Goal: Transaction & Acquisition: Purchase product/service

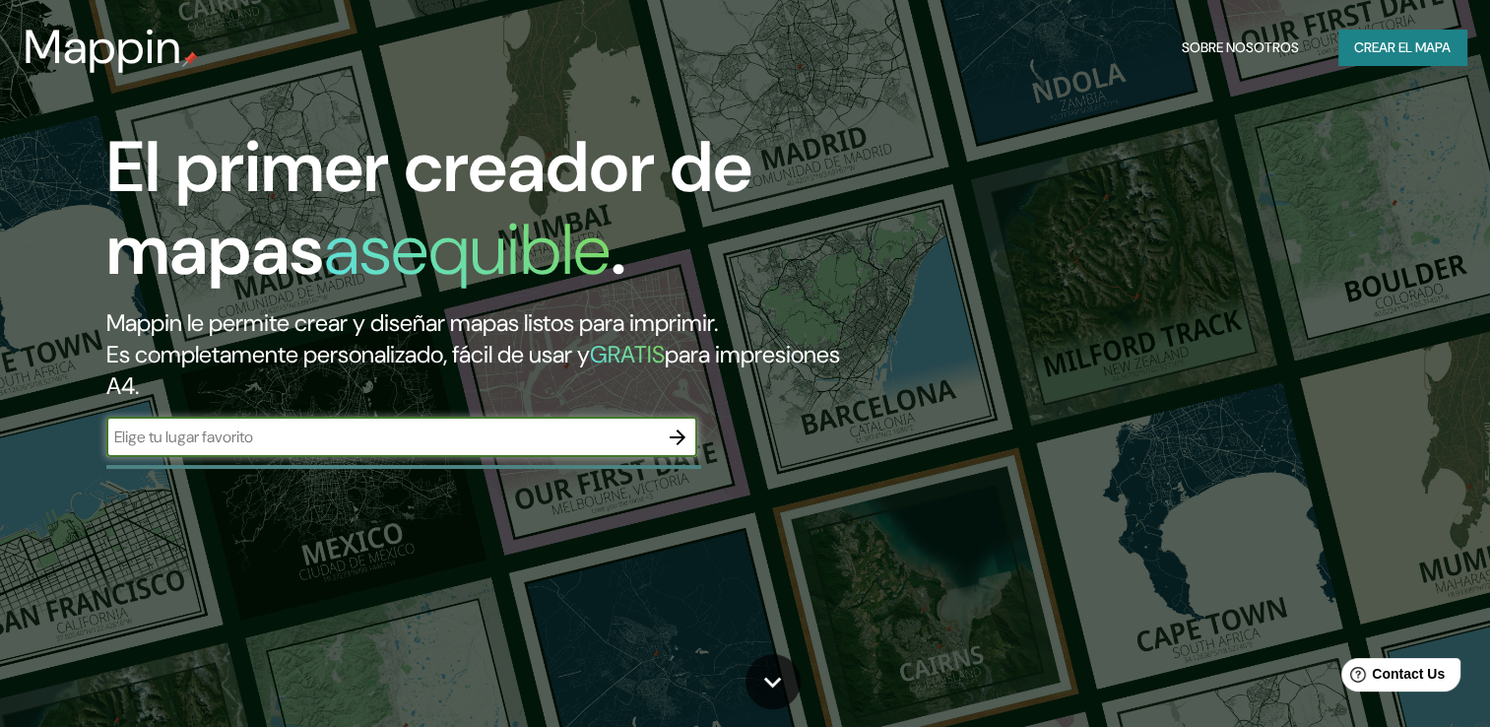
click at [514, 446] on input "text" at bounding box center [382, 436] width 552 height 23
type input "[GEOGRAPHIC_DATA]"
click at [677, 434] on icon "button" at bounding box center [678, 437] width 24 height 24
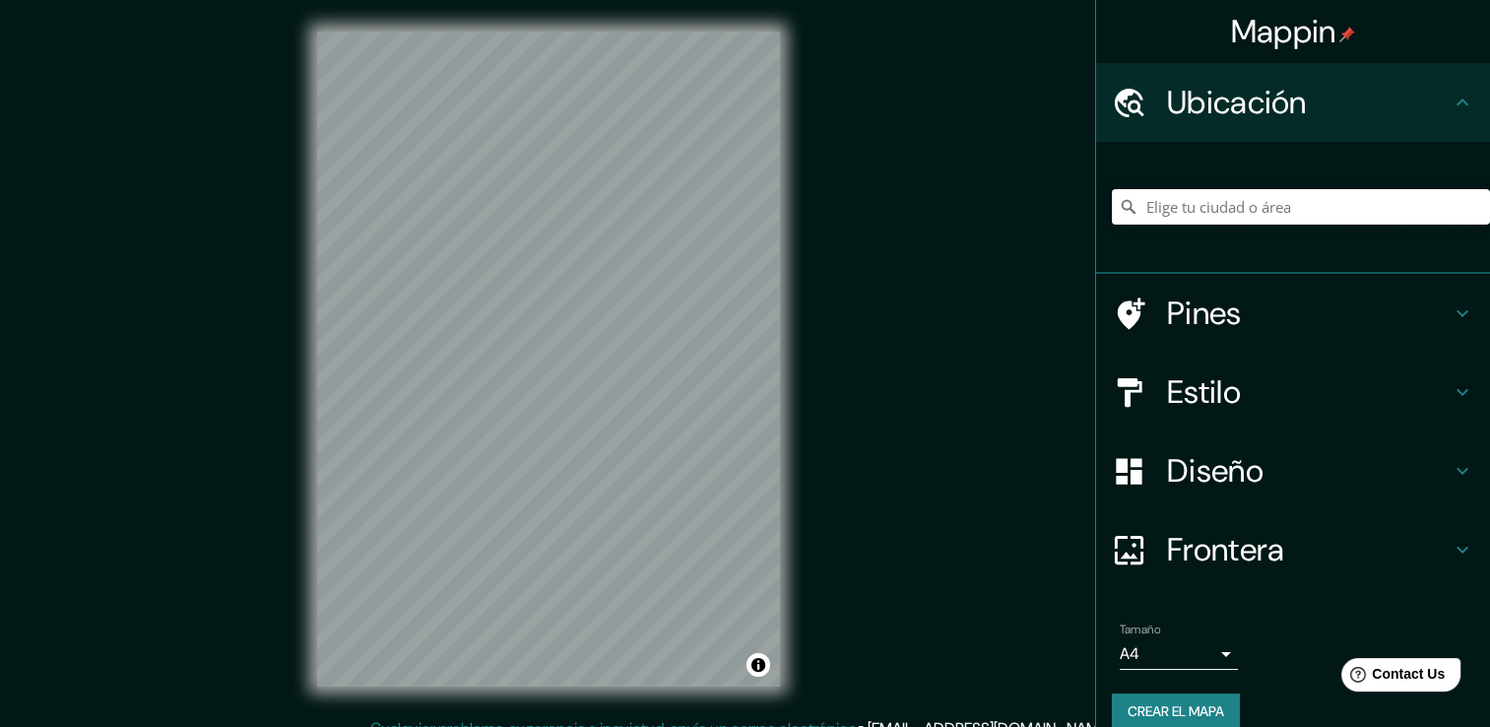
click at [1163, 205] on input "Elige tu ciudad o área" at bounding box center [1301, 206] width 378 height 35
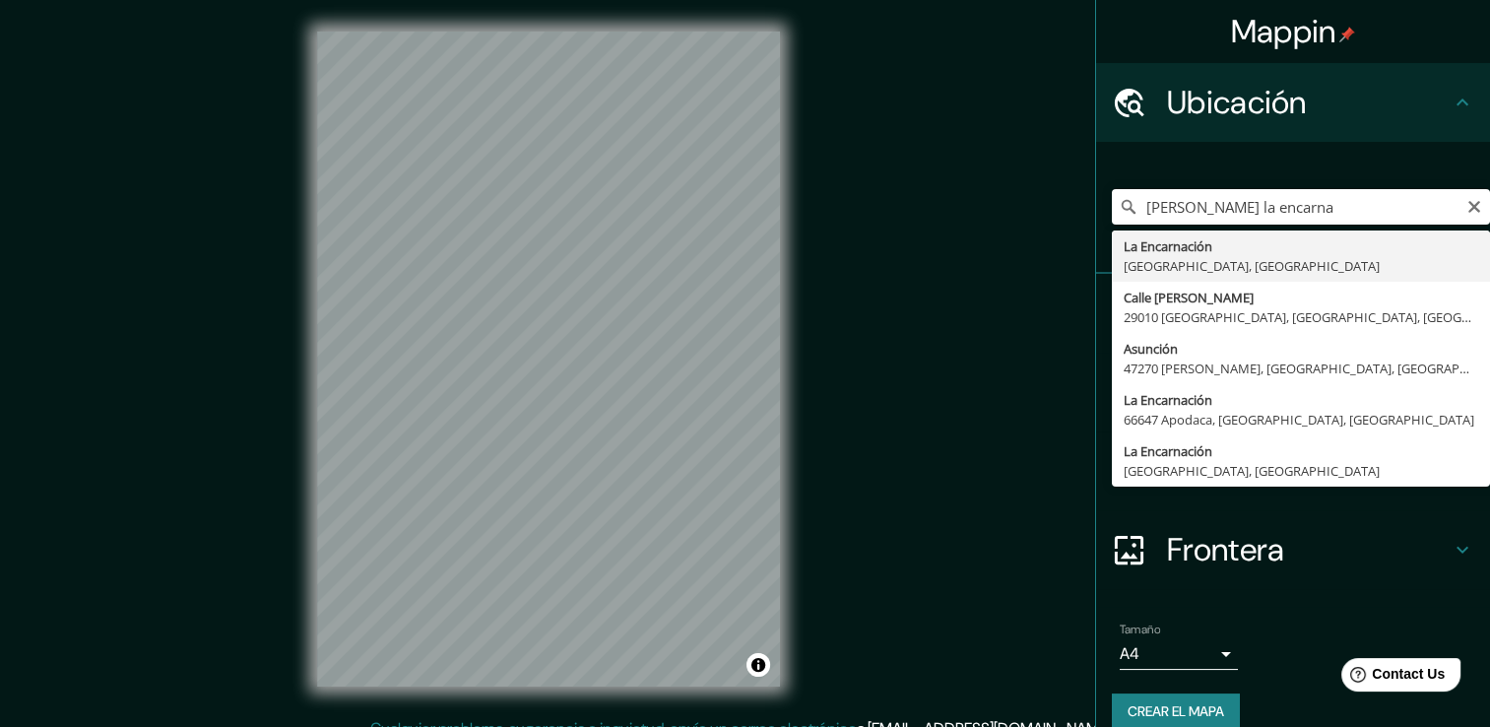
type input "La [PERSON_NAME][GEOGRAPHIC_DATA], [GEOGRAPHIC_DATA]"
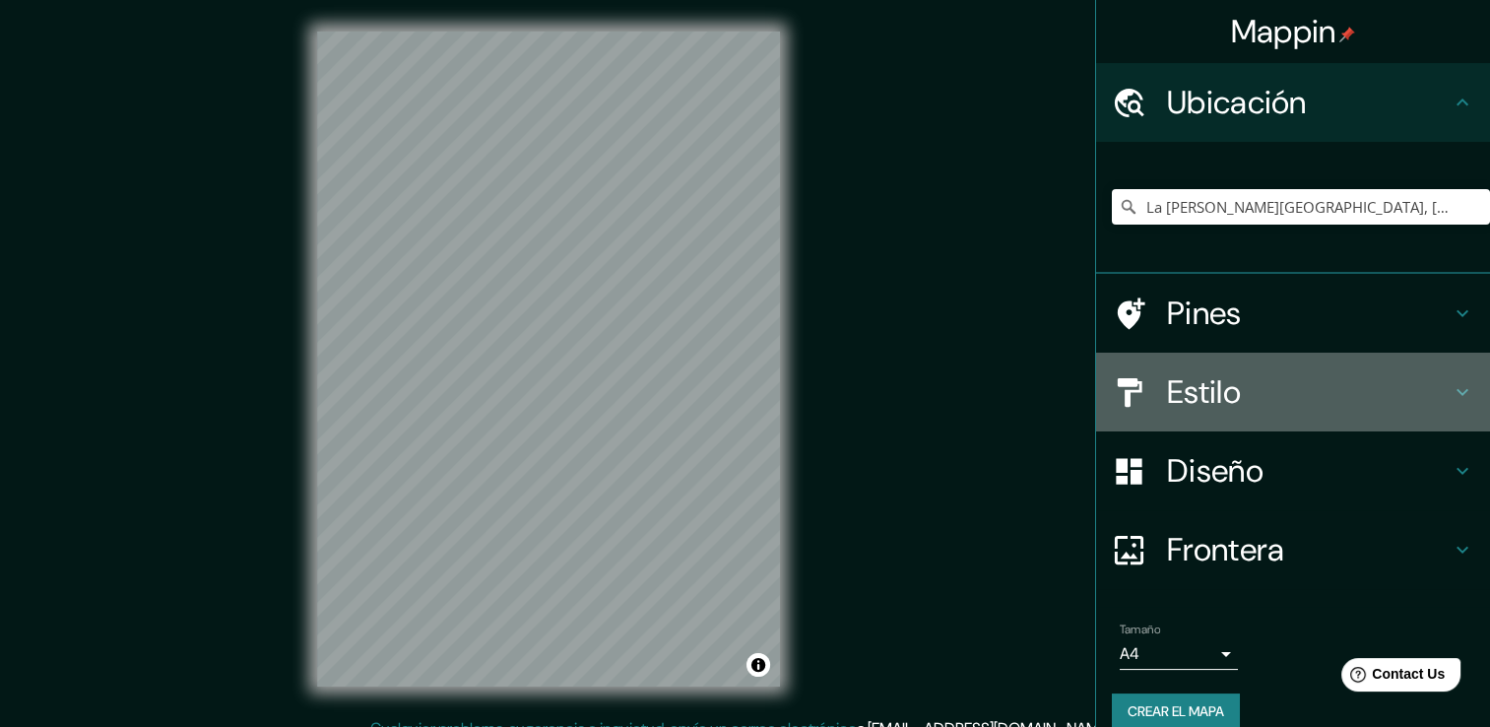
click at [1277, 388] on h4 "Estilo" at bounding box center [1309, 391] width 284 height 39
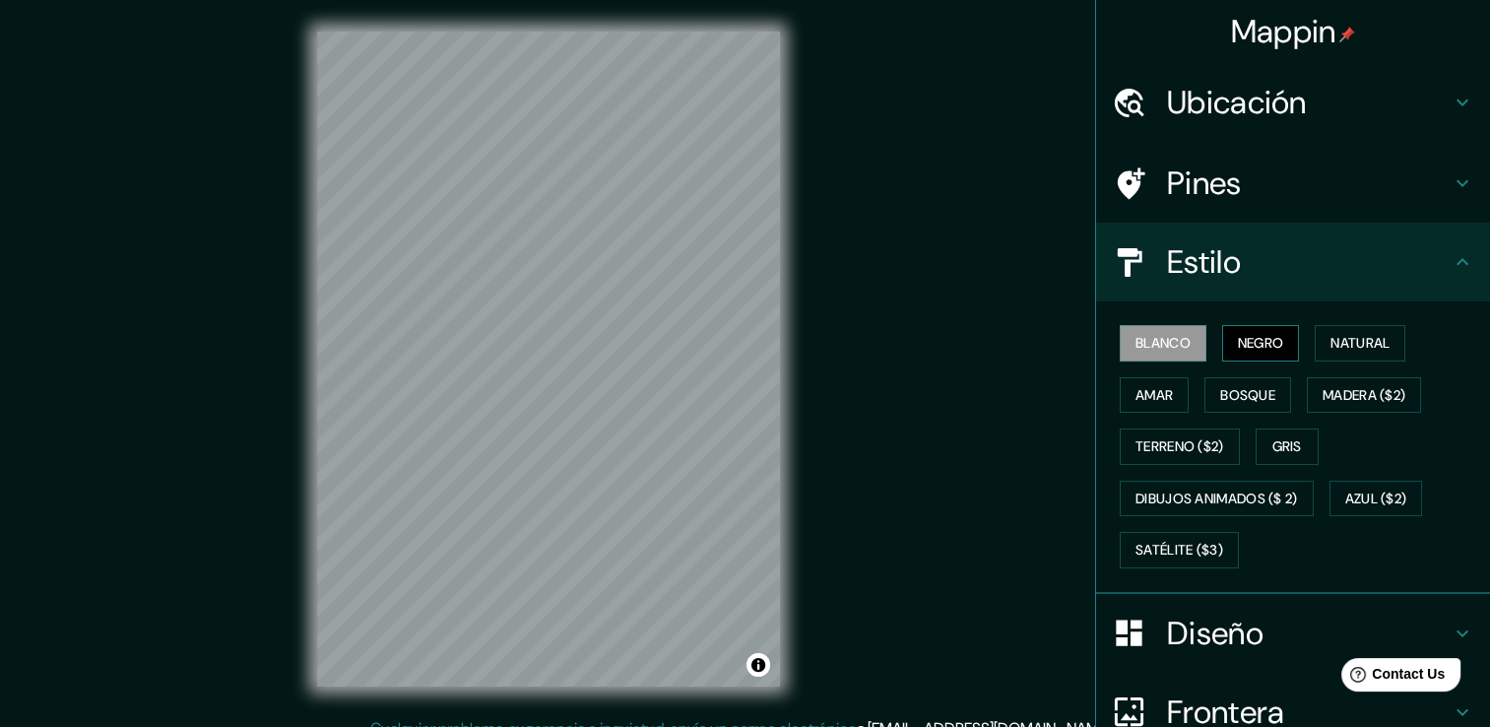
click at [1256, 346] on font "Negro" at bounding box center [1261, 343] width 46 height 25
click at [1167, 338] on font "Blanco" at bounding box center [1163, 343] width 55 height 25
click at [1350, 354] on font "Natural" at bounding box center [1360, 343] width 59 height 25
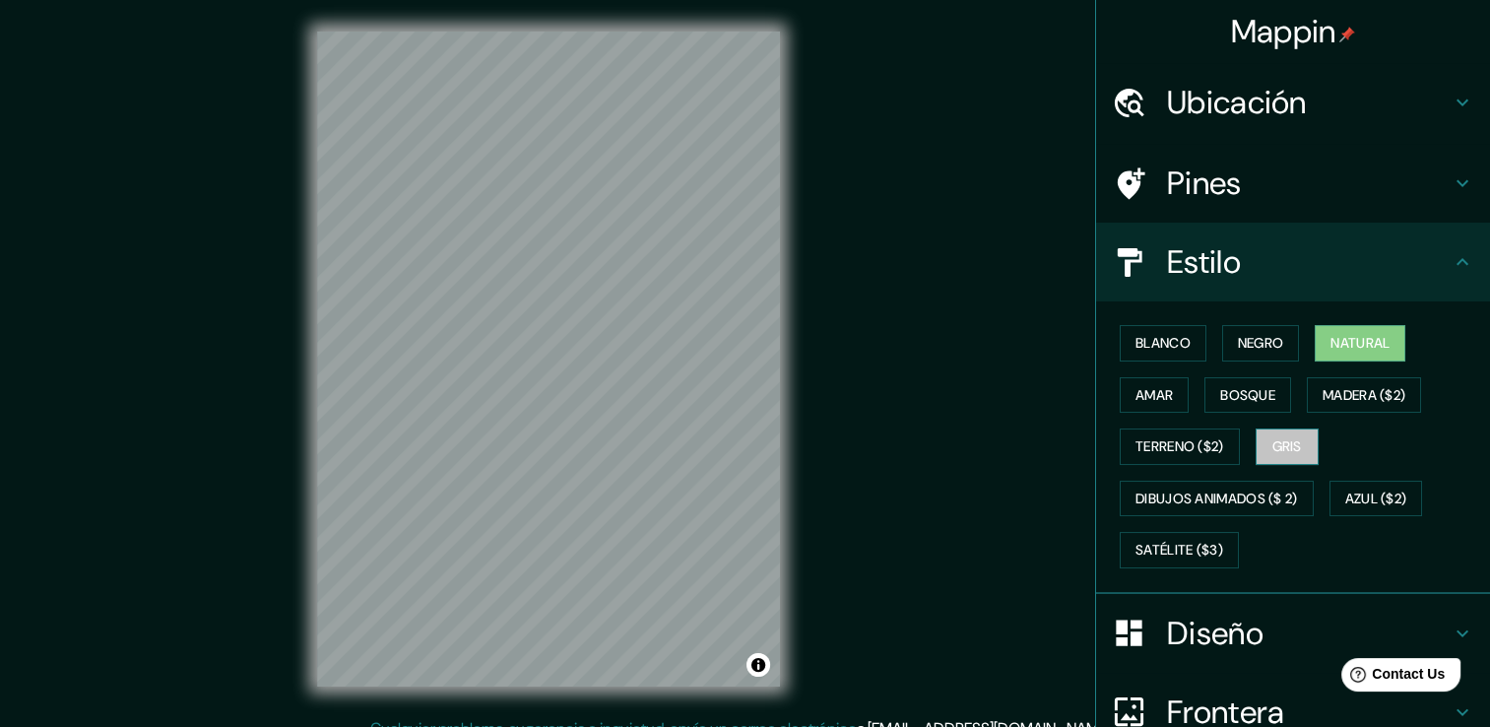
click at [1293, 443] on button "Gris" at bounding box center [1287, 446] width 63 height 36
click at [1355, 349] on font "Natural" at bounding box center [1360, 343] width 59 height 25
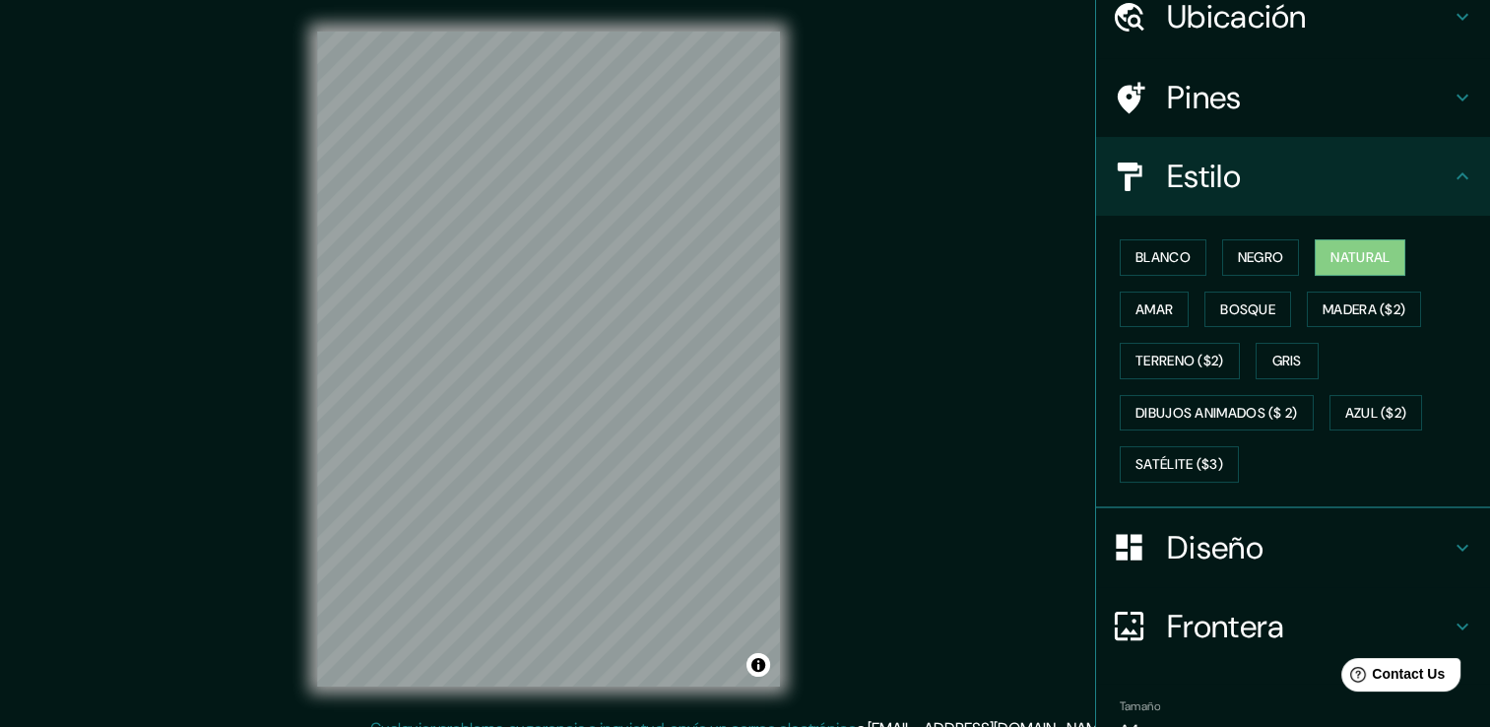
click at [1219, 553] on h4 "Diseño" at bounding box center [1309, 547] width 284 height 39
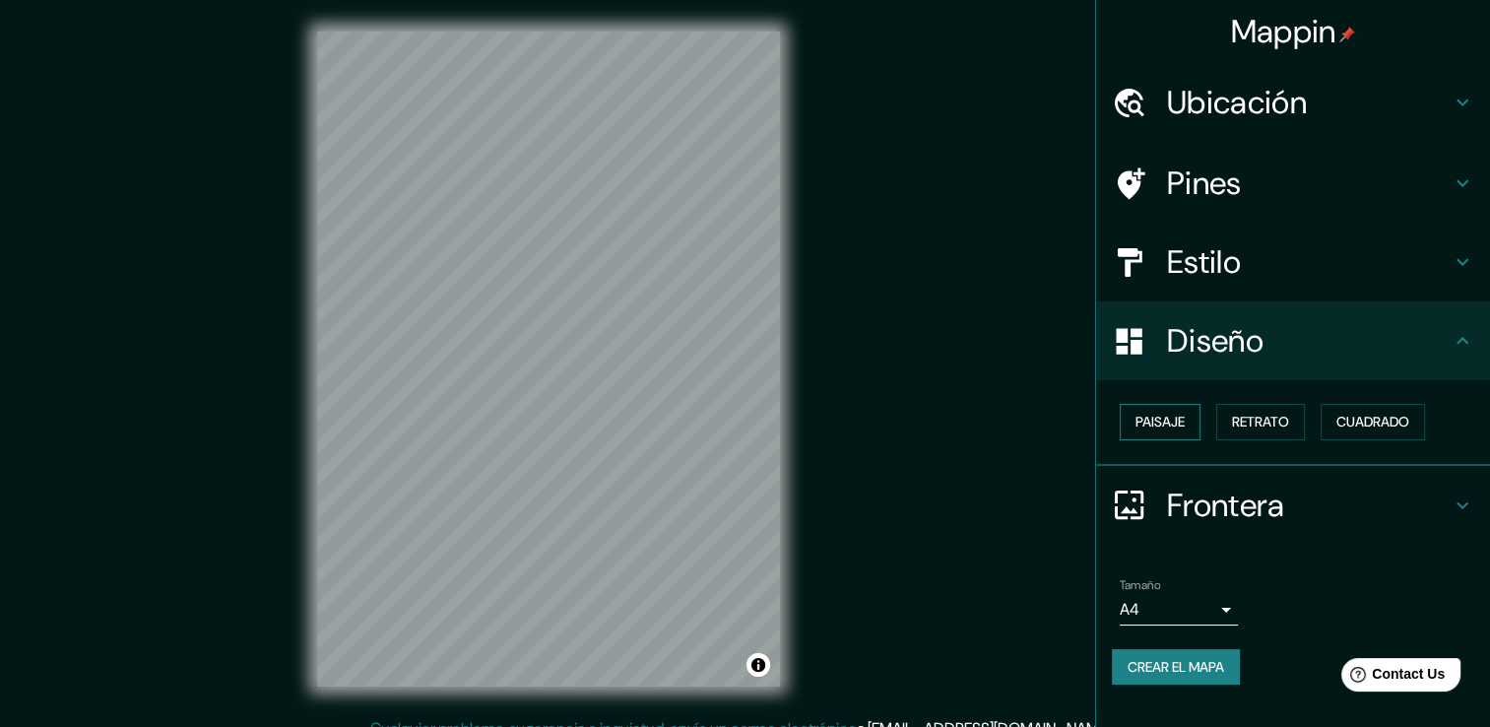
click at [1183, 427] on font "Paisaje" at bounding box center [1160, 422] width 49 height 25
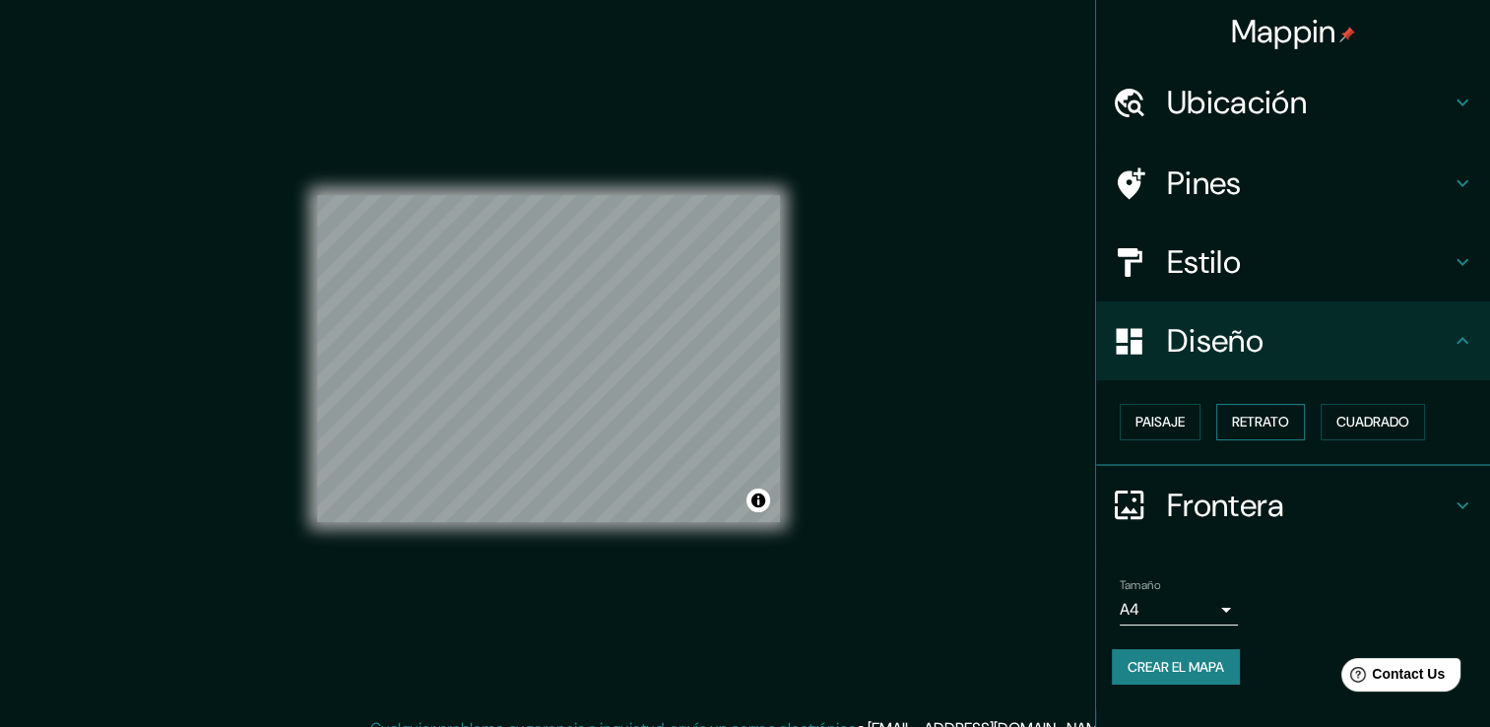
click at [1241, 423] on font "Retrato" at bounding box center [1260, 422] width 57 height 25
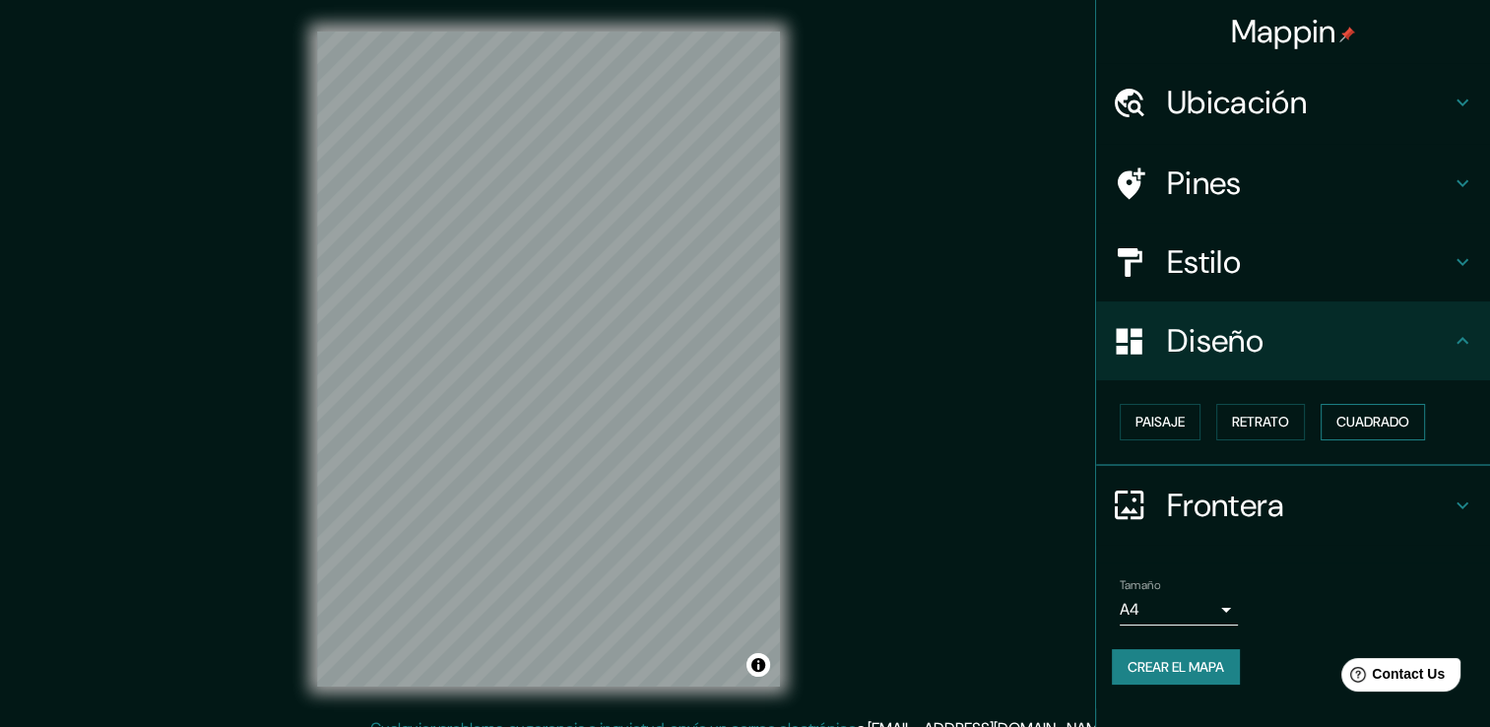
click at [1360, 416] on font "Cuadrado" at bounding box center [1372, 422] width 73 height 25
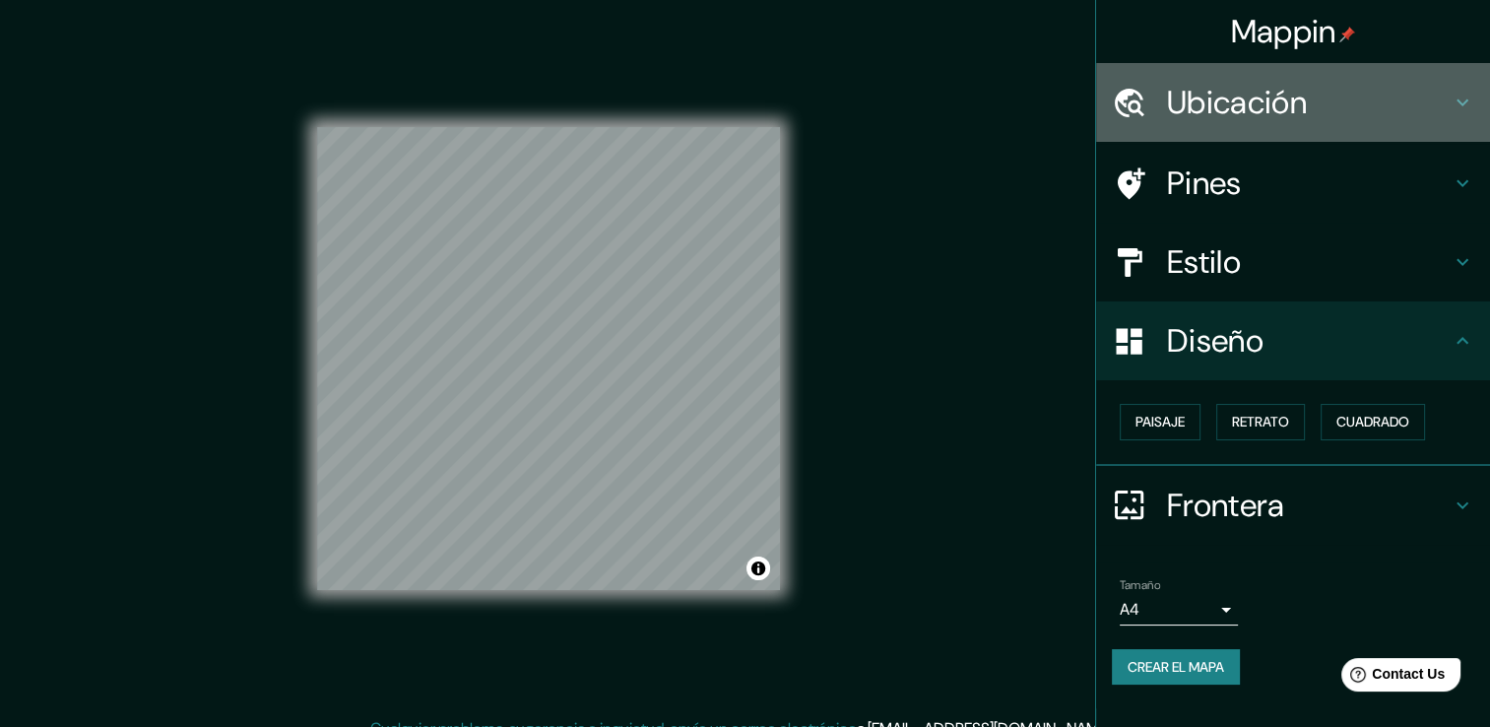
click at [1213, 98] on h4 "Ubicación" at bounding box center [1309, 102] width 284 height 39
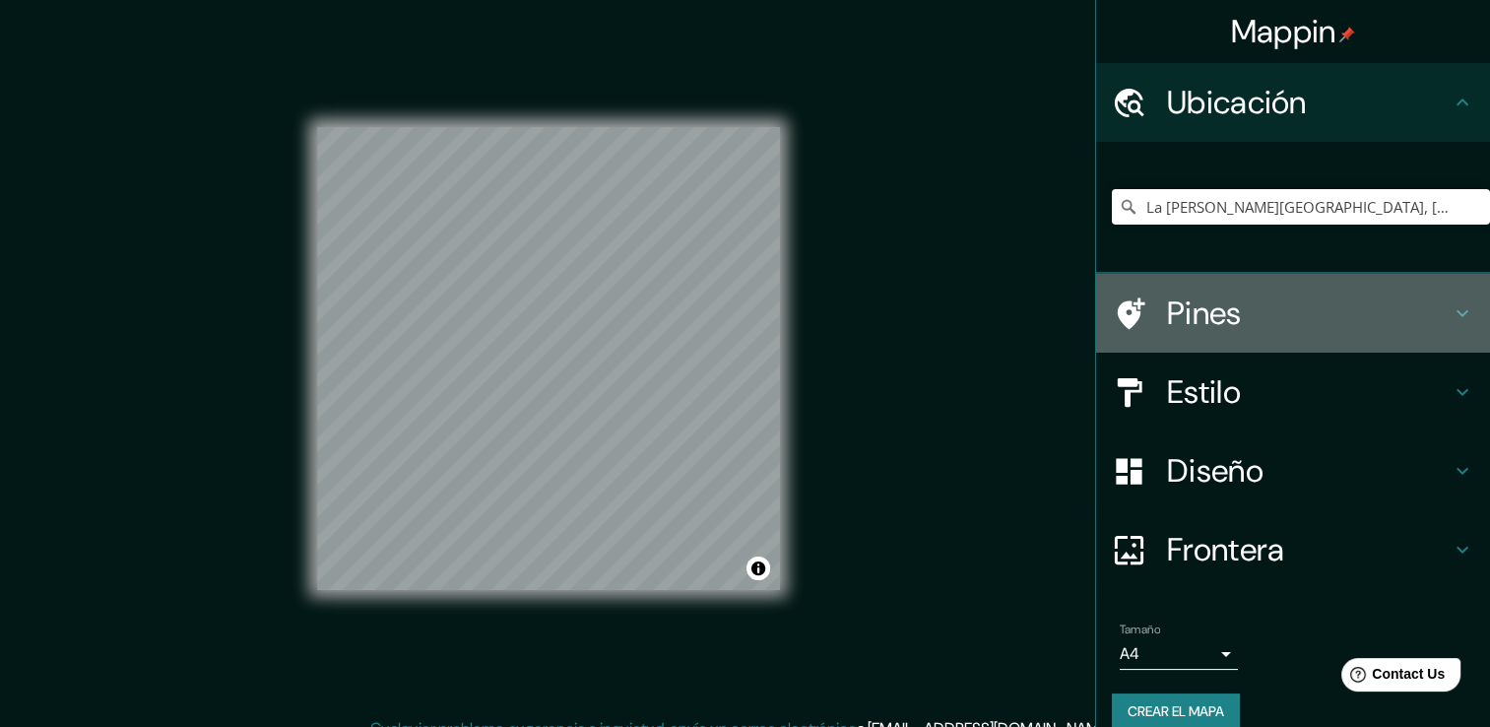
click at [1203, 315] on h4 "Pines" at bounding box center [1309, 312] width 284 height 39
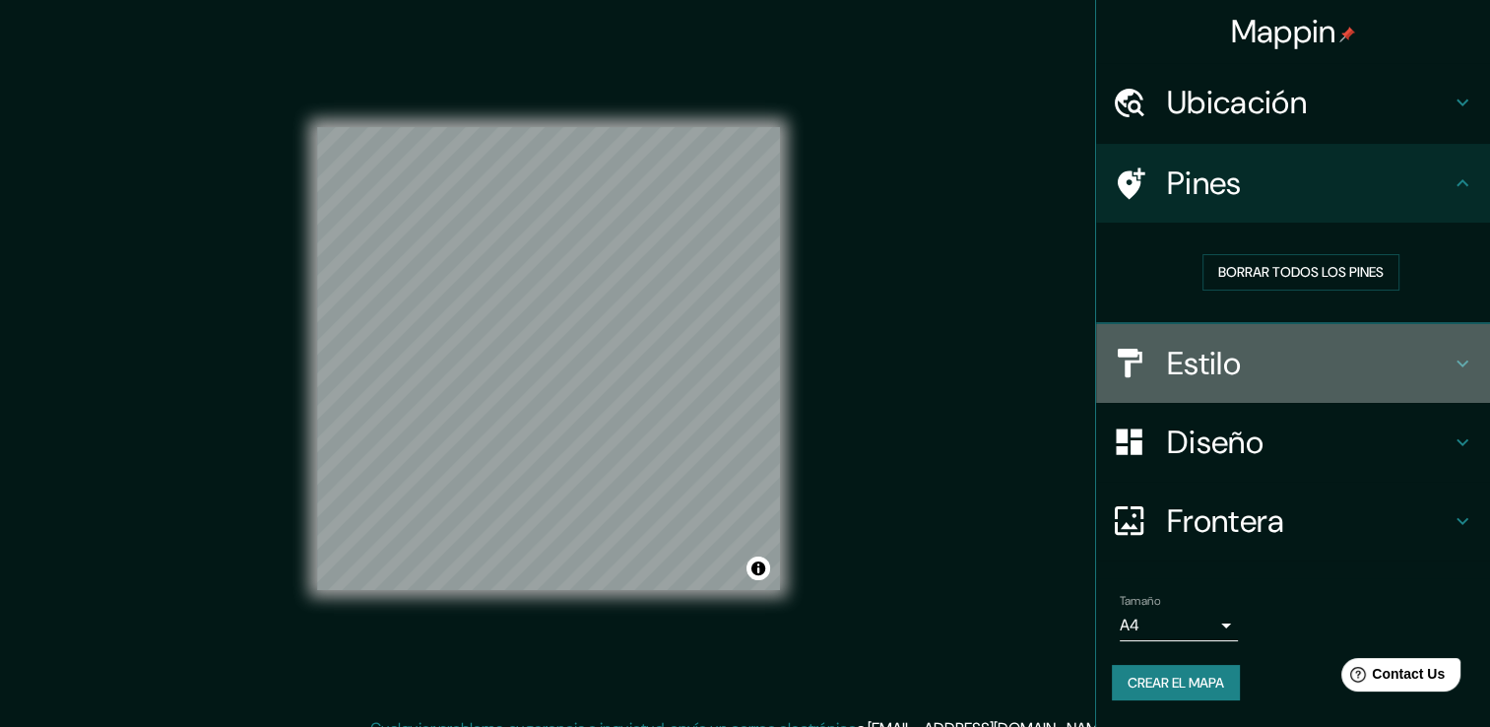
click at [1185, 364] on h4 "Estilo" at bounding box center [1309, 363] width 284 height 39
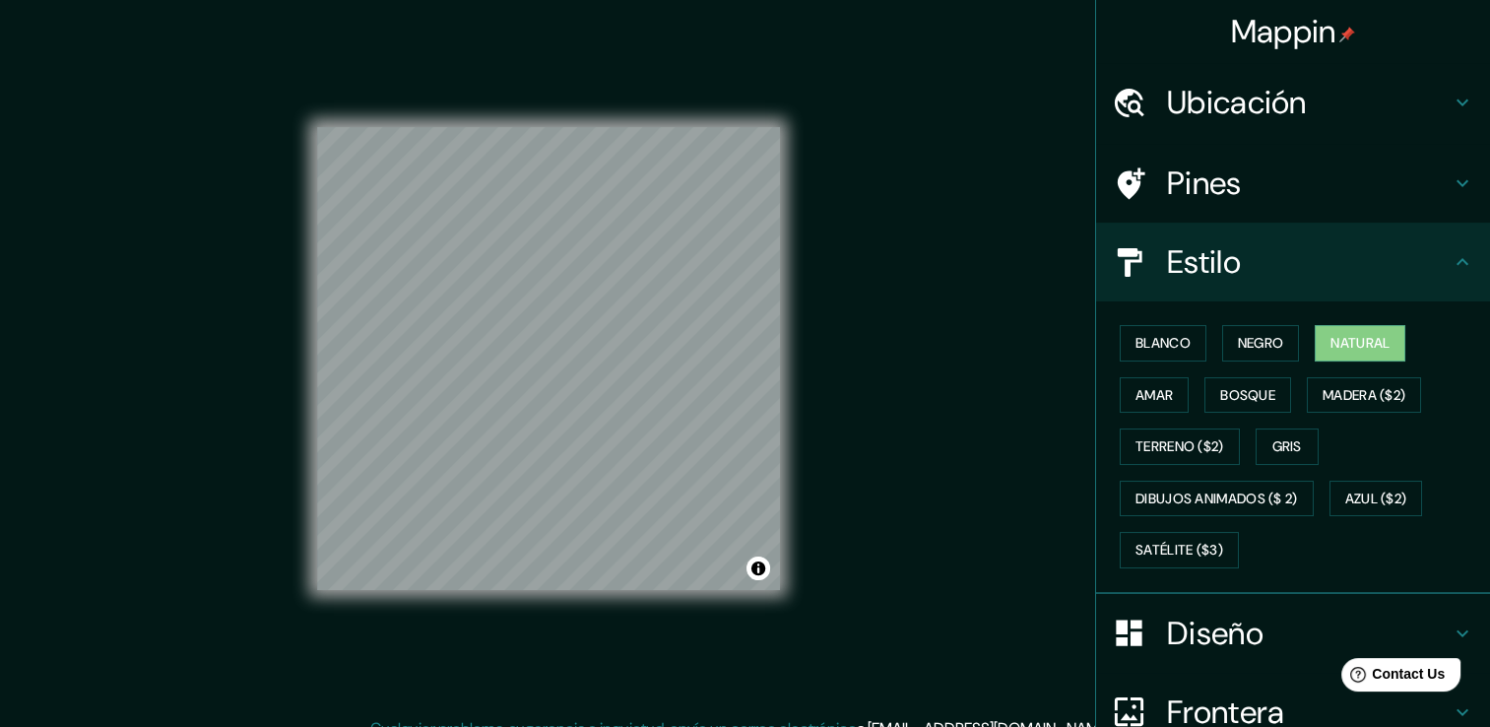
scroll to position [86, 0]
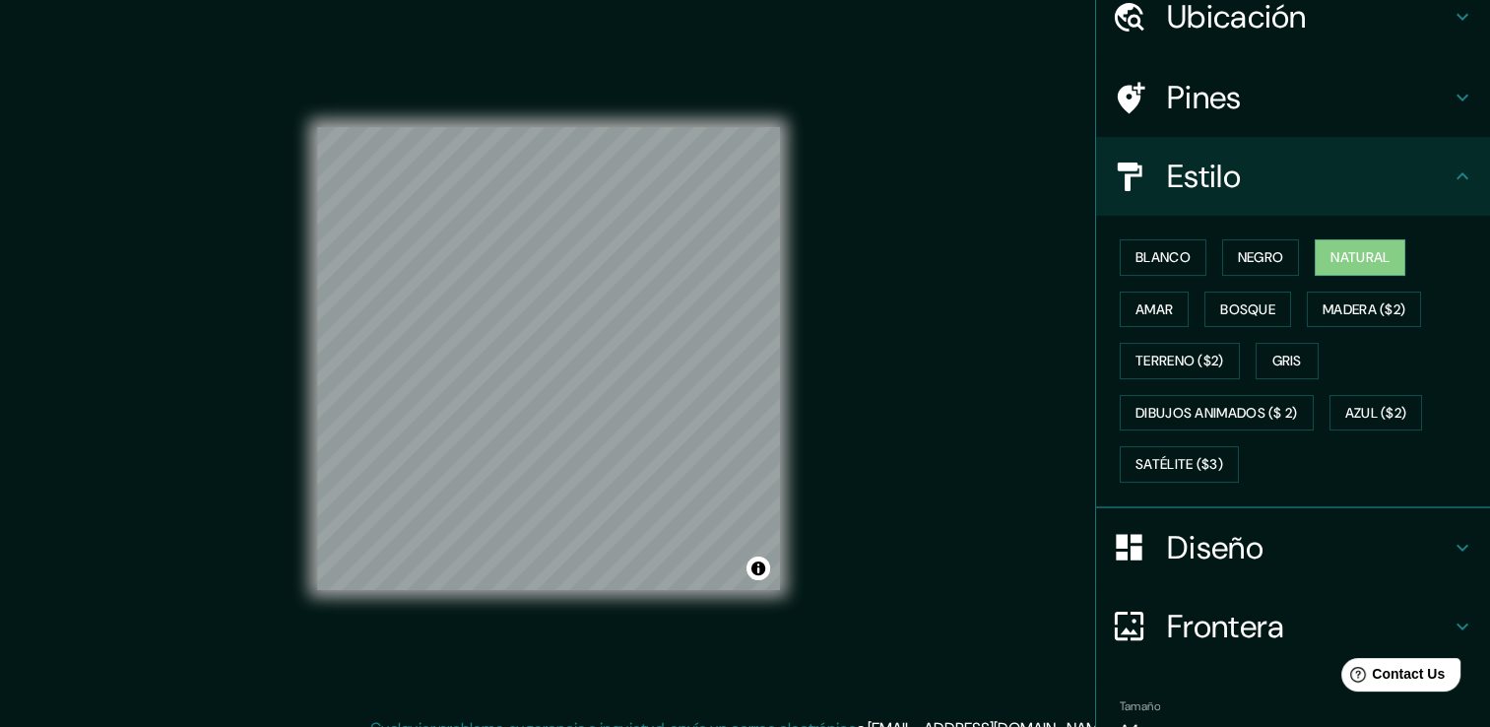
click at [1188, 538] on h4 "Diseño" at bounding box center [1309, 547] width 284 height 39
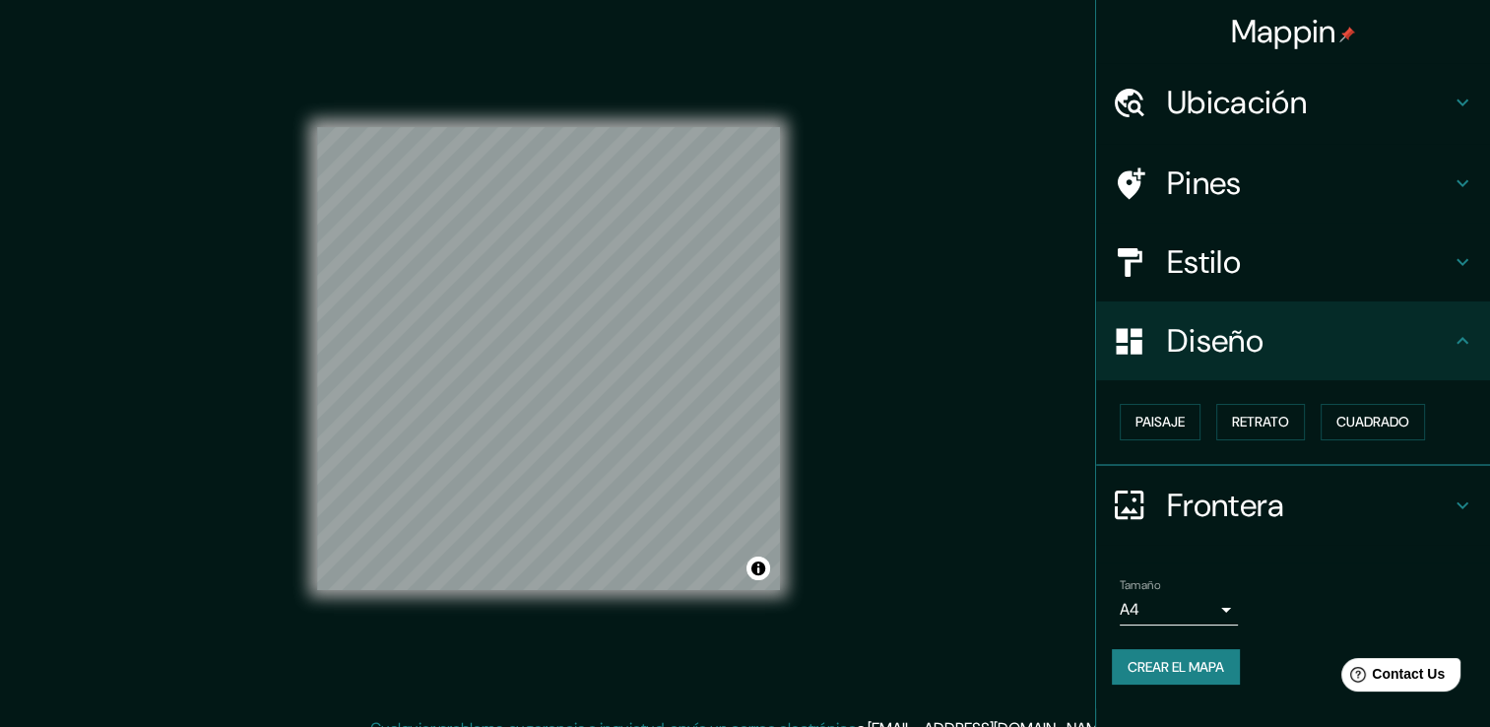
scroll to position [0, 0]
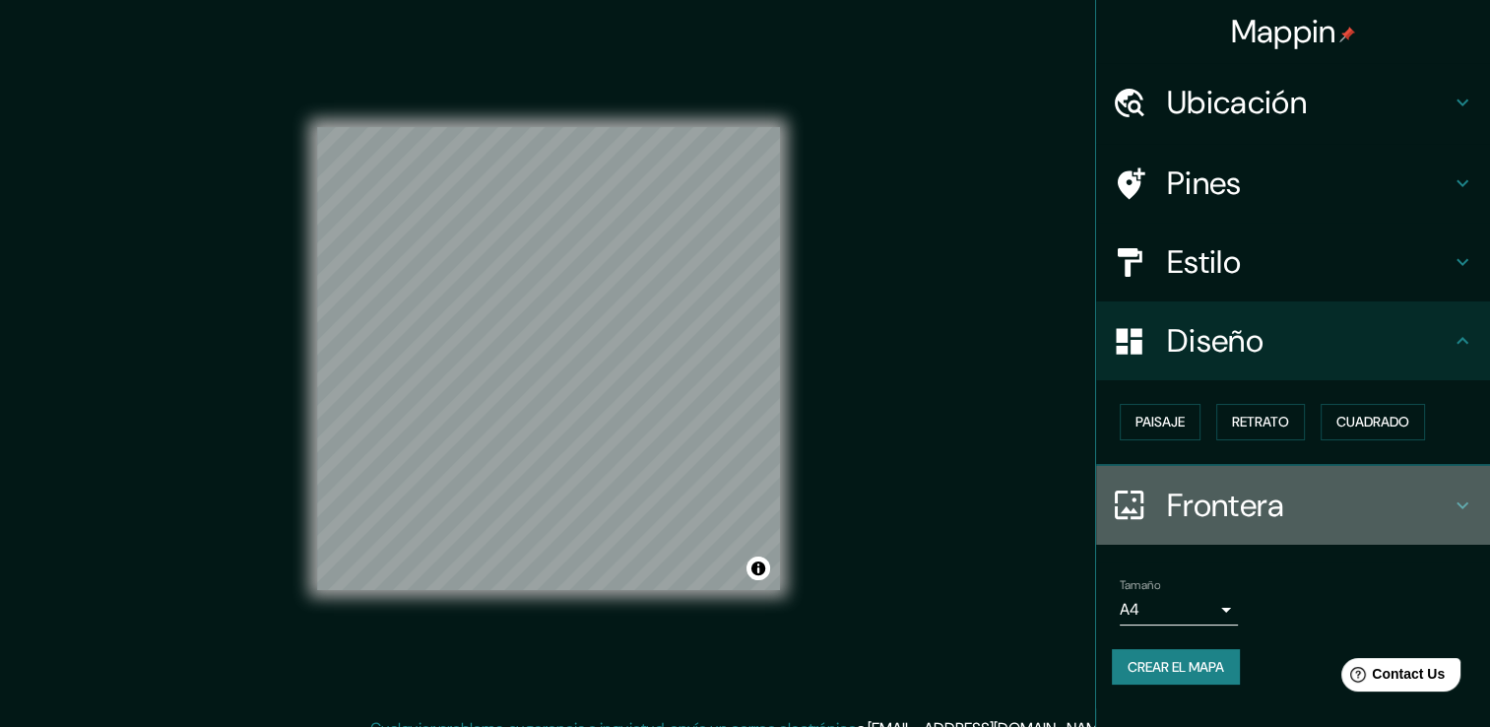
click at [1181, 508] on h4 "Frontera" at bounding box center [1309, 505] width 284 height 39
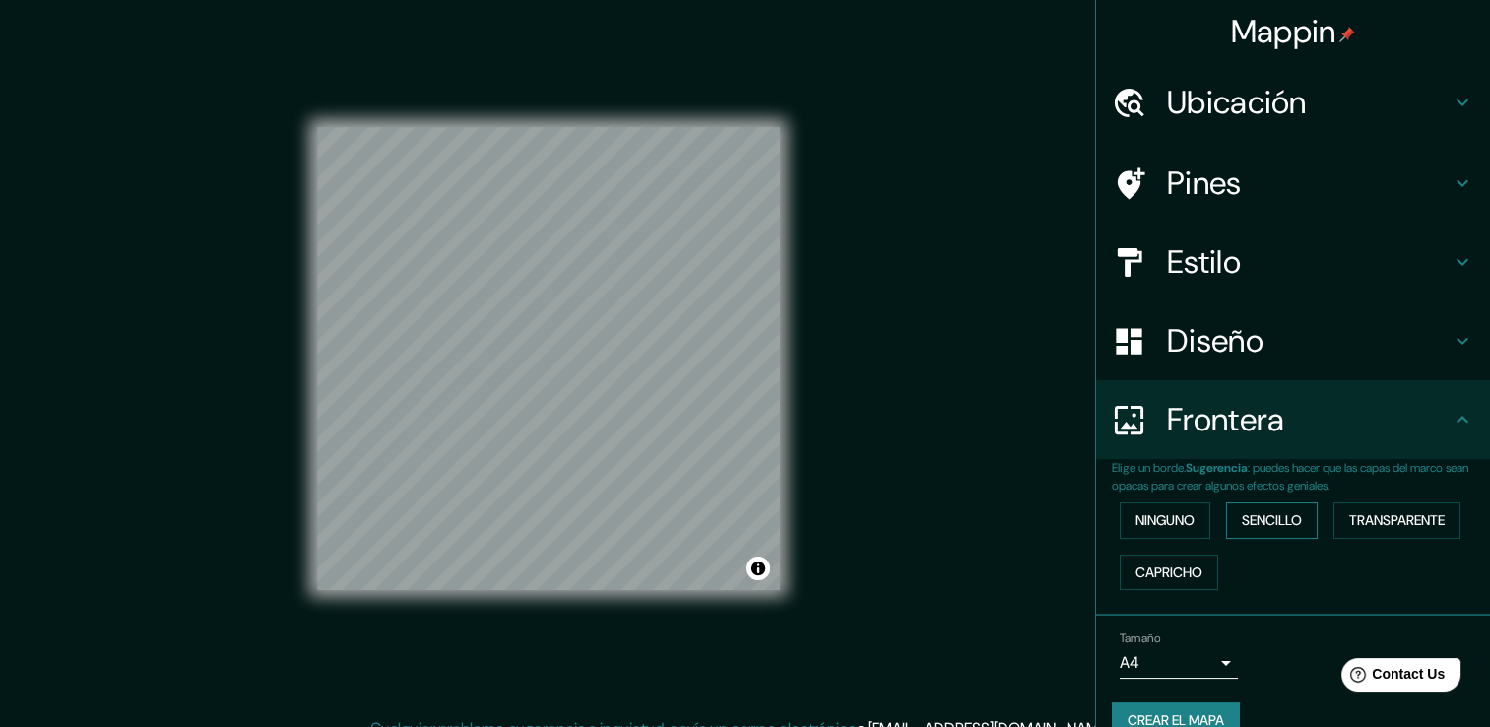
click at [1252, 514] on font "Sencillo" at bounding box center [1272, 520] width 60 height 25
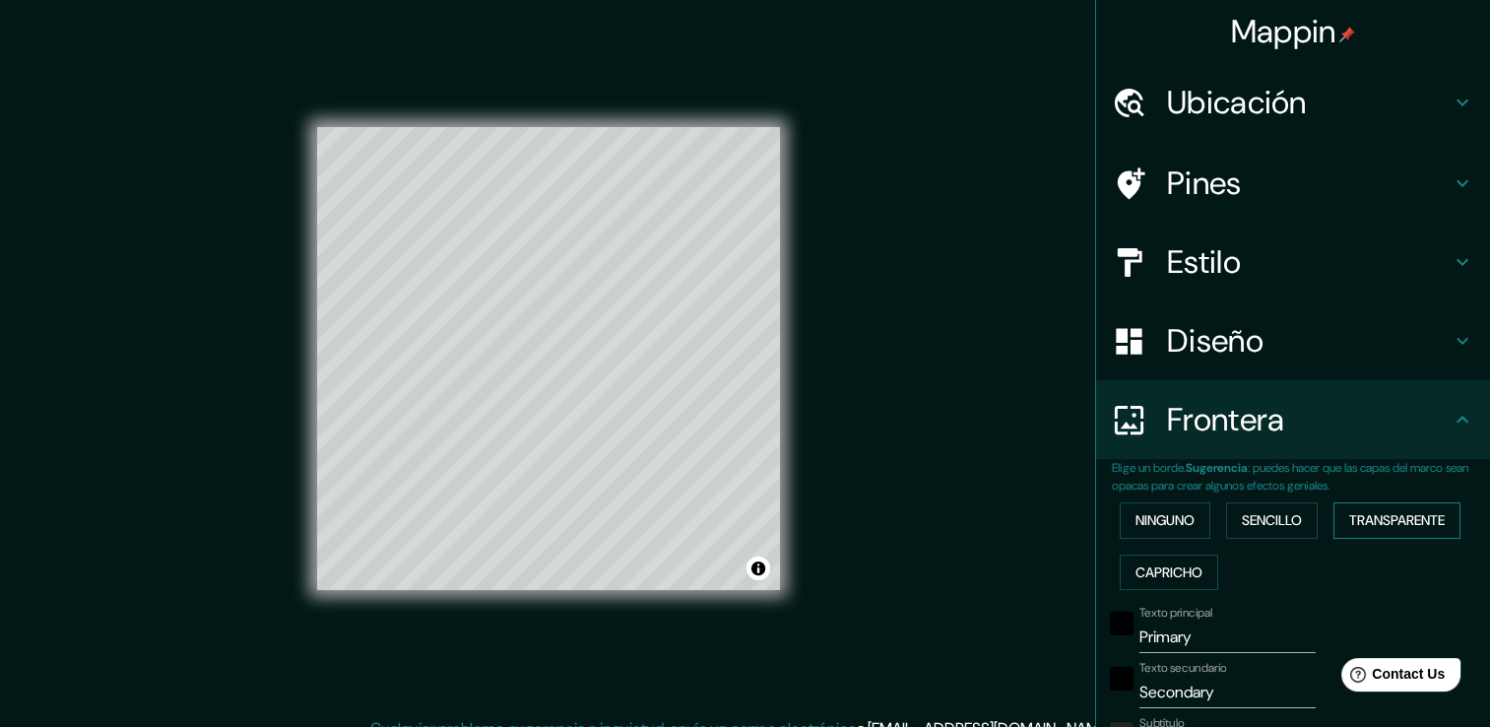
click at [1371, 514] on font "Transparente" at bounding box center [1397, 520] width 96 height 25
click at [1164, 565] on font "Capricho" at bounding box center [1169, 572] width 67 height 25
click at [1158, 522] on font "Ninguno" at bounding box center [1165, 520] width 59 height 25
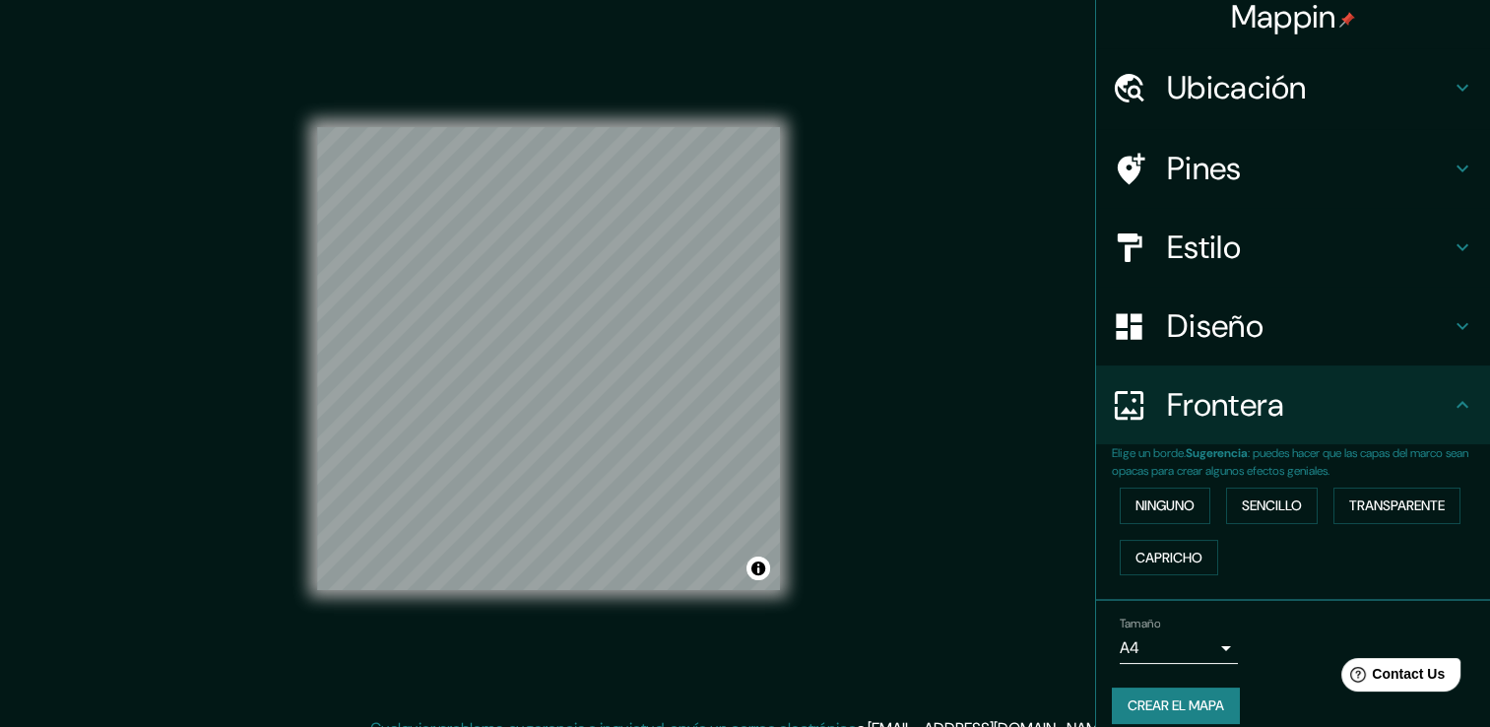
scroll to position [33, 0]
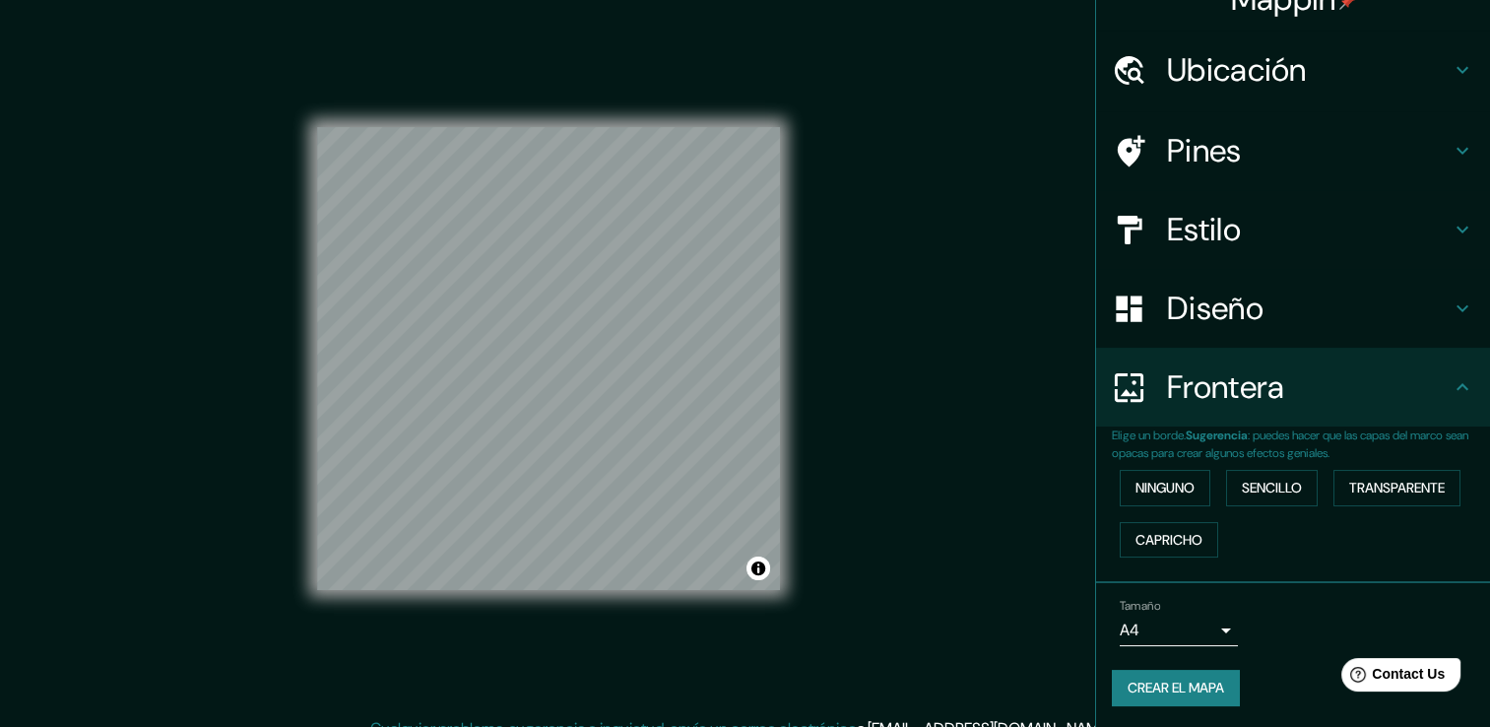
click at [1174, 219] on h4 "Estilo" at bounding box center [1309, 229] width 284 height 39
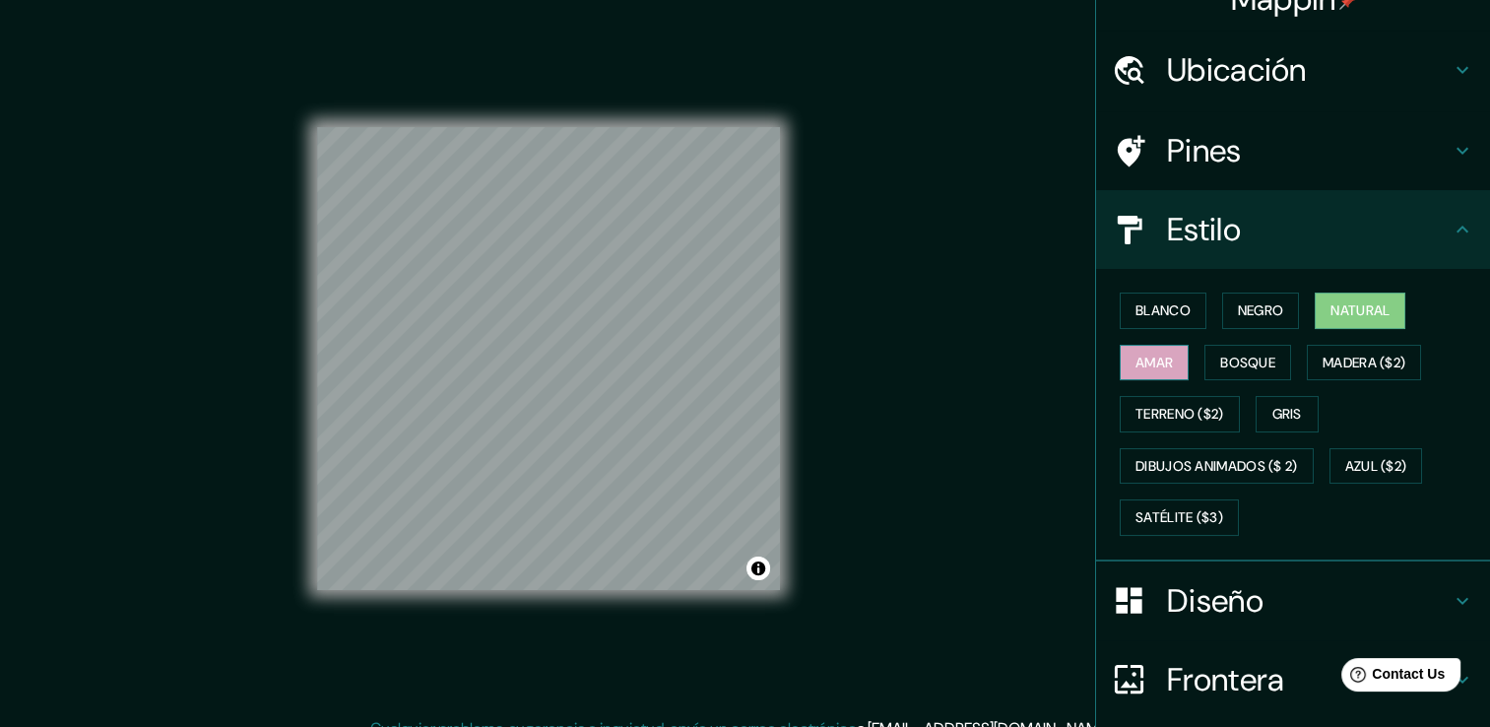
click at [1143, 361] on font "Amar" at bounding box center [1154, 363] width 37 height 25
click at [1222, 358] on font "Bosque" at bounding box center [1247, 363] width 55 height 25
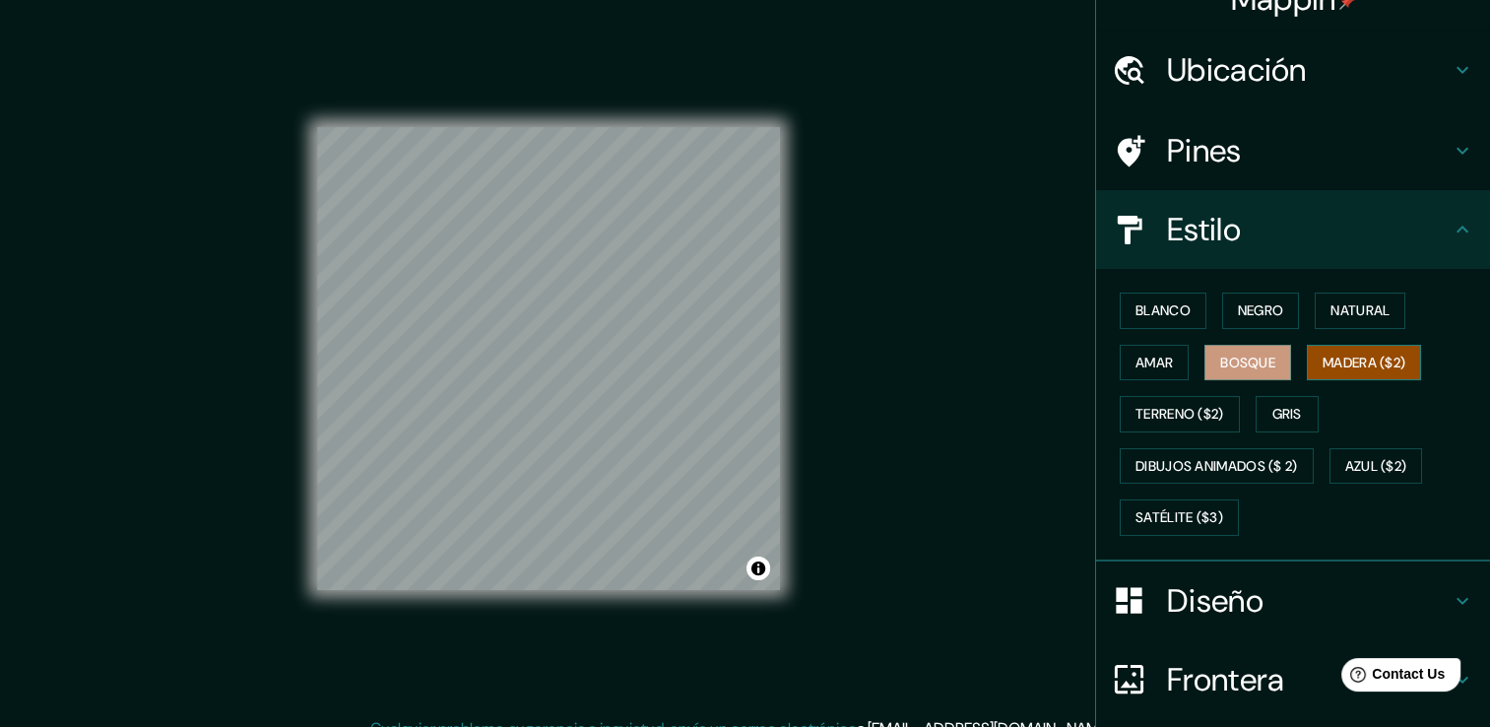
click at [1323, 362] on font "Madera ($2)" at bounding box center [1364, 363] width 83 height 25
click at [1256, 410] on button "Gris" at bounding box center [1287, 414] width 63 height 36
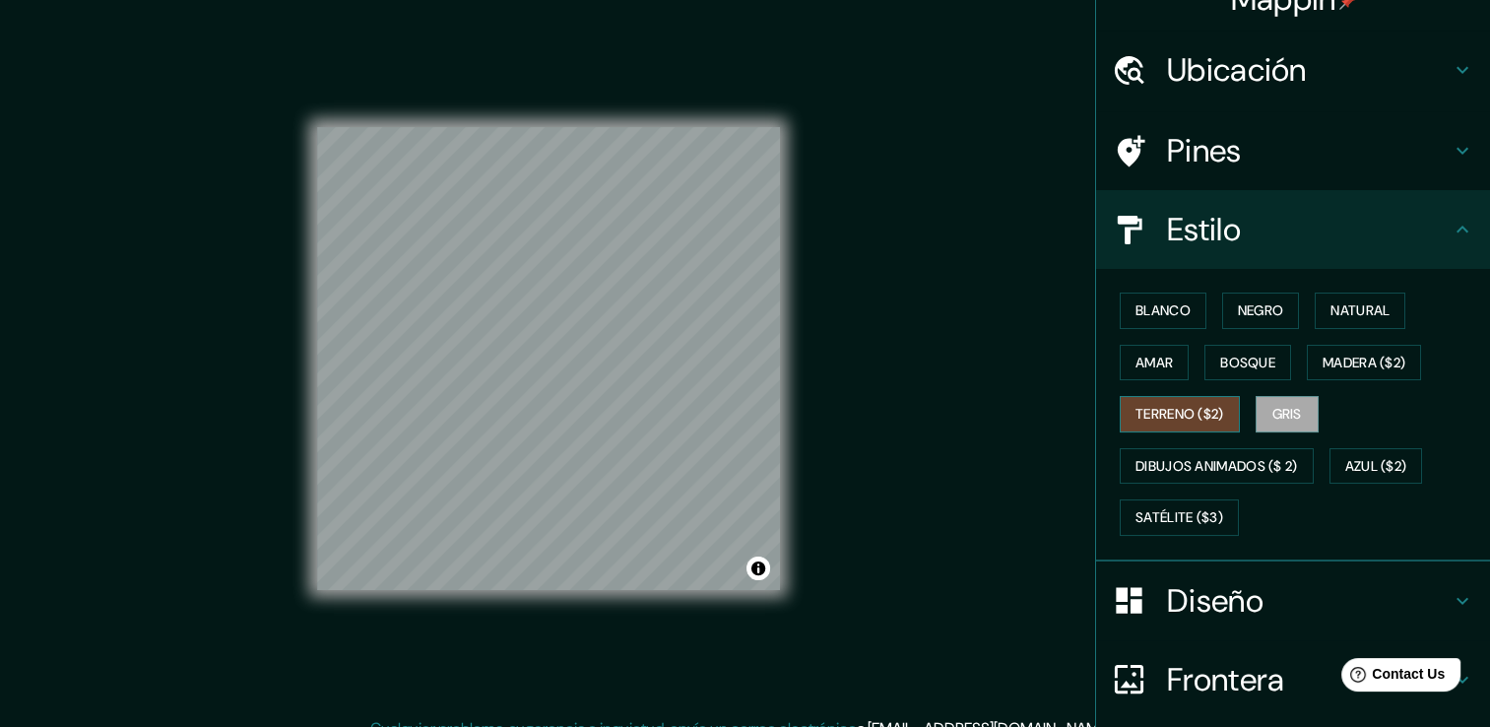
click at [1203, 413] on font "Terreno ($2)" at bounding box center [1180, 414] width 89 height 25
click at [1188, 455] on font "Dibujos animados ($ 2)" at bounding box center [1217, 466] width 163 height 25
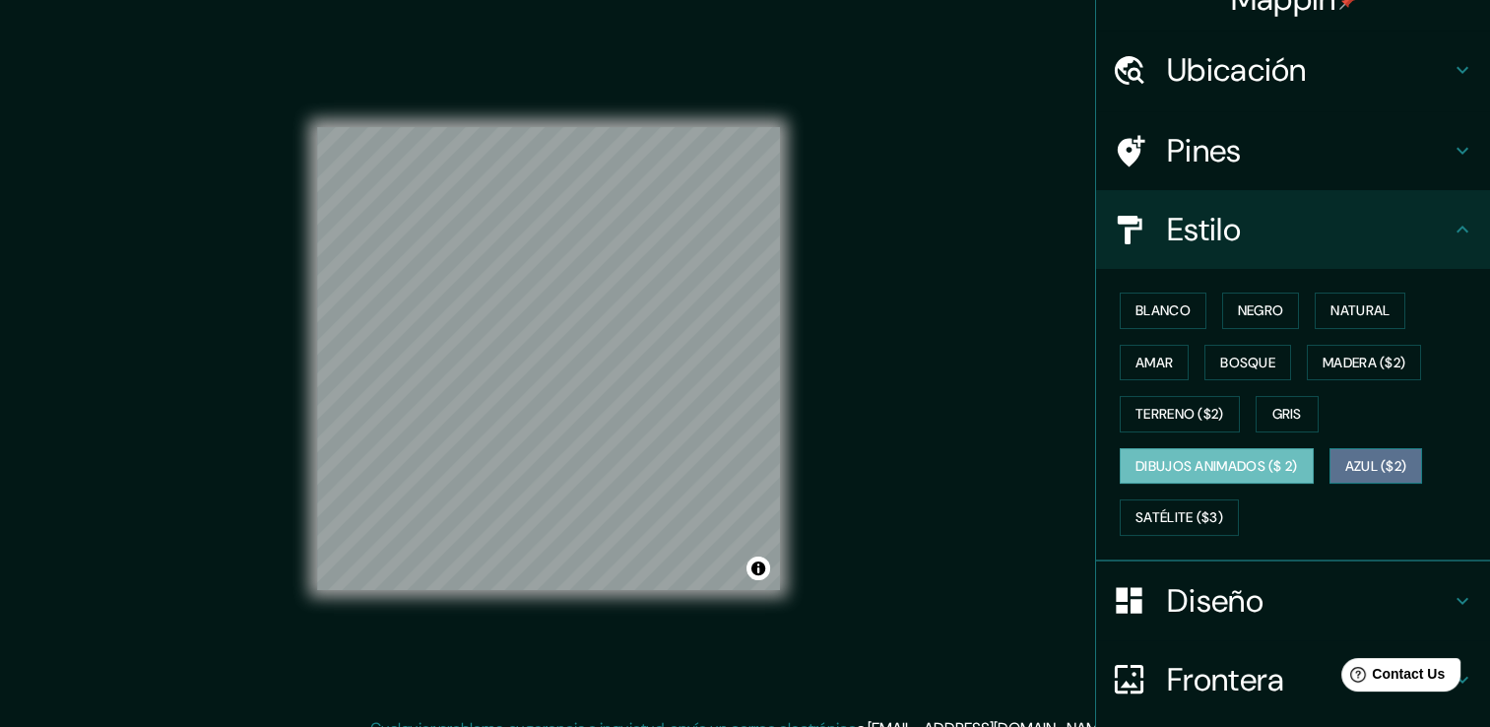
click at [1350, 458] on font "Azul ($2)" at bounding box center [1376, 466] width 62 height 25
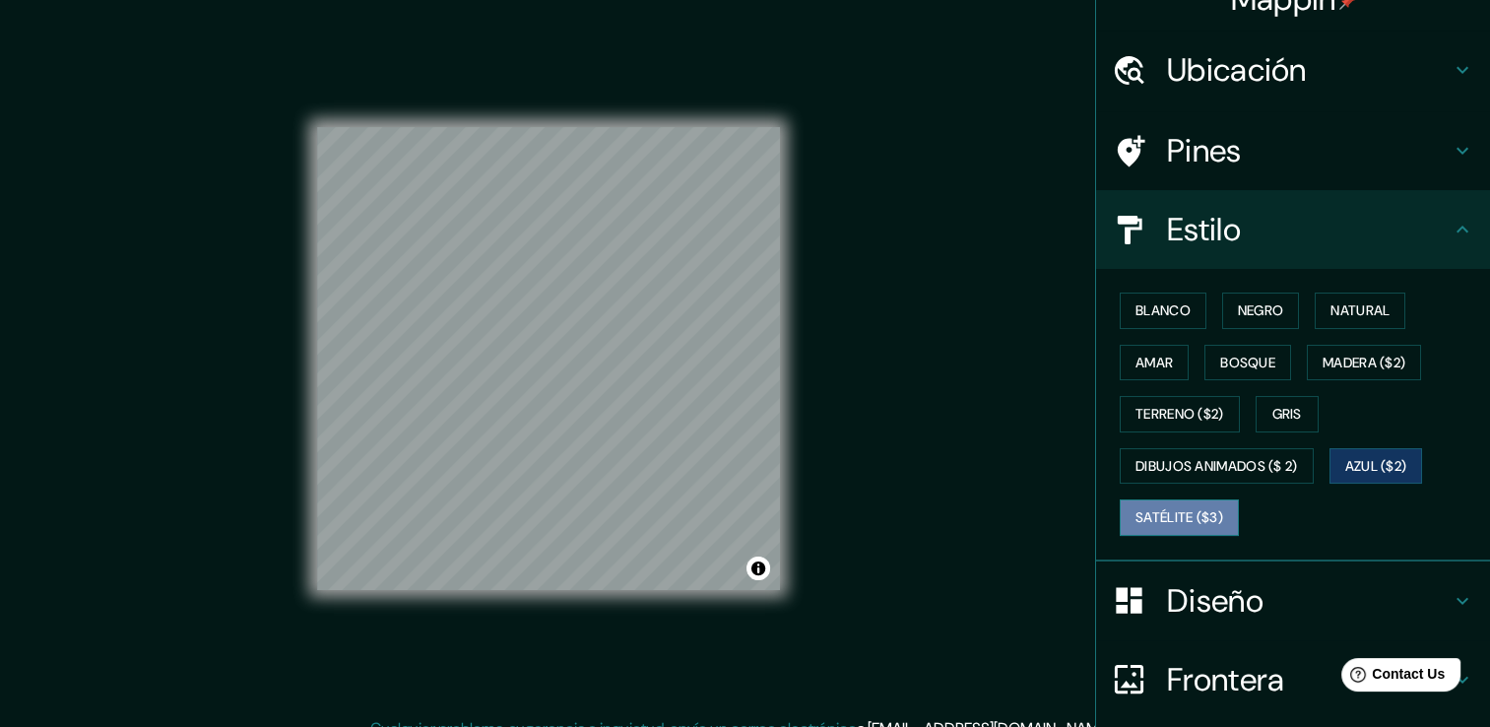
click at [1214, 514] on button "Satélite ($3)" at bounding box center [1179, 517] width 119 height 36
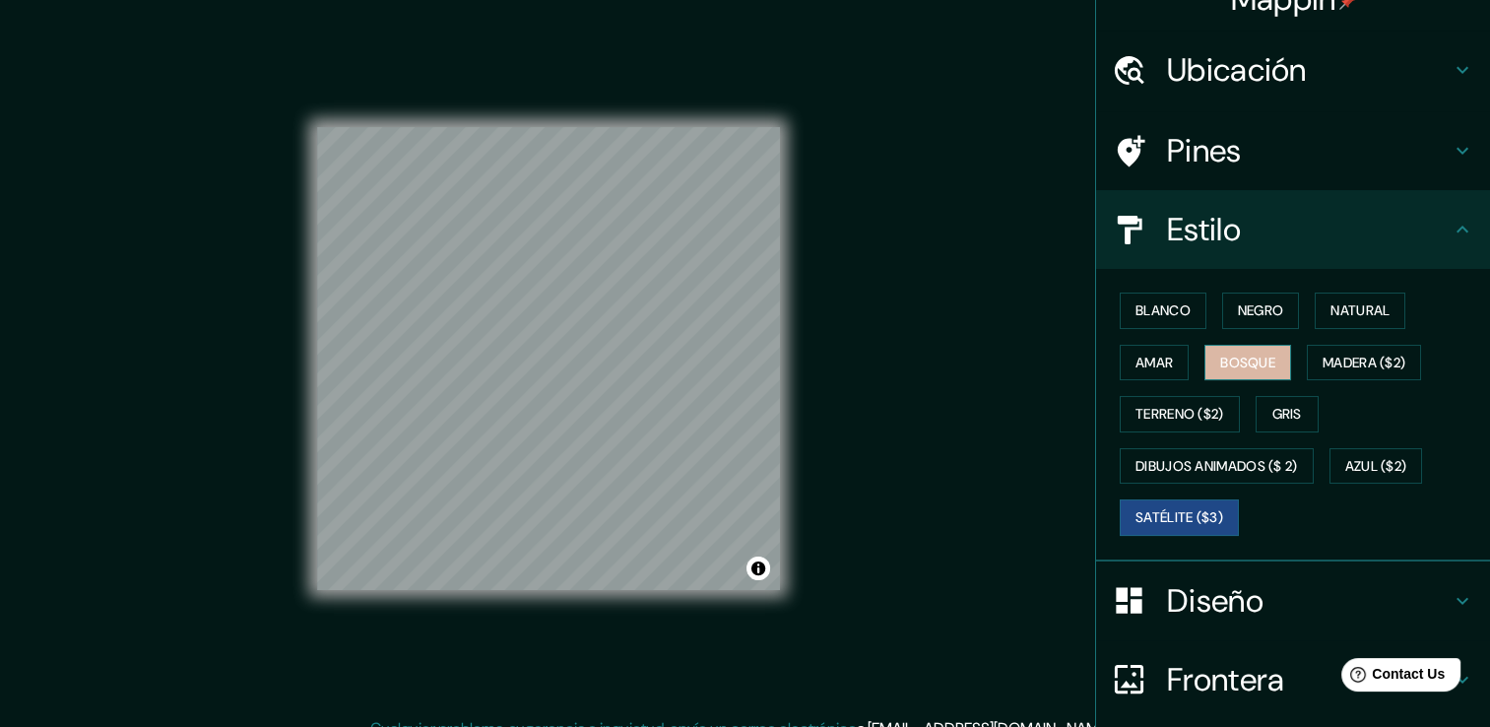
click at [1220, 353] on font "Bosque" at bounding box center [1247, 363] width 55 height 25
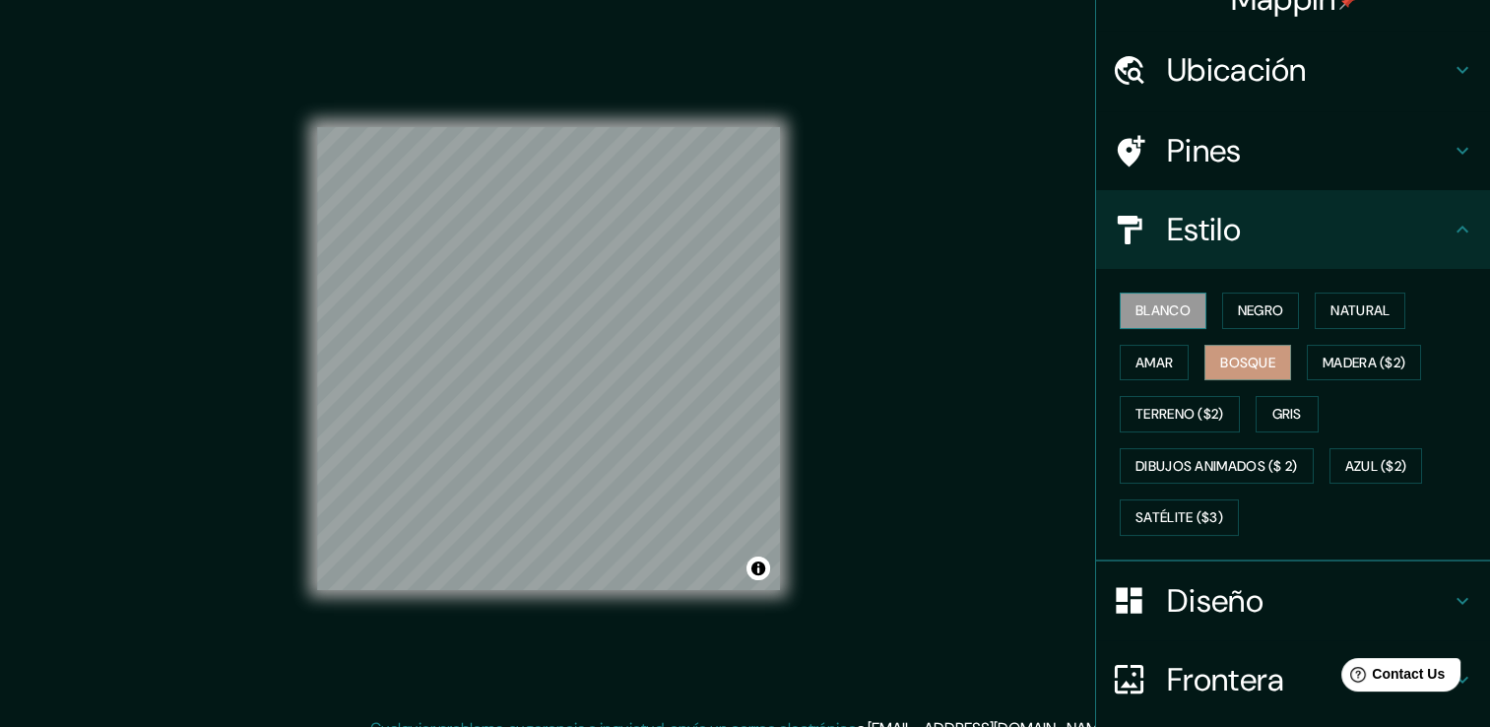
click at [1166, 308] on font "Blanco" at bounding box center [1163, 310] width 55 height 25
click at [1238, 298] on font "Negro" at bounding box center [1261, 310] width 46 height 25
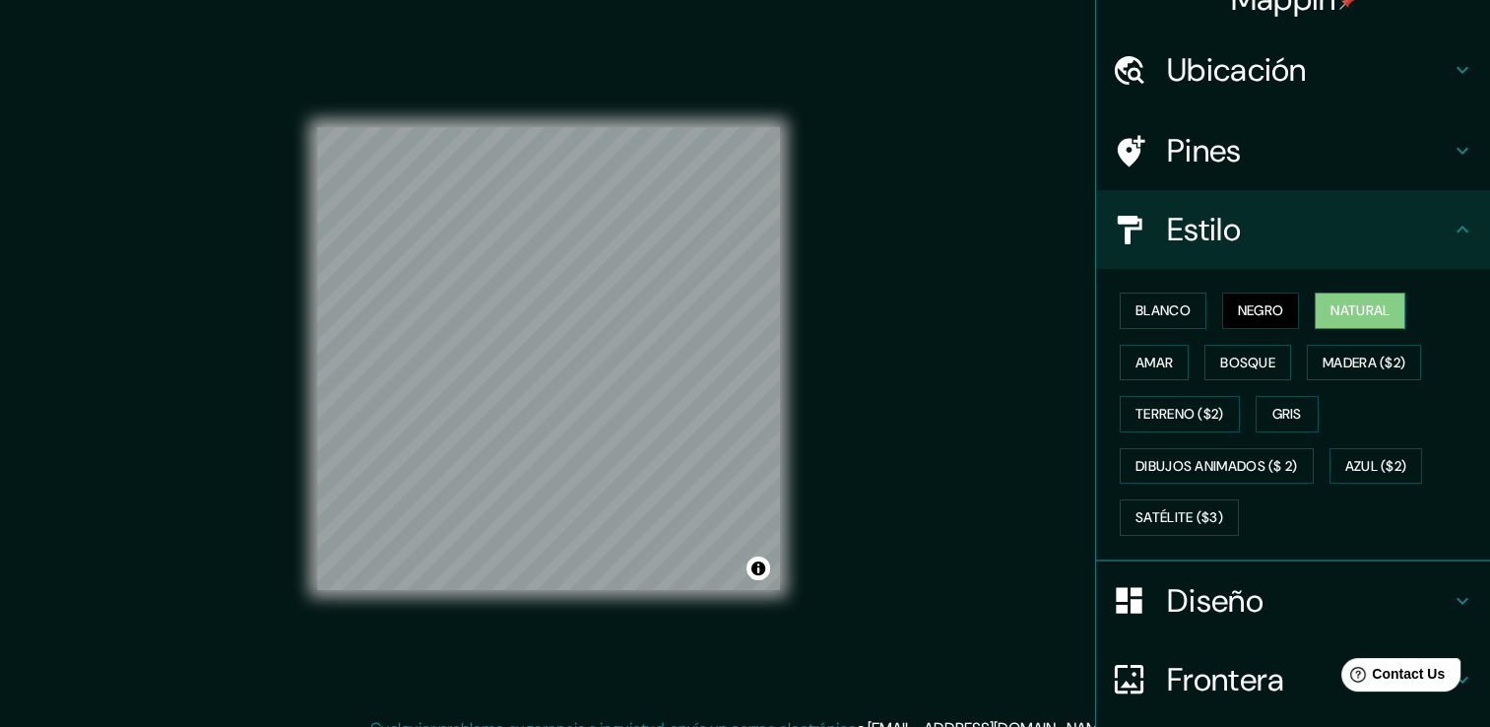
click at [1331, 300] on font "Natural" at bounding box center [1360, 310] width 59 height 25
click at [1159, 317] on font "Blanco" at bounding box center [1163, 310] width 55 height 25
click at [1331, 317] on font "Natural" at bounding box center [1360, 310] width 59 height 25
click at [1171, 308] on font "Blanco" at bounding box center [1163, 310] width 55 height 25
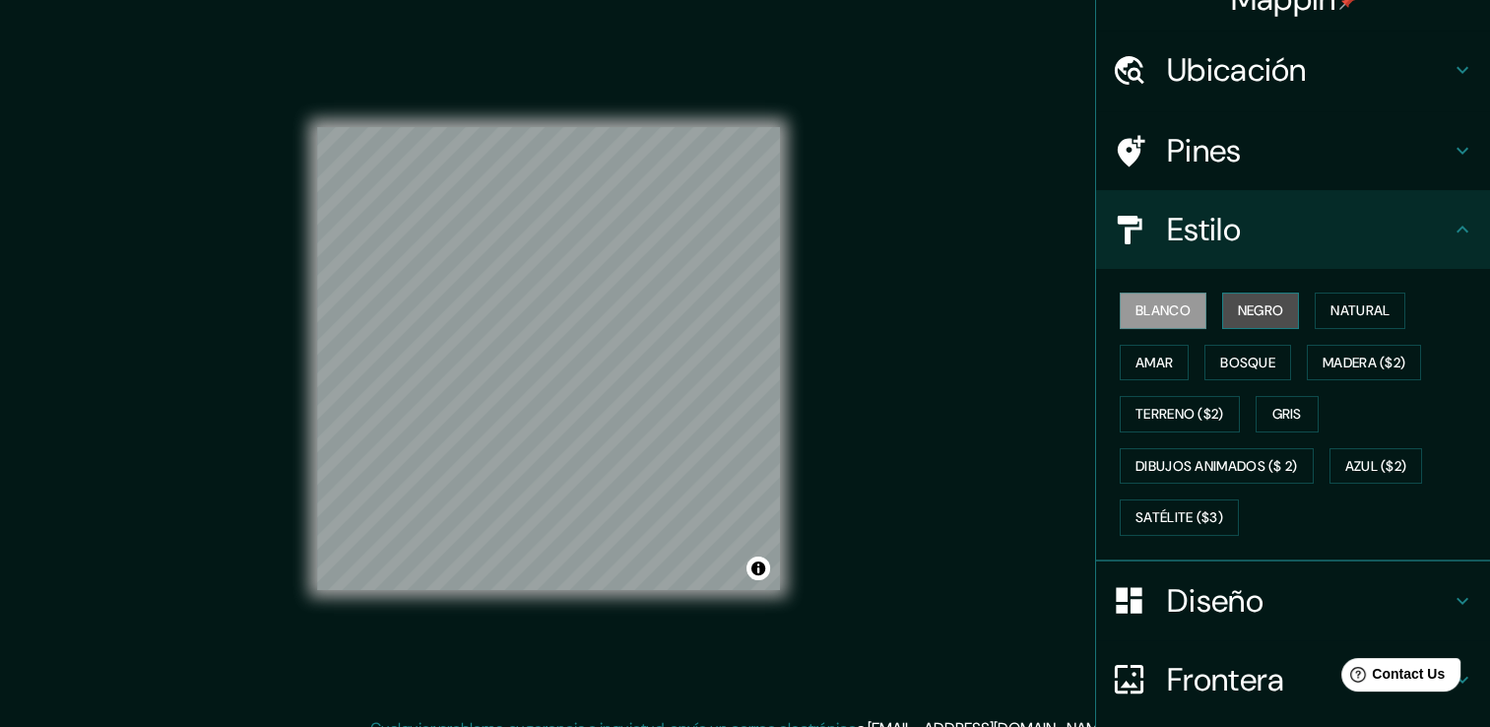
click at [1243, 307] on font "Negro" at bounding box center [1261, 310] width 46 height 25
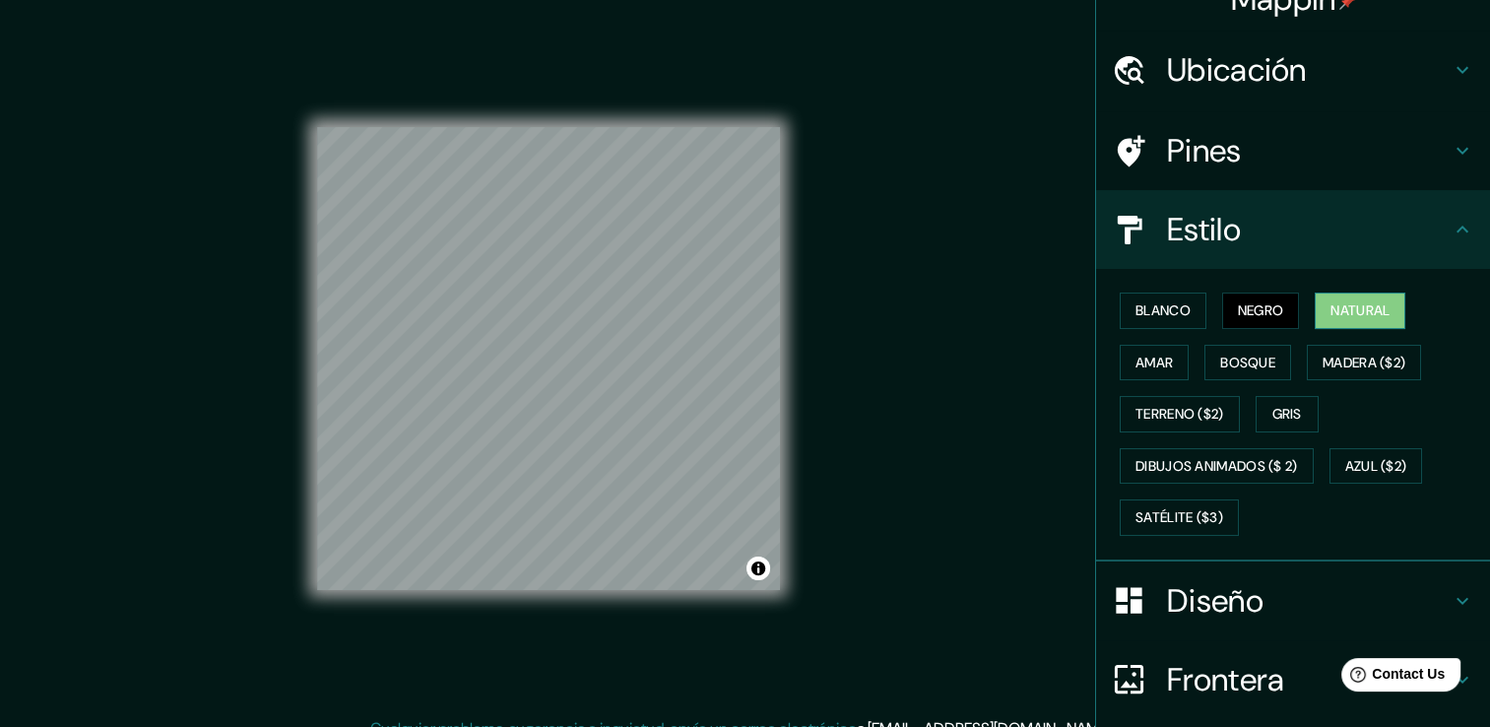
click at [1359, 308] on font "Natural" at bounding box center [1360, 310] width 59 height 25
click at [1172, 311] on font "Blanco" at bounding box center [1163, 310] width 55 height 25
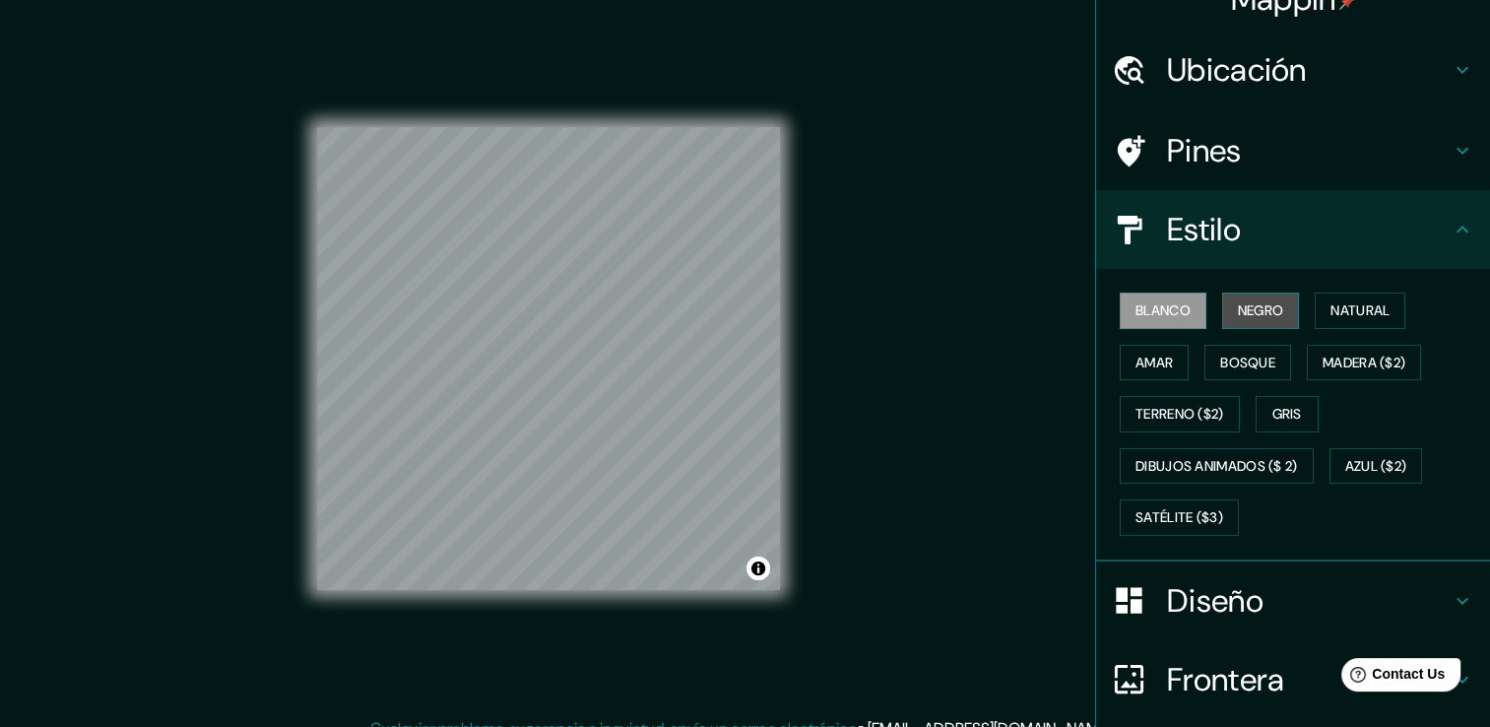
click at [1250, 300] on font "Negro" at bounding box center [1261, 310] width 46 height 25
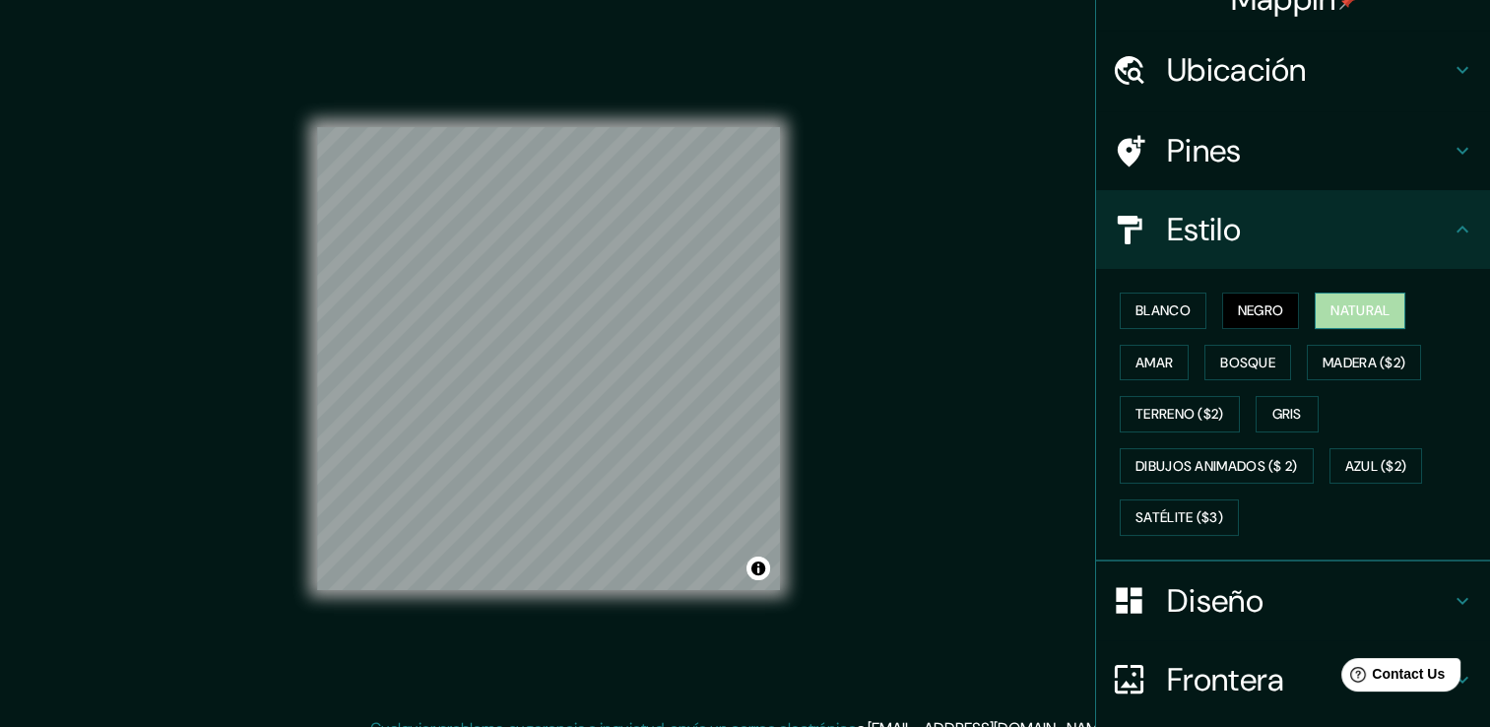
click at [1353, 298] on font "Natural" at bounding box center [1360, 310] width 59 height 25
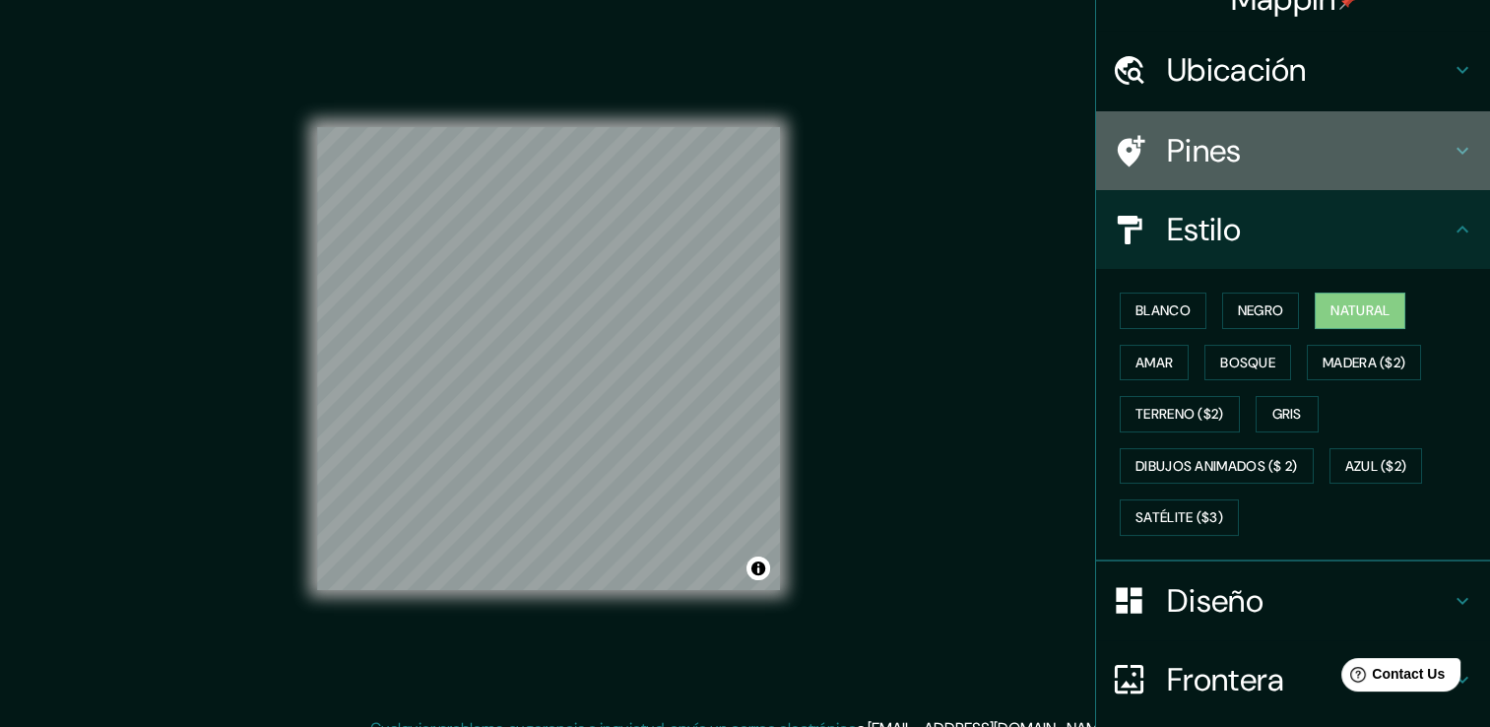
click at [1300, 171] on div "Pines" at bounding box center [1293, 150] width 394 height 79
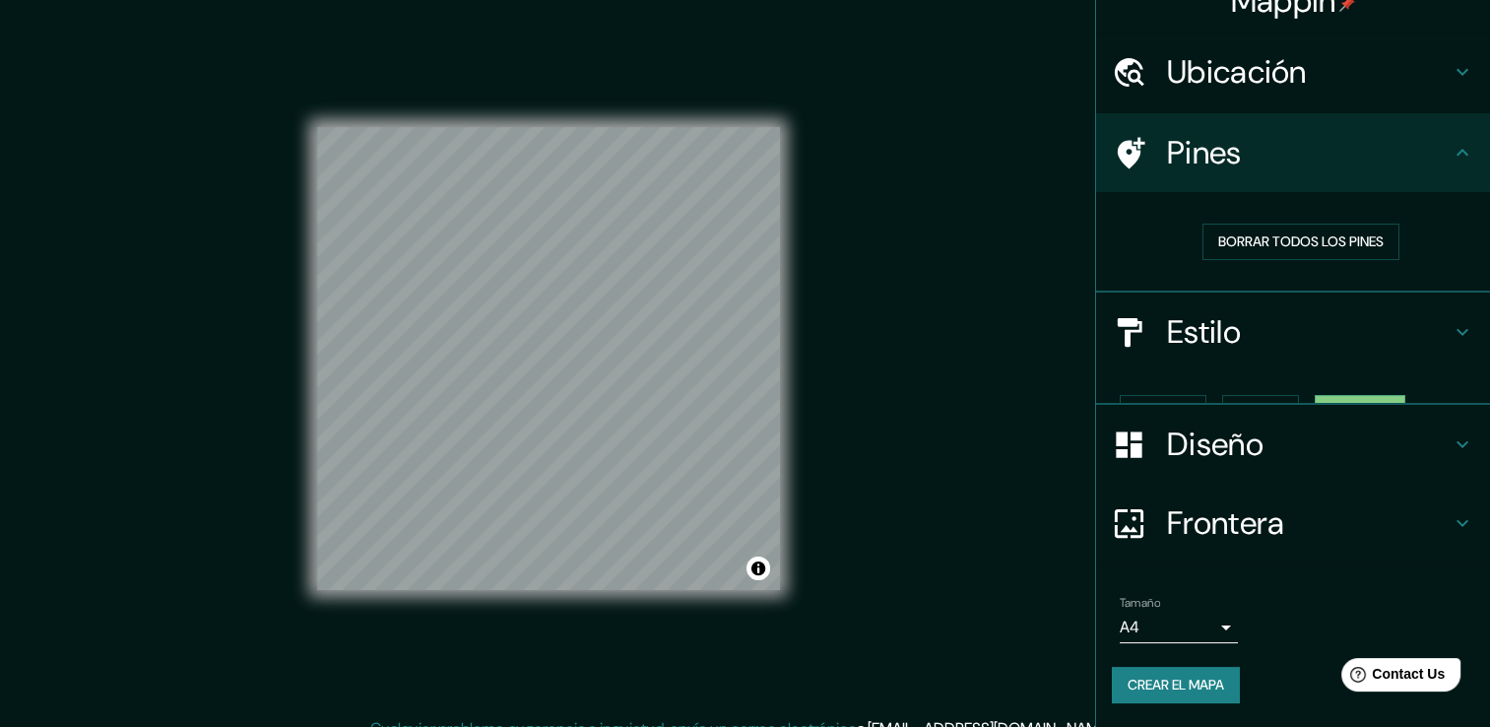
scroll to position [0, 0]
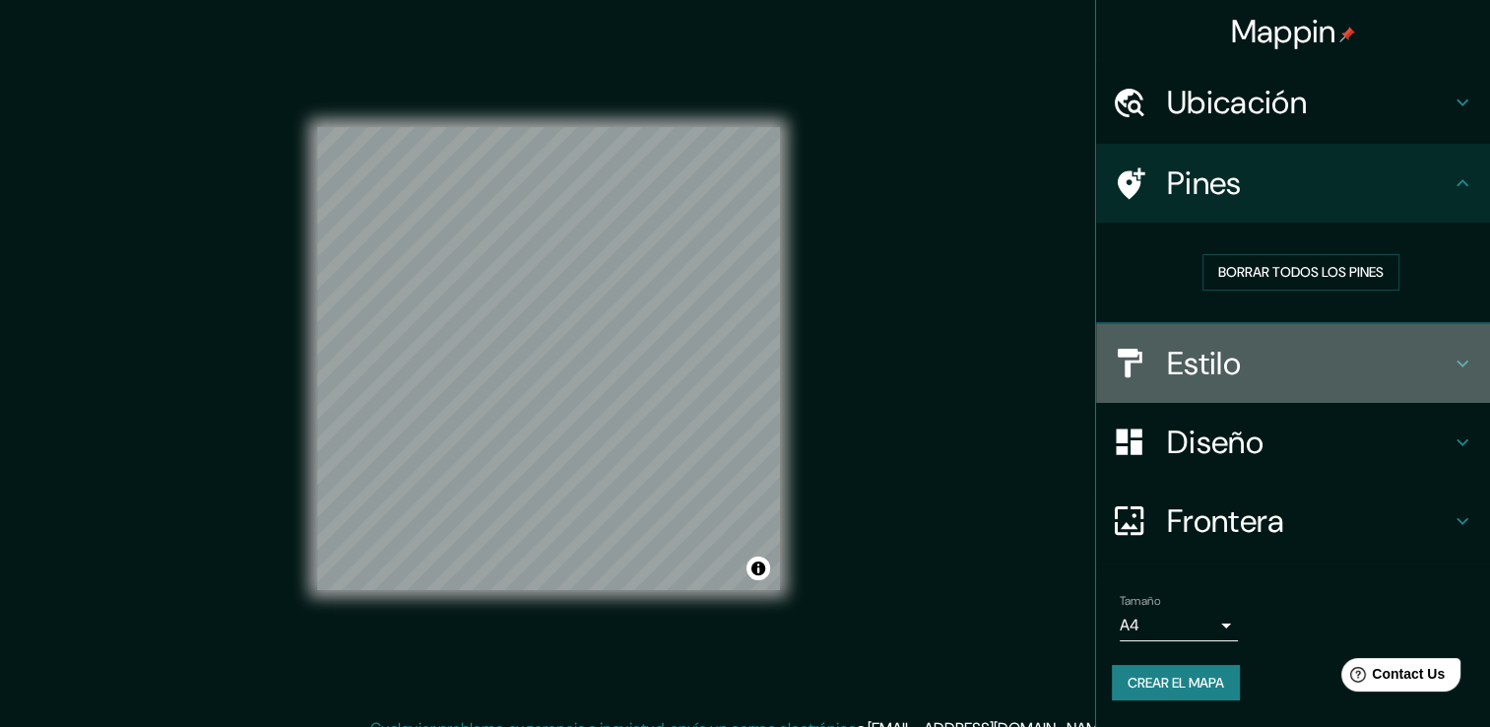
click at [1235, 382] on div "Estilo" at bounding box center [1293, 363] width 394 height 79
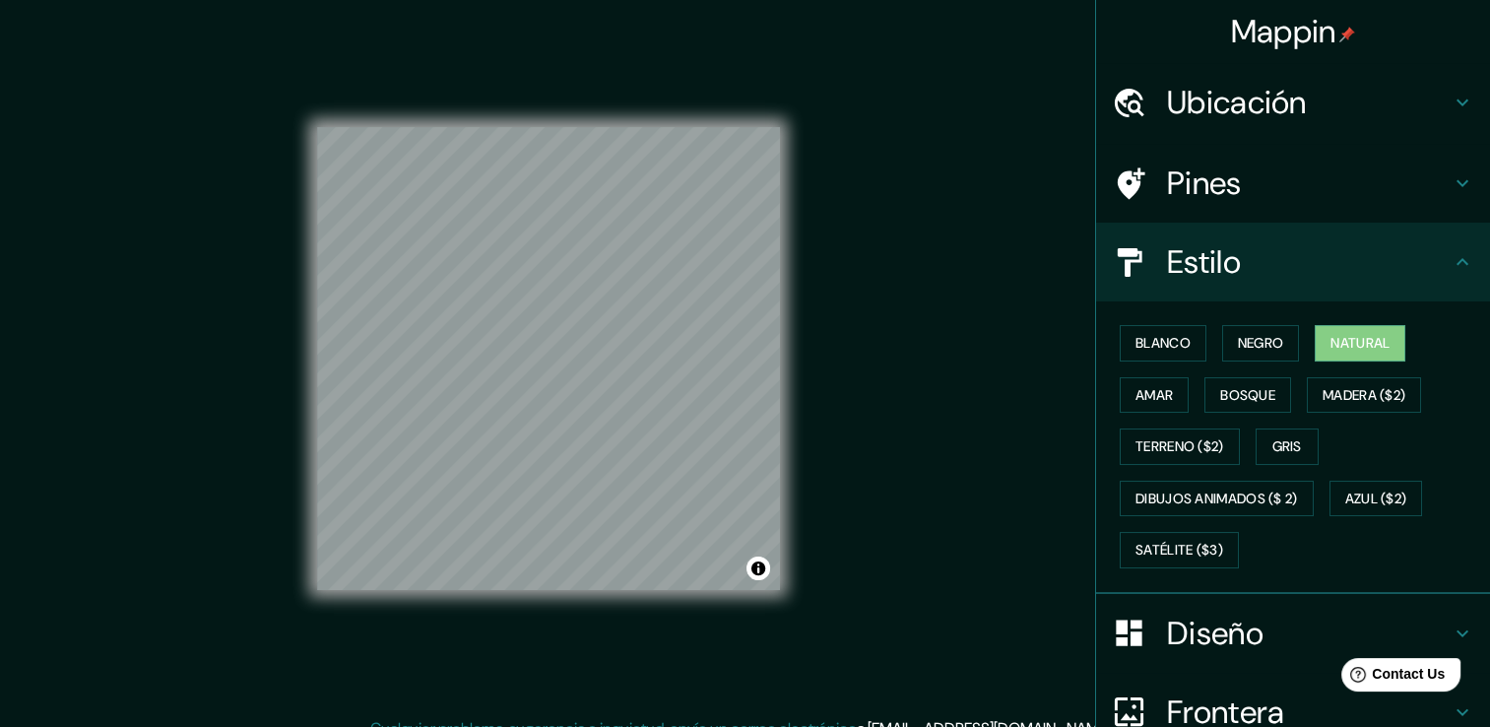
click at [1209, 627] on h4 "Diseño" at bounding box center [1309, 633] width 284 height 39
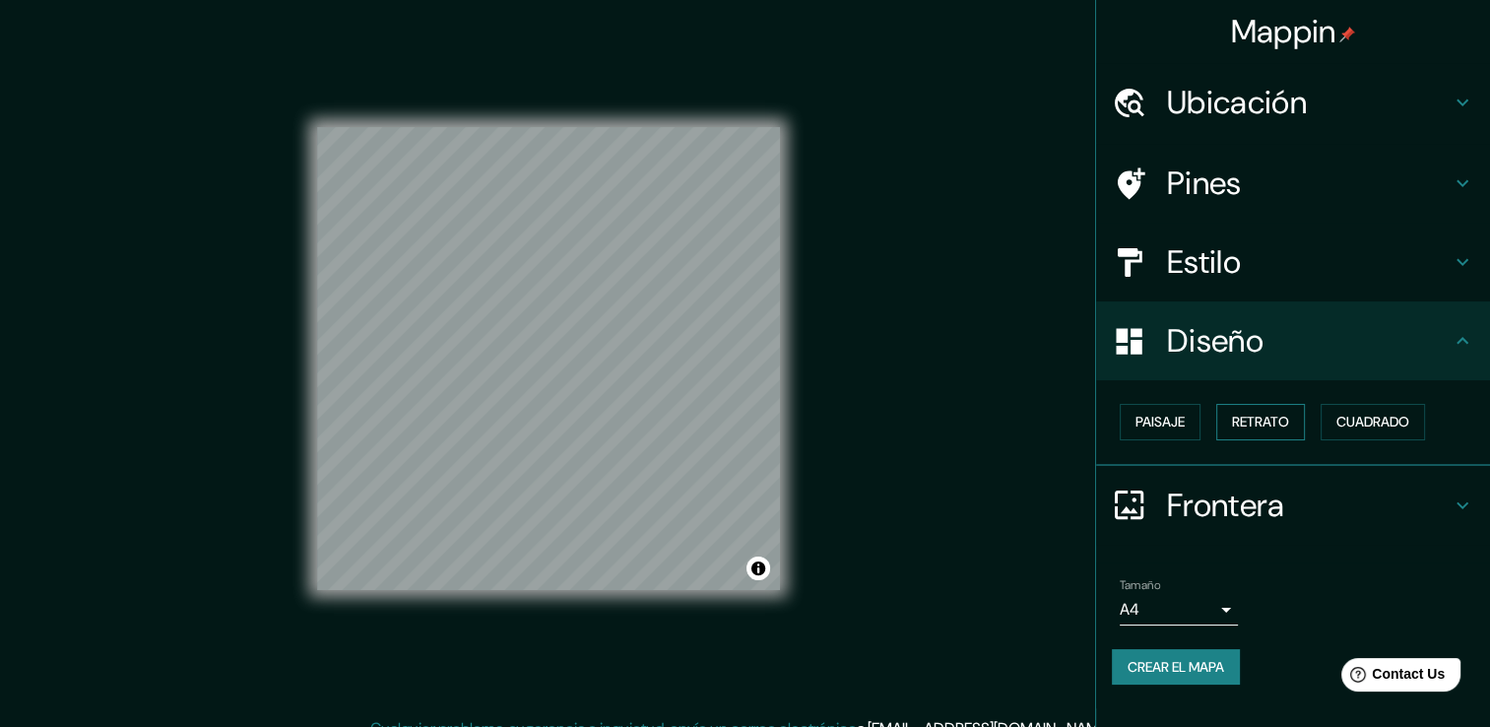
click at [1266, 414] on font "Retrato" at bounding box center [1260, 422] width 57 height 25
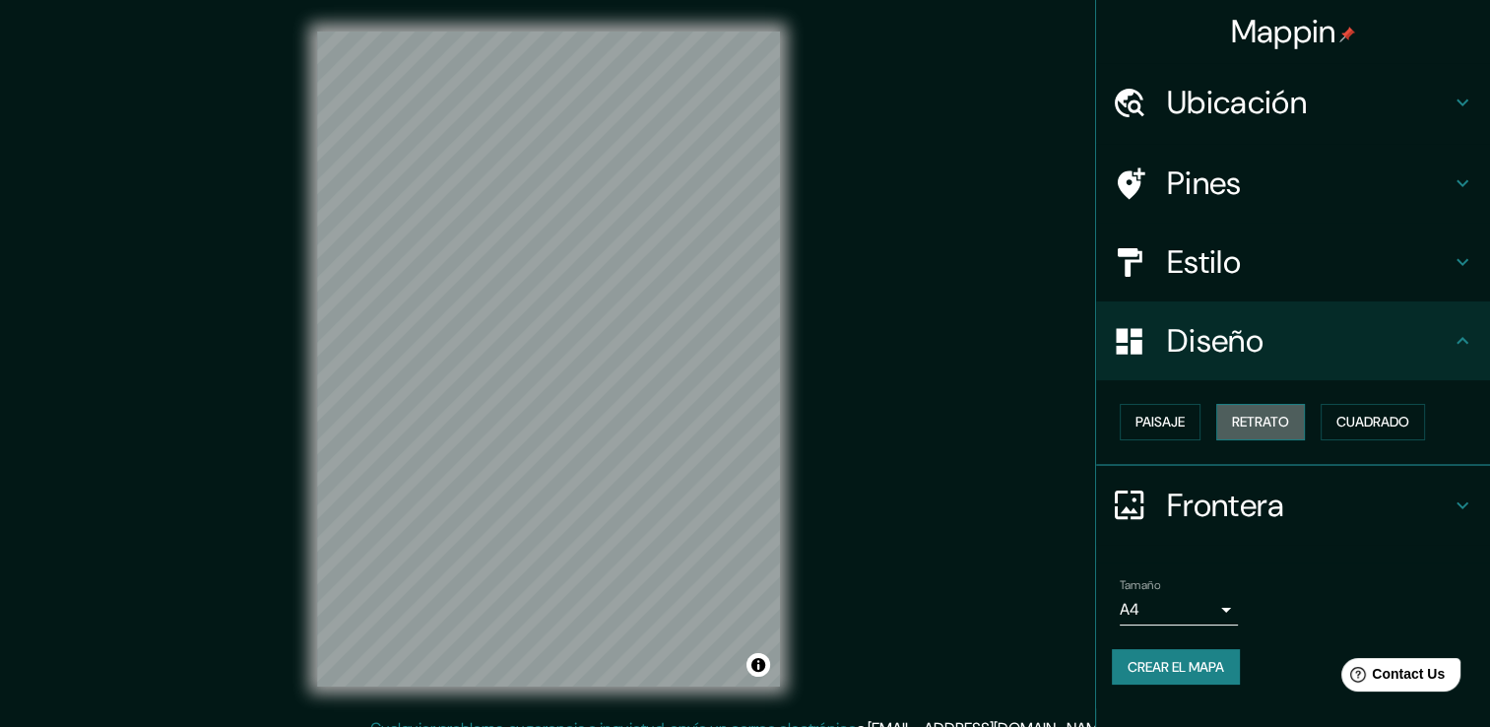
click at [1266, 414] on font "Retrato" at bounding box center [1260, 422] width 57 height 25
click at [1185, 426] on font "Paisaje" at bounding box center [1160, 422] width 49 height 25
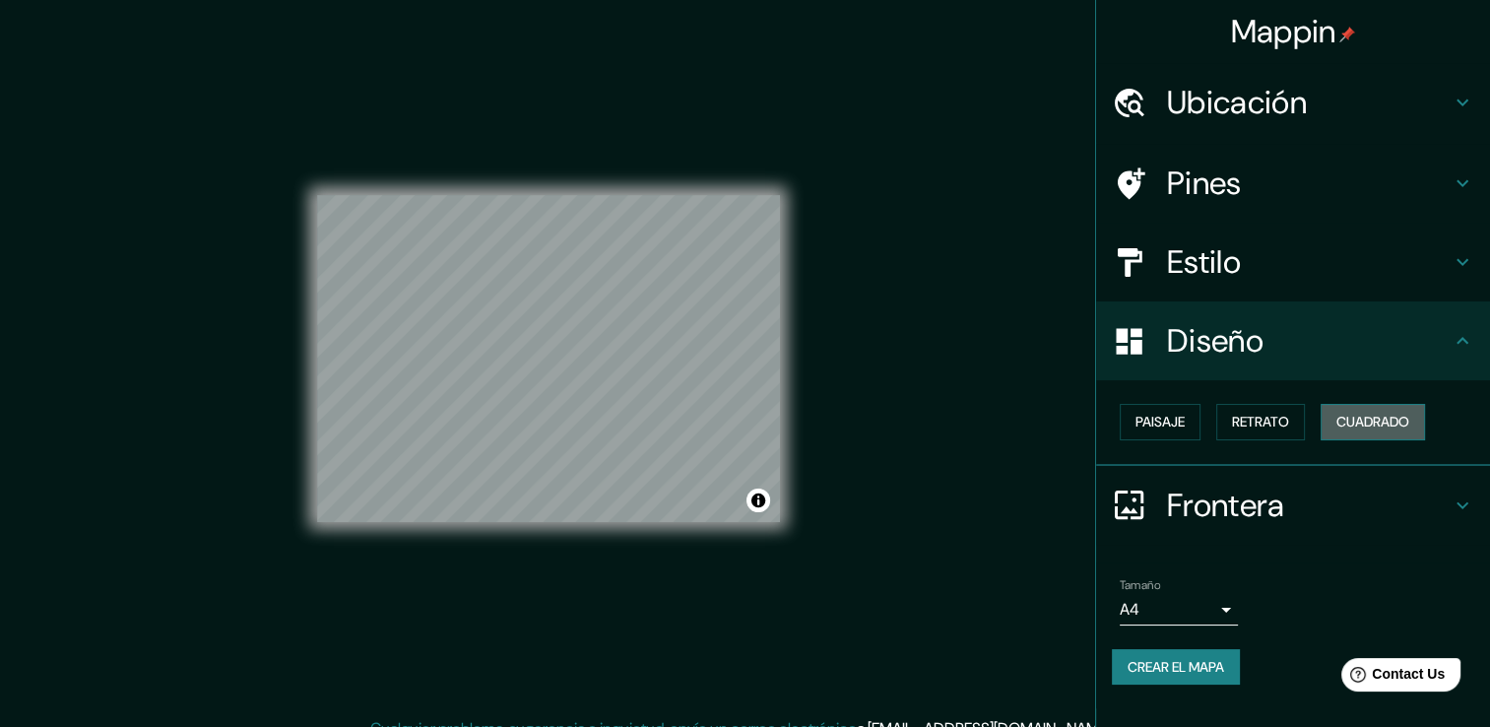
click at [1395, 421] on font "Cuadrado" at bounding box center [1372, 422] width 73 height 25
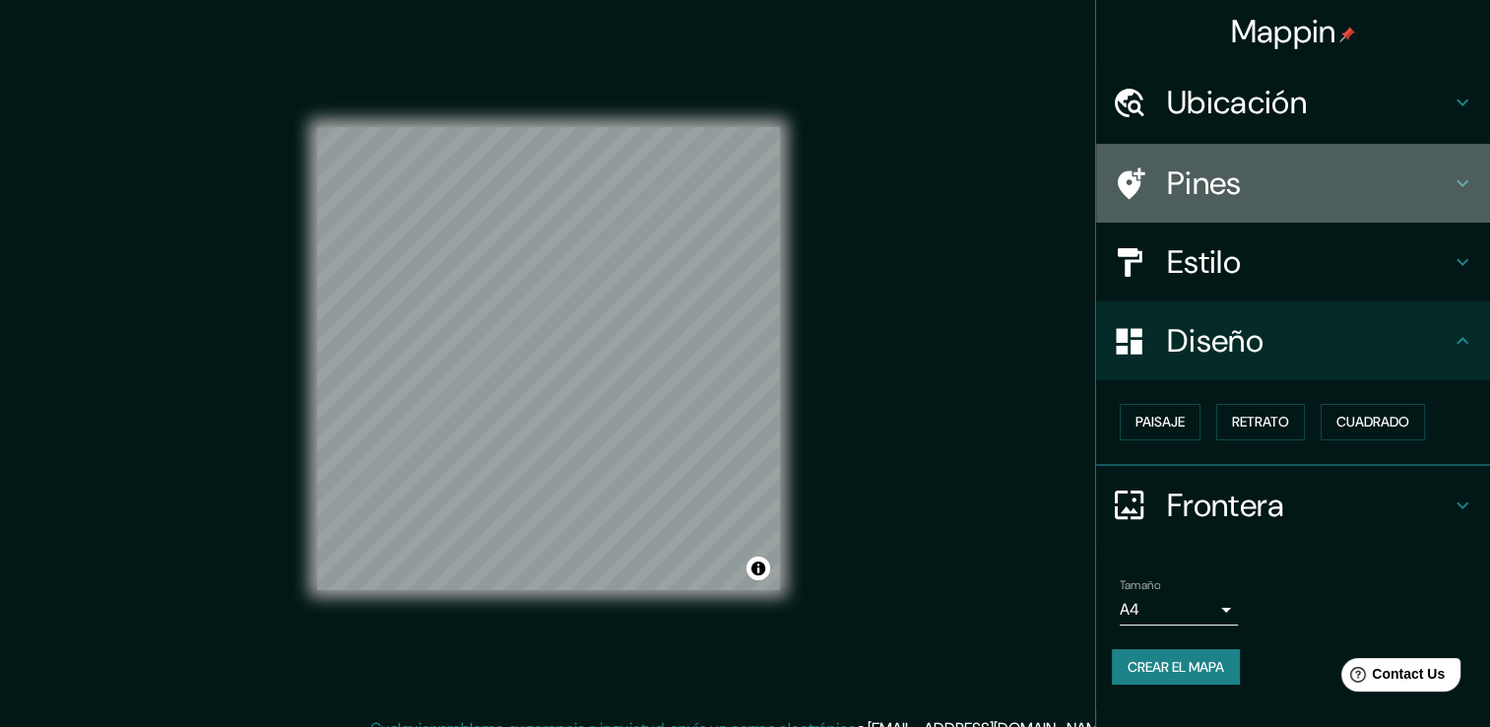
click at [1189, 191] on h4 "Pines" at bounding box center [1309, 182] width 284 height 39
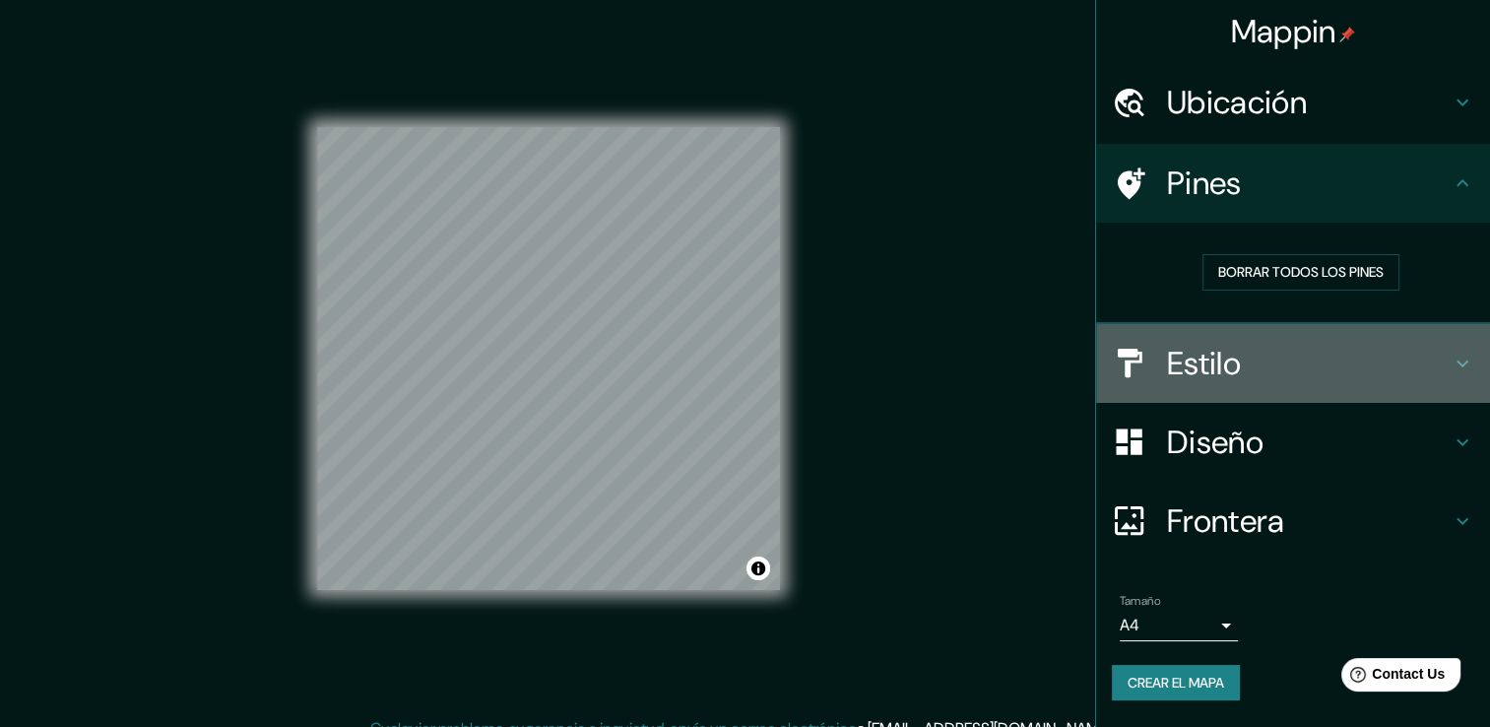
click at [1229, 371] on h4 "Estilo" at bounding box center [1309, 363] width 284 height 39
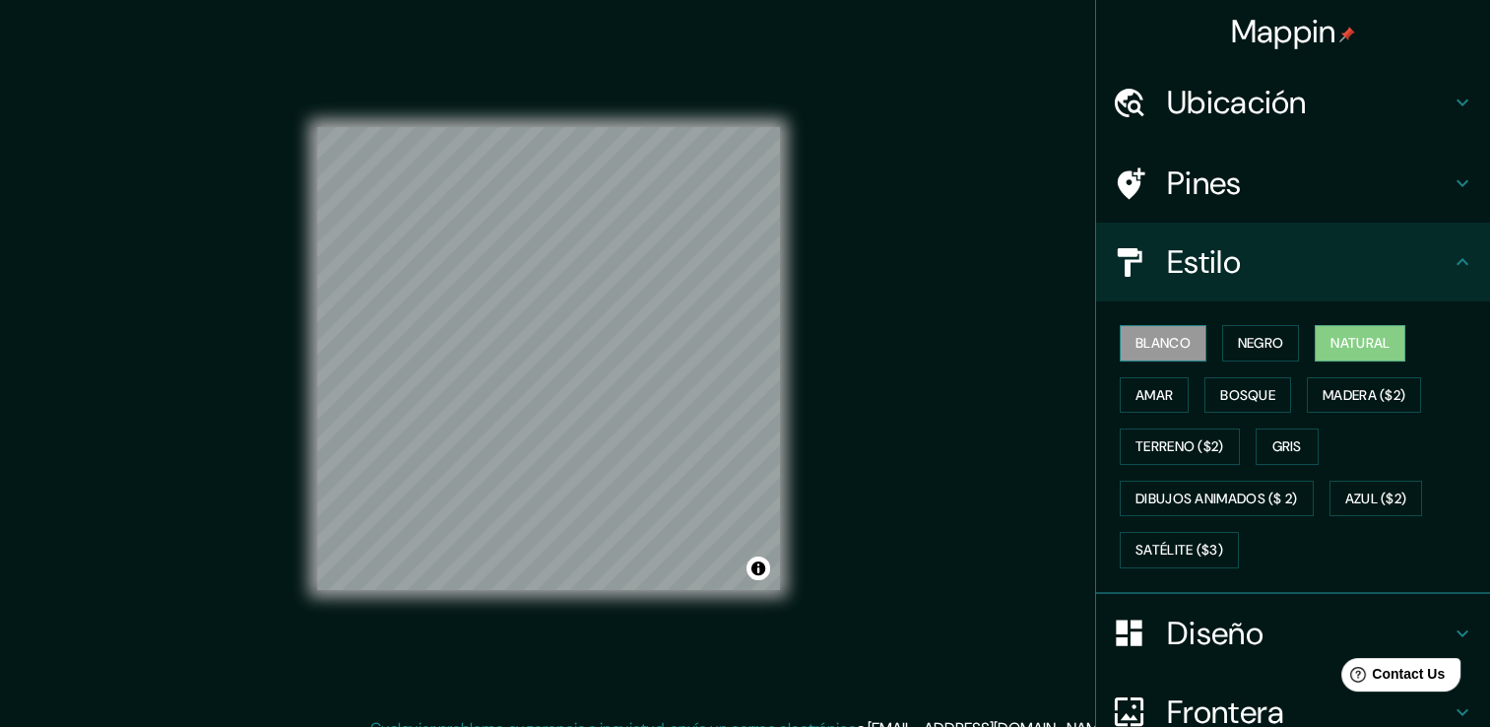
click at [1170, 343] on font "Blanco" at bounding box center [1163, 343] width 55 height 25
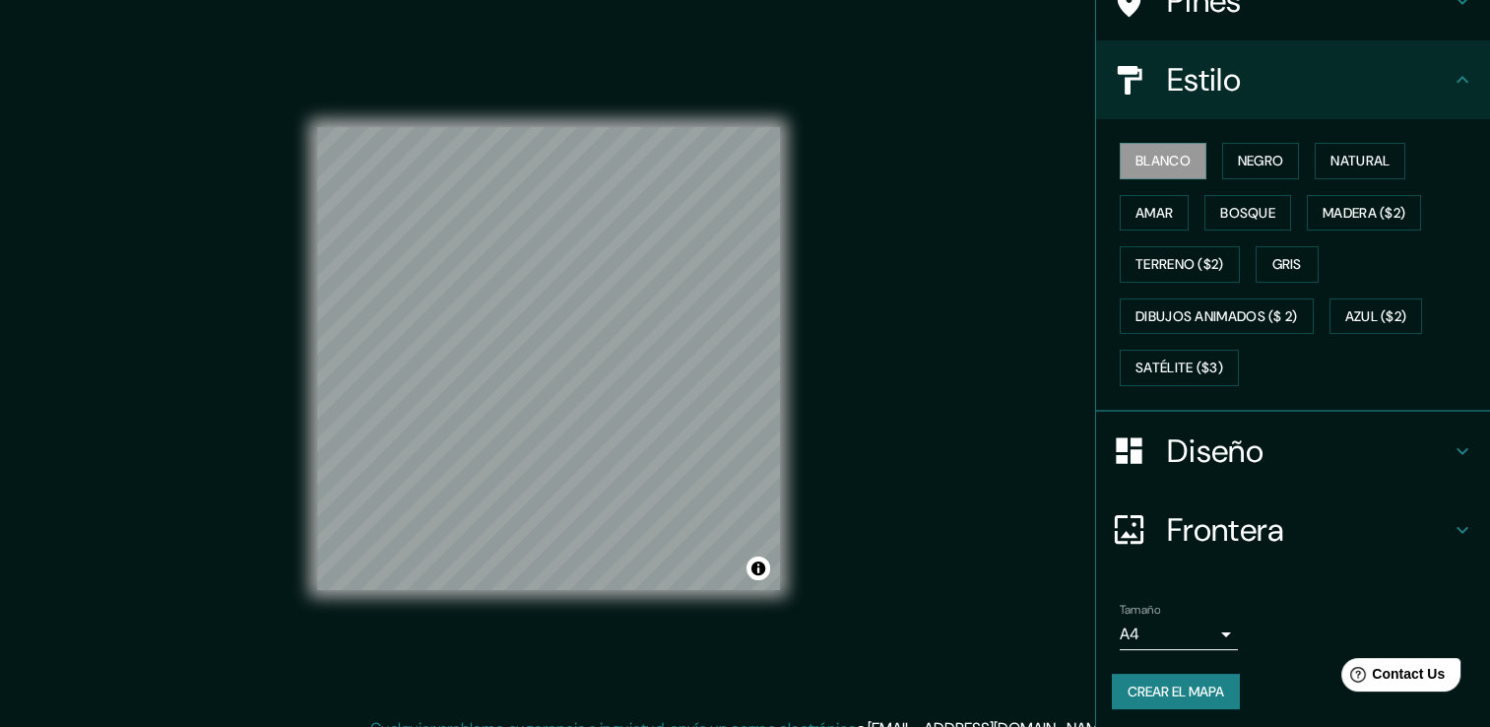
scroll to position [184, 0]
click at [1194, 691] on font "Crear el mapa" at bounding box center [1176, 690] width 97 height 25
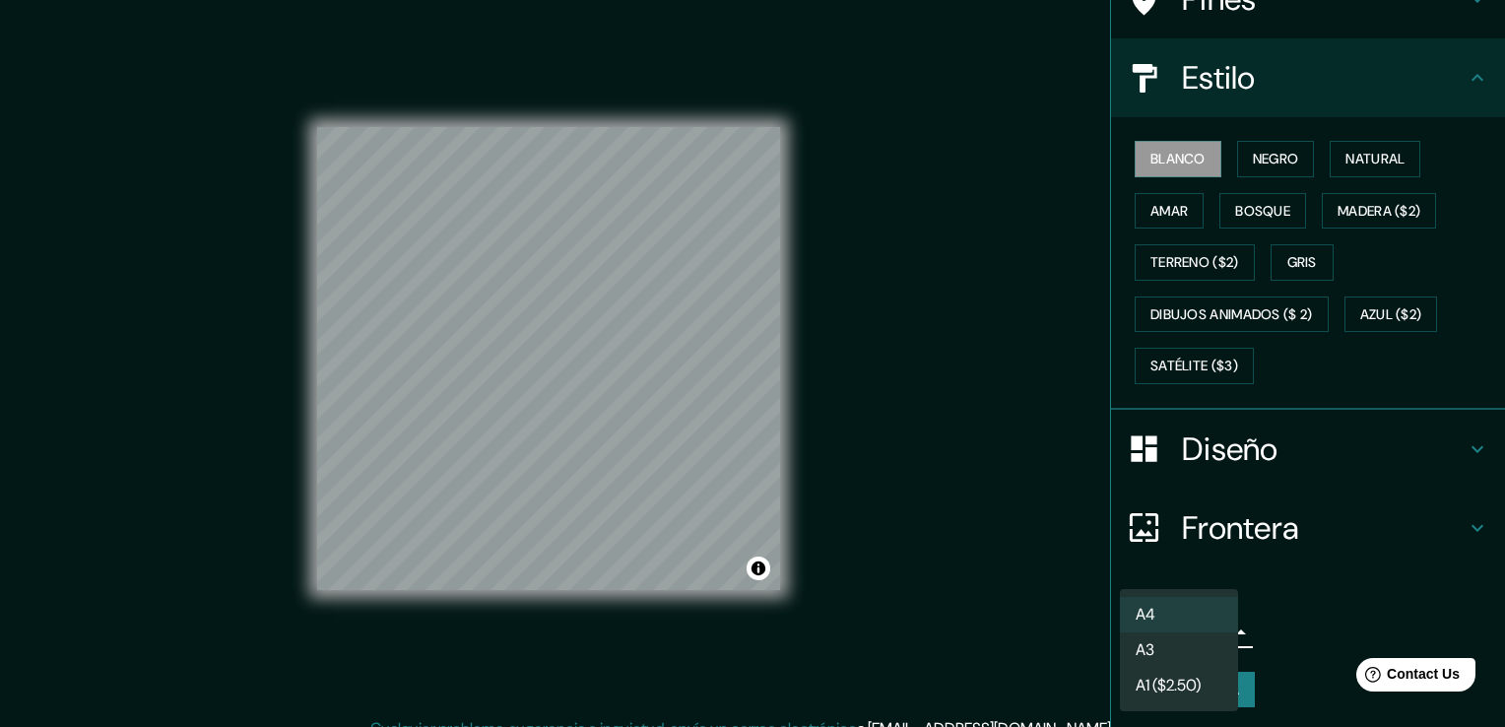
click at [1219, 626] on body "Mappin Ubicación La [PERSON_NAME][GEOGRAPHIC_DATA], [GEOGRAPHIC_DATA] Pines Est…" at bounding box center [752, 363] width 1505 height 727
click at [1219, 626] on li "A4" at bounding box center [1179, 614] width 118 height 35
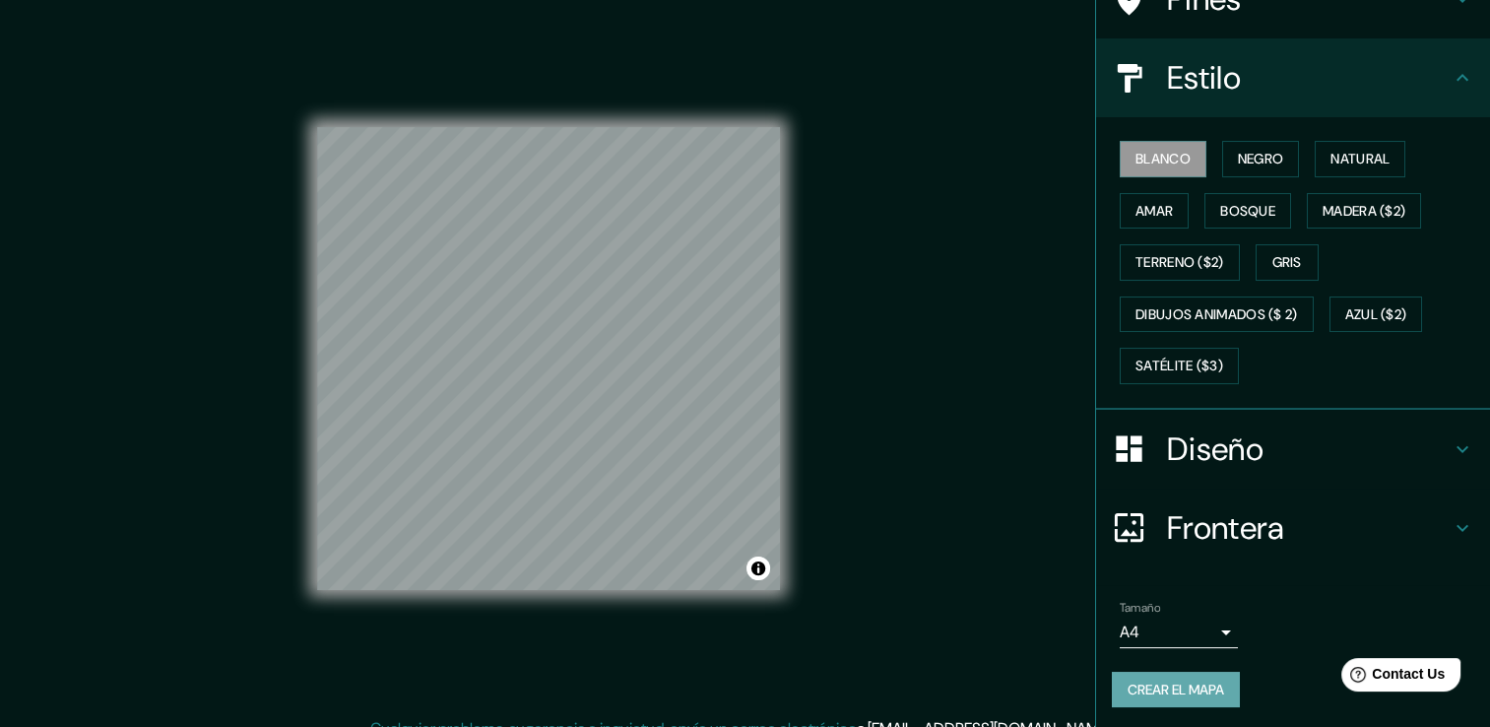
click at [1176, 693] on font "Crear el mapa" at bounding box center [1176, 690] width 97 height 25
click at [1192, 680] on font "Crear el mapa" at bounding box center [1176, 690] width 97 height 25
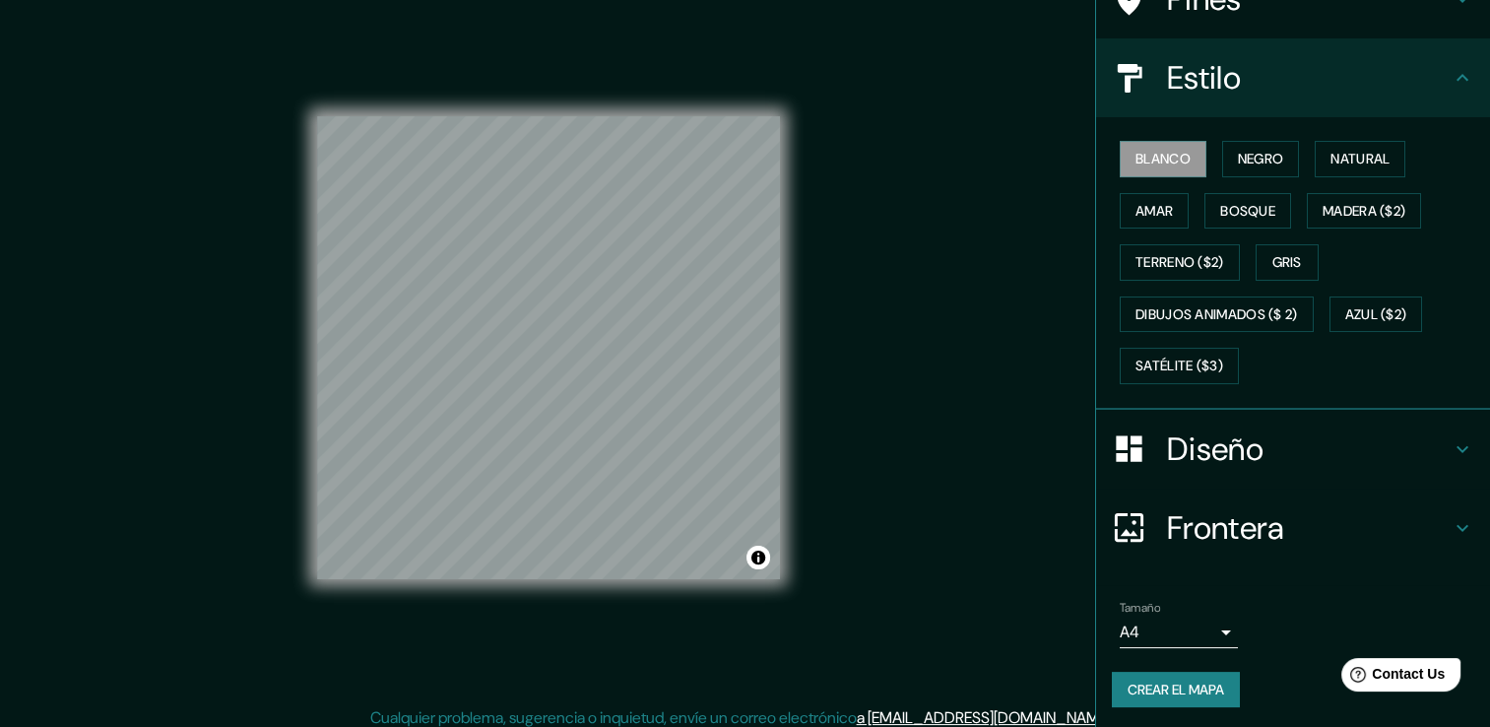
scroll to position [22, 0]
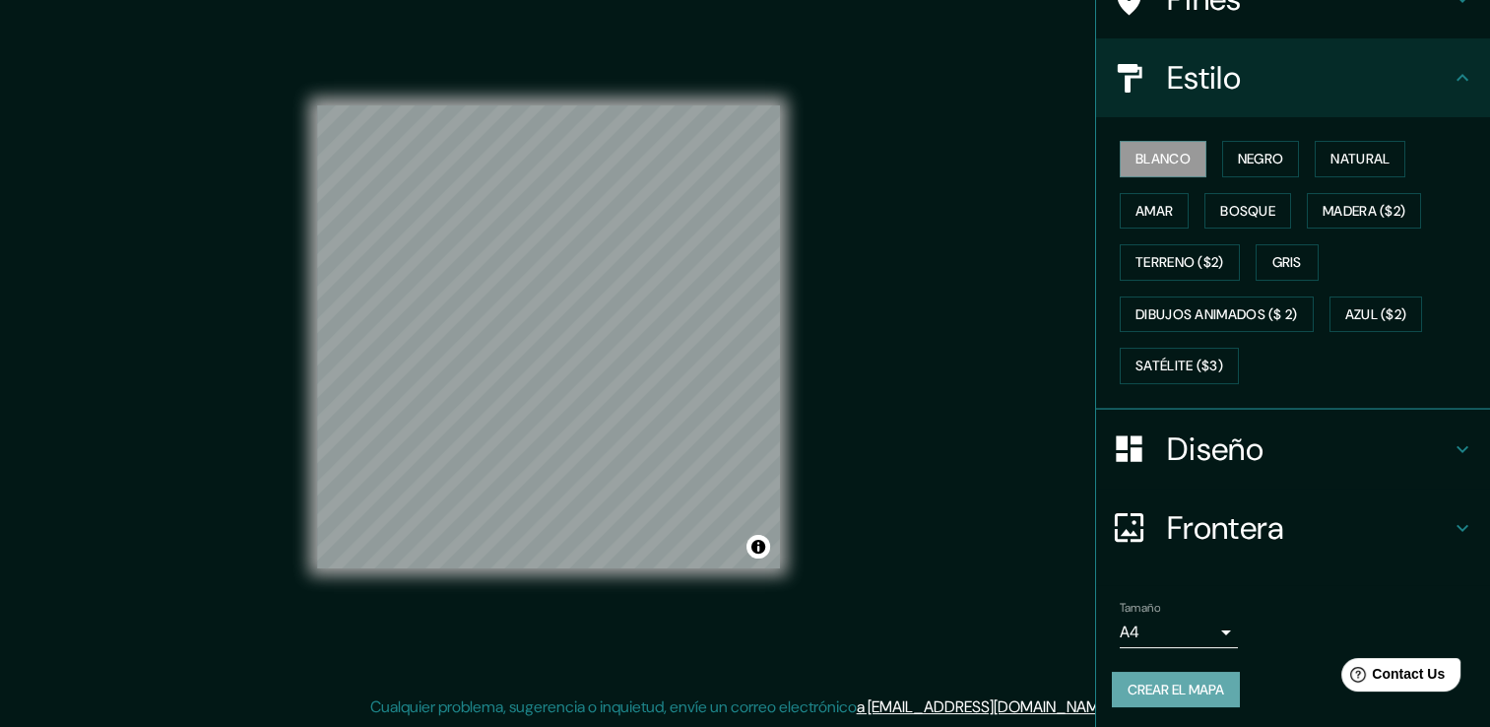
click at [1190, 686] on font "Crear el mapa" at bounding box center [1176, 690] width 97 height 25
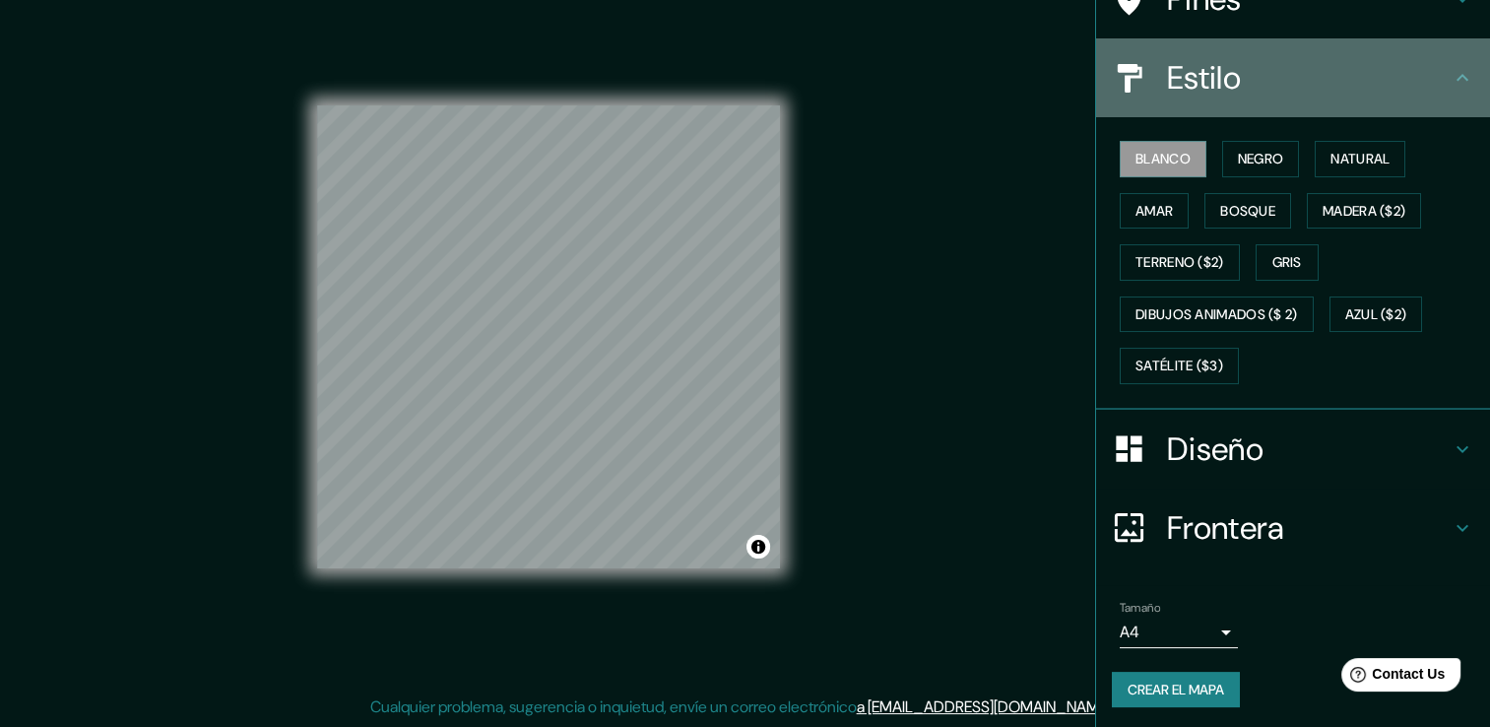
click at [1457, 76] on icon at bounding box center [1463, 77] width 12 height 7
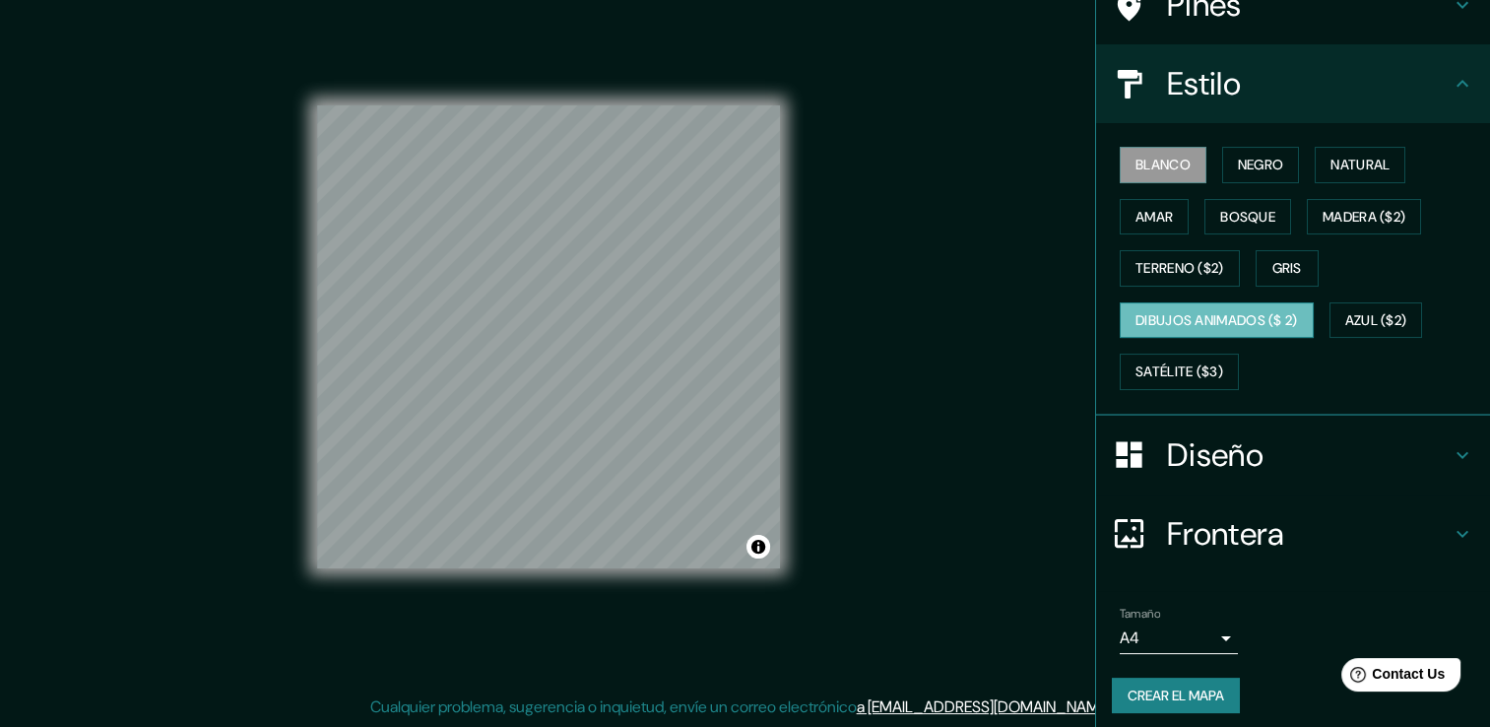
scroll to position [184, 0]
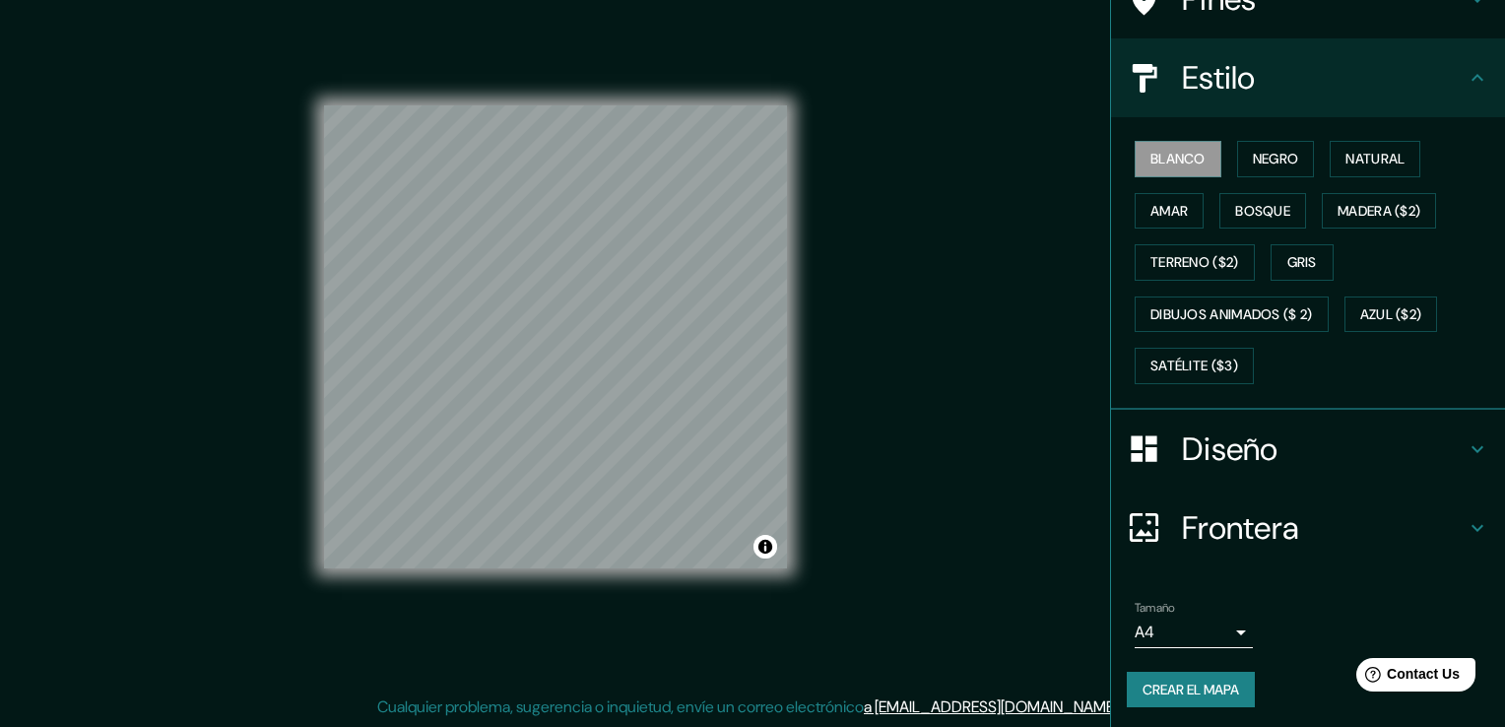
click at [1207, 627] on body "Mappin Ubicación La [PERSON_NAME][GEOGRAPHIC_DATA], [GEOGRAPHIC_DATA] Pines Est…" at bounding box center [752, 341] width 1505 height 727
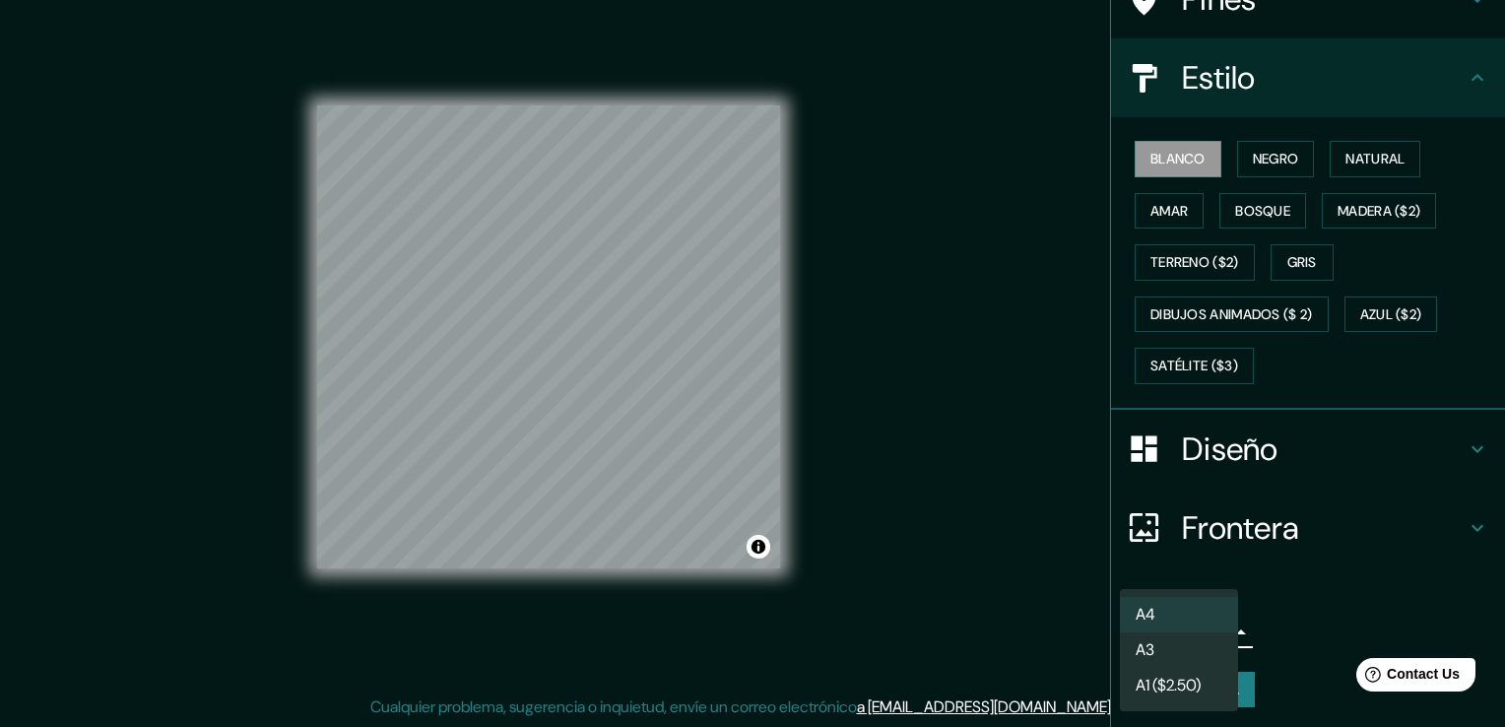
click at [1207, 627] on li "A4" at bounding box center [1179, 614] width 118 height 35
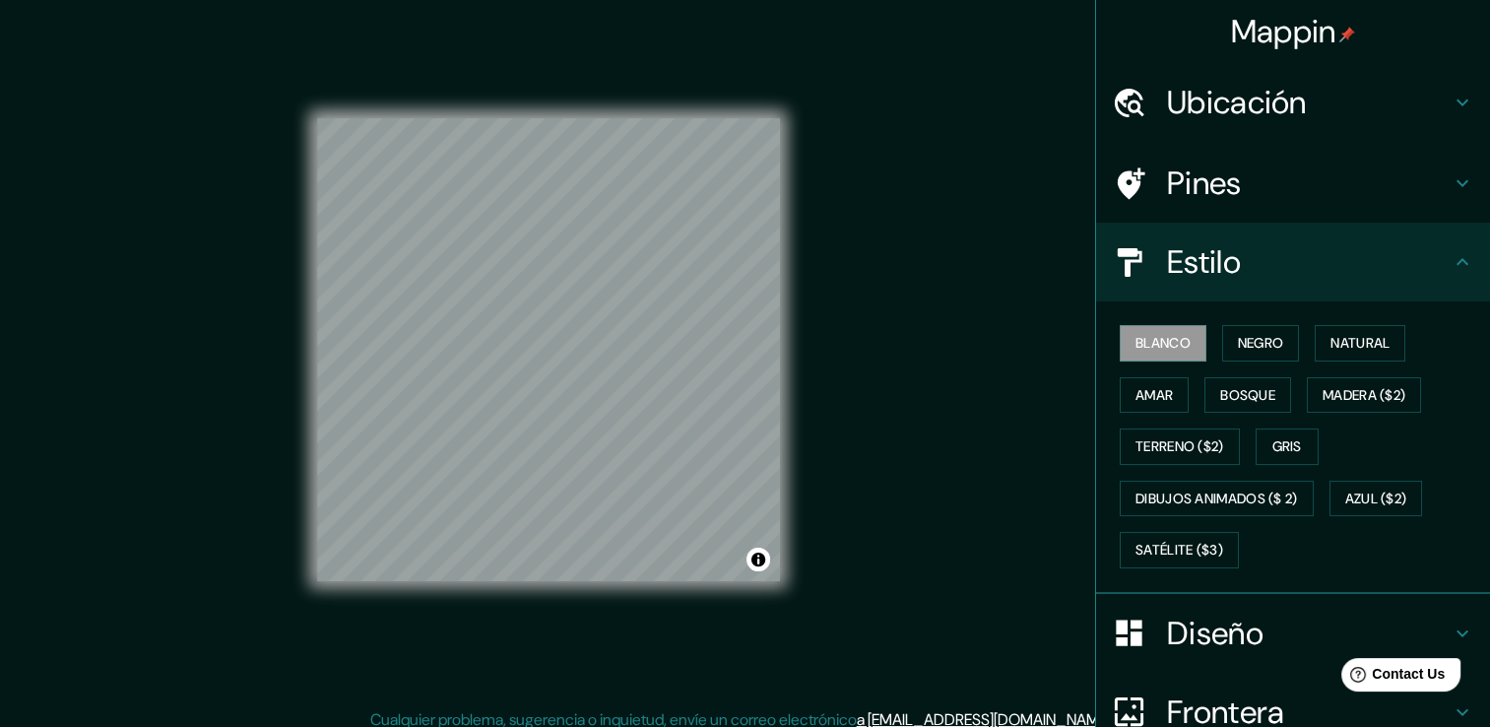
scroll to position [0, 0]
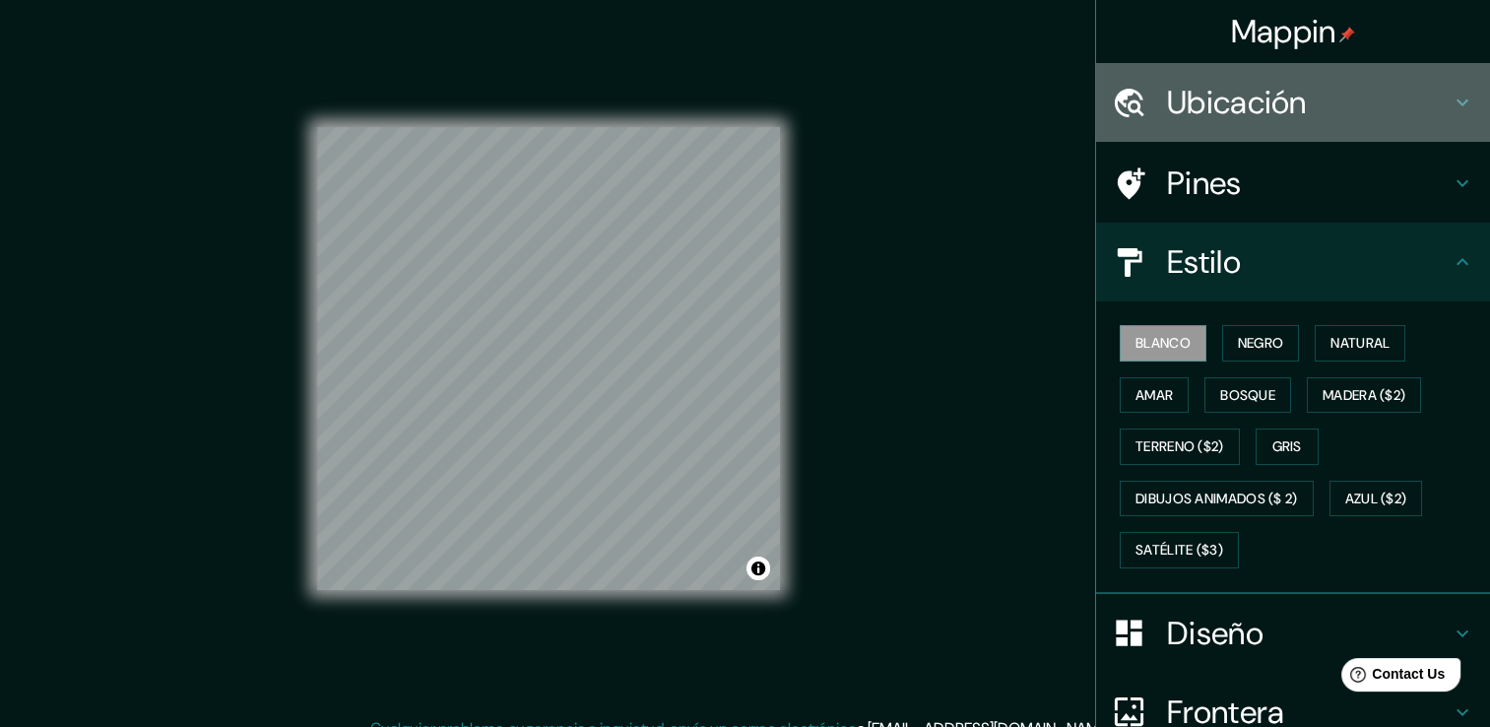
click at [1457, 101] on icon at bounding box center [1463, 102] width 12 height 7
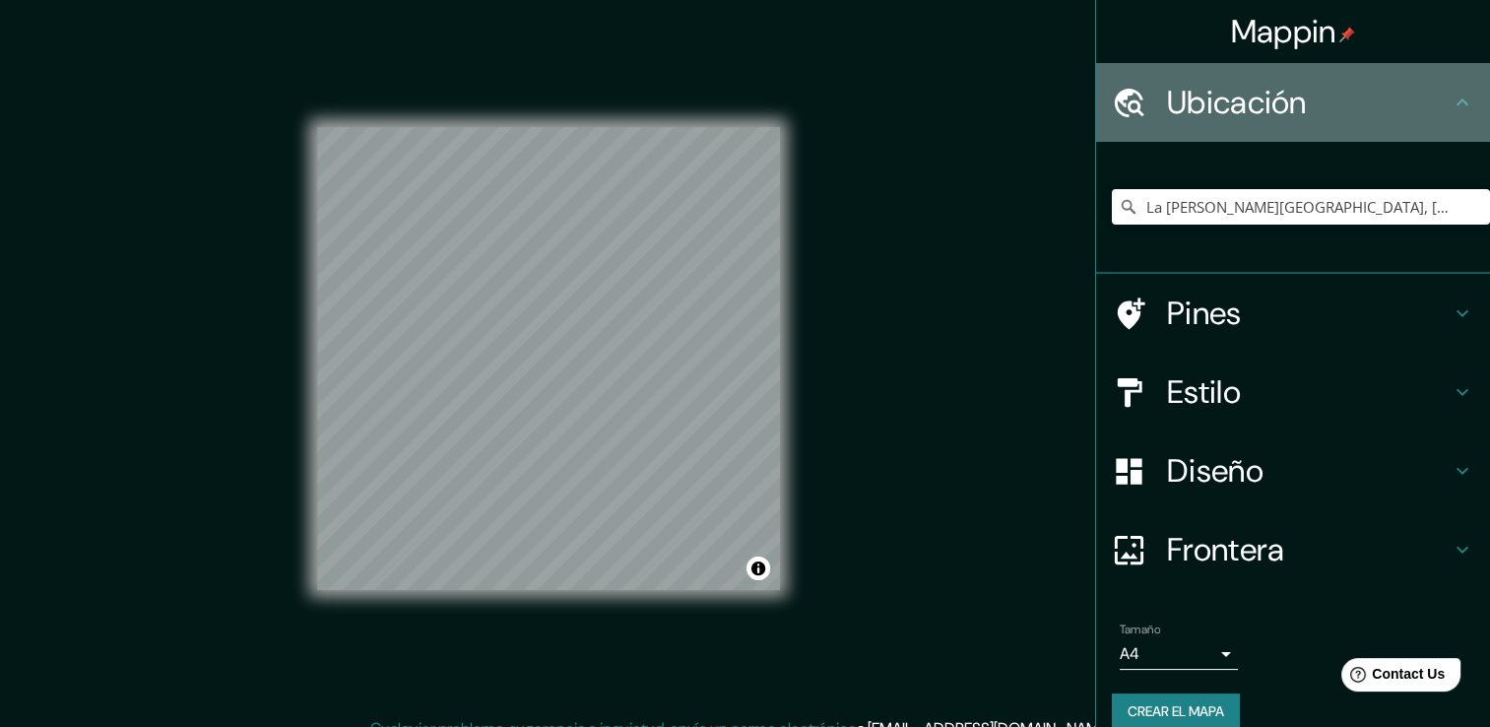
click at [1457, 101] on icon at bounding box center [1463, 101] width 12 height 7
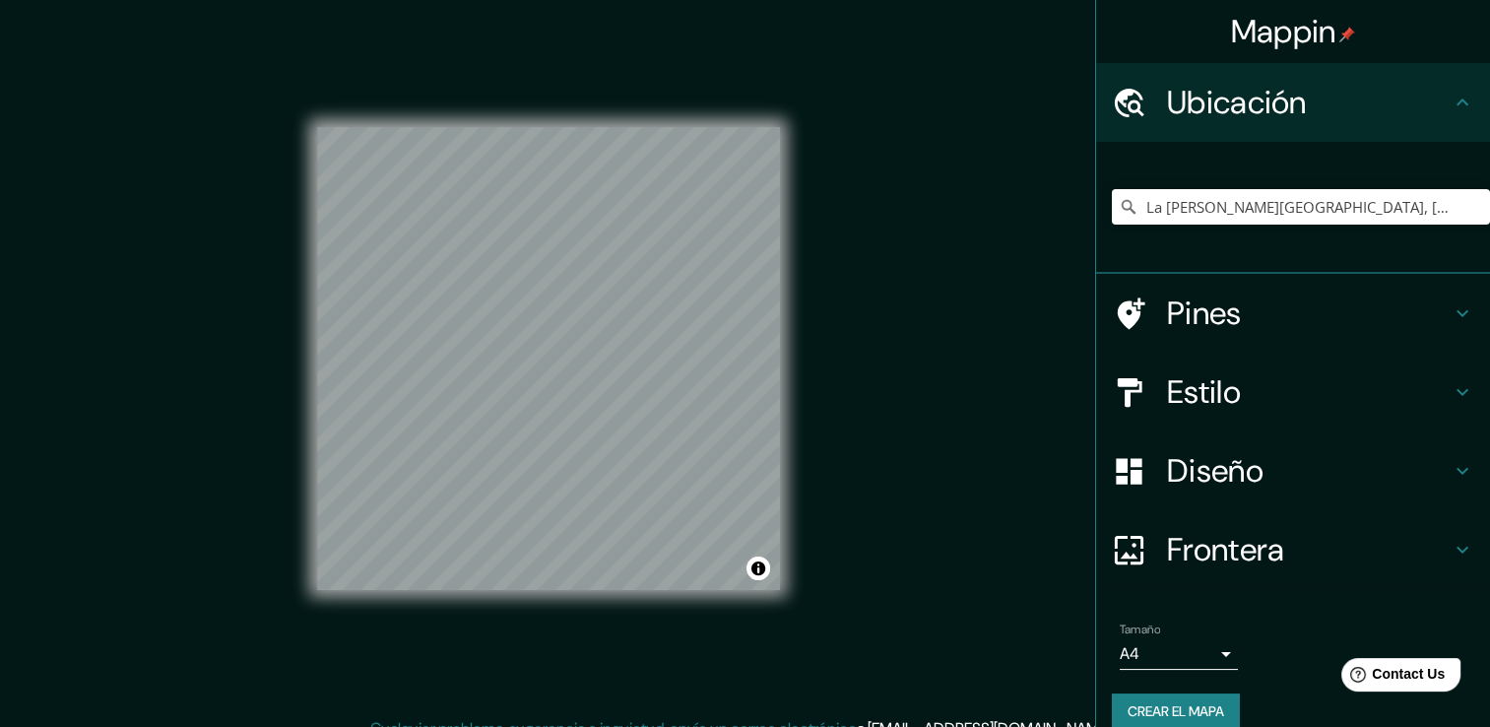
click at [1451, 99] on icon at bounding box center [1463, 103] width 24 height 24
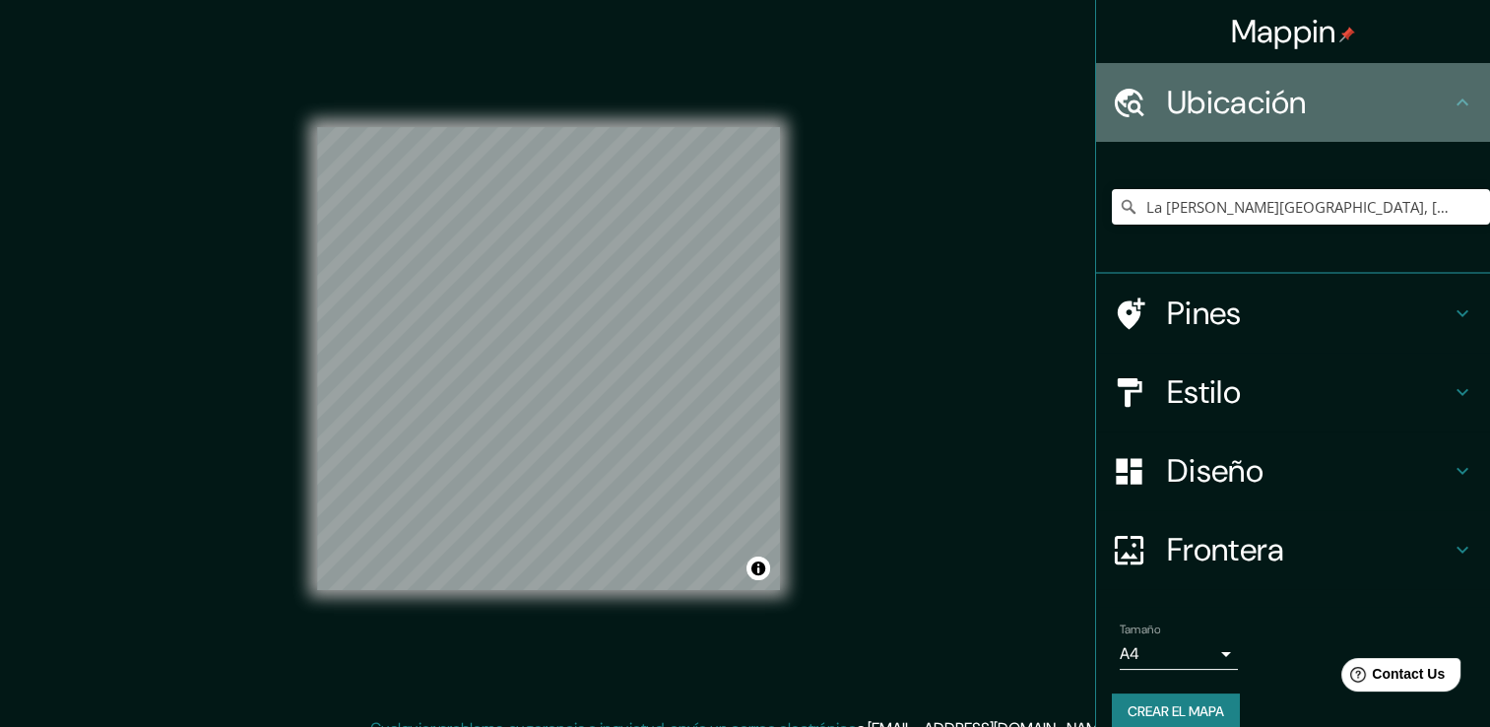
click at [1451, 105] on icon at bounding box center [1463, 103] width 24 height 24
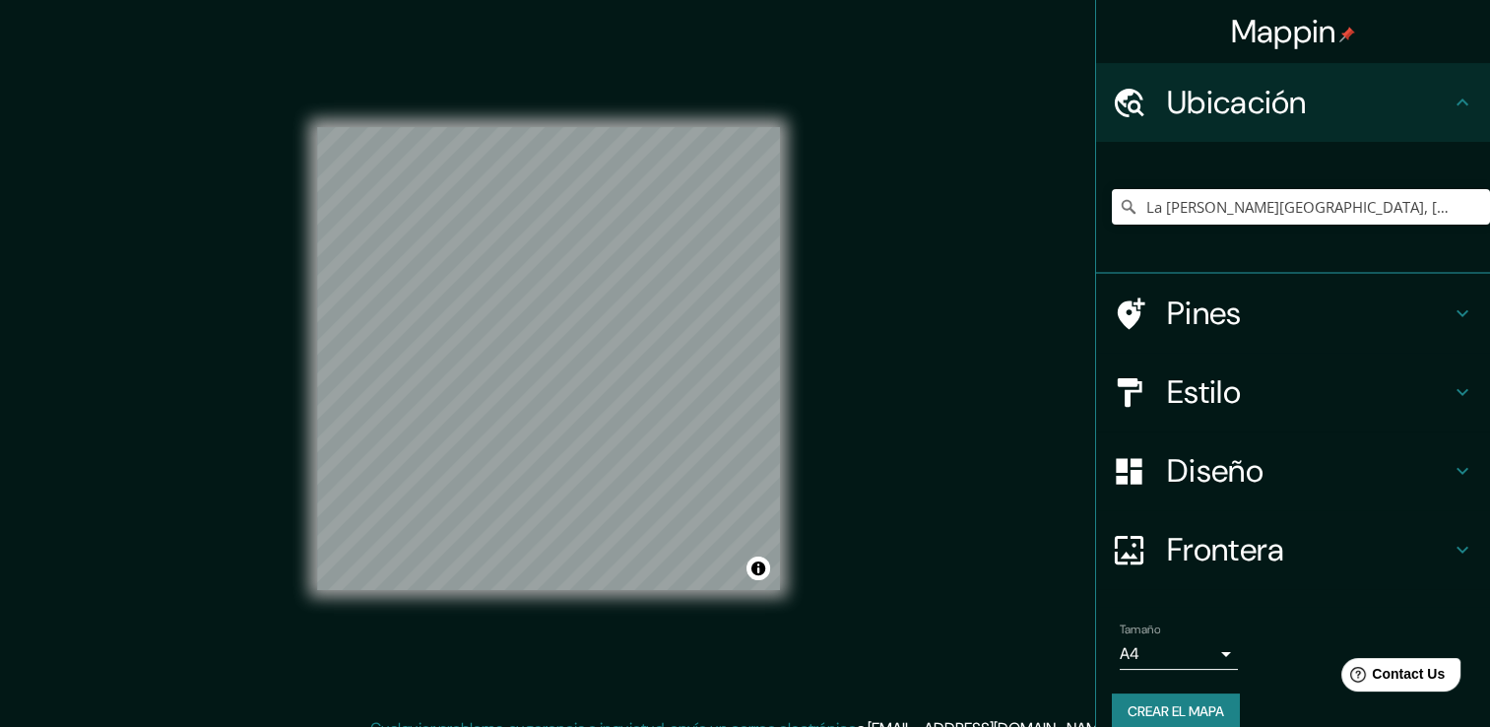
click at [1278, 328] on h4 "Pines" at bounding box center [1309, 312] width 284 height 39
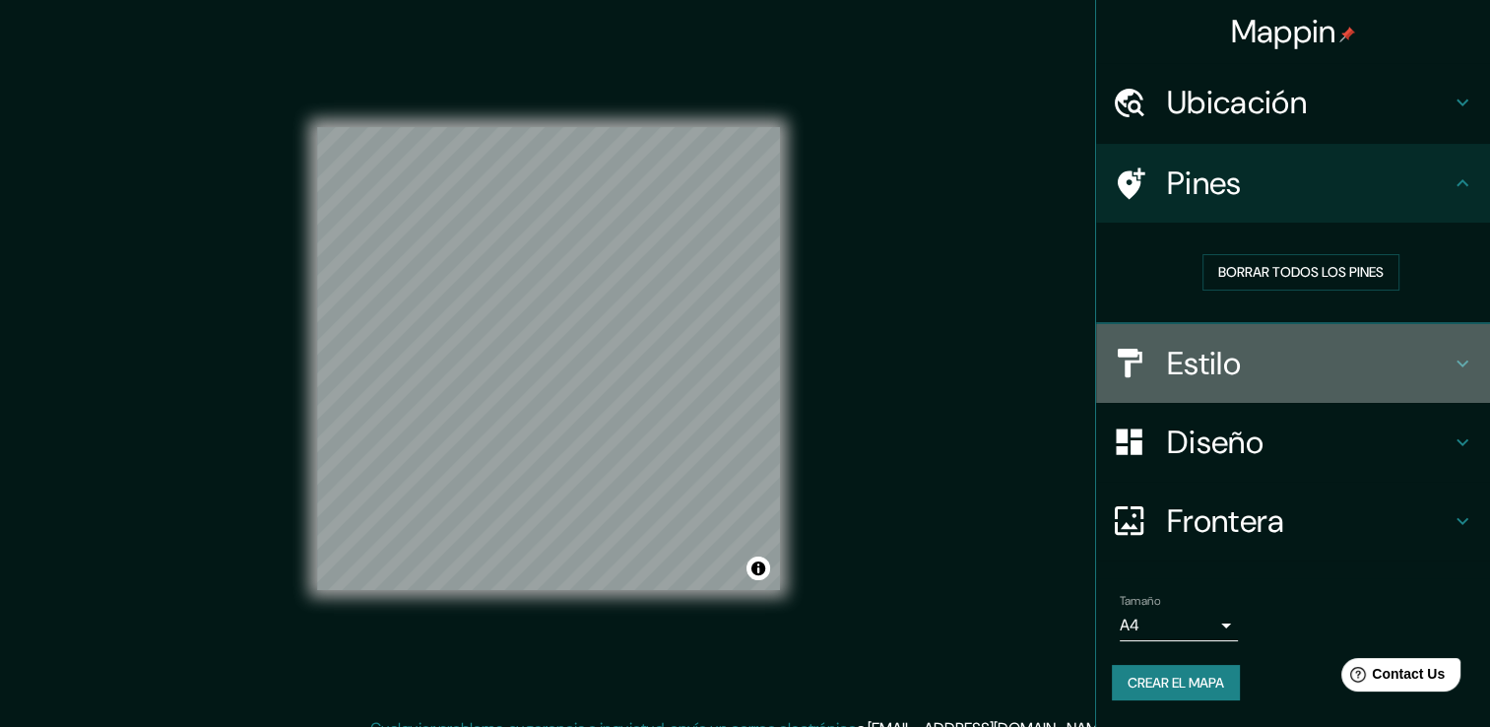
click at [1253, 353] on h4 "Estilo" at bounding box center [1309, 363] width 284 height 39
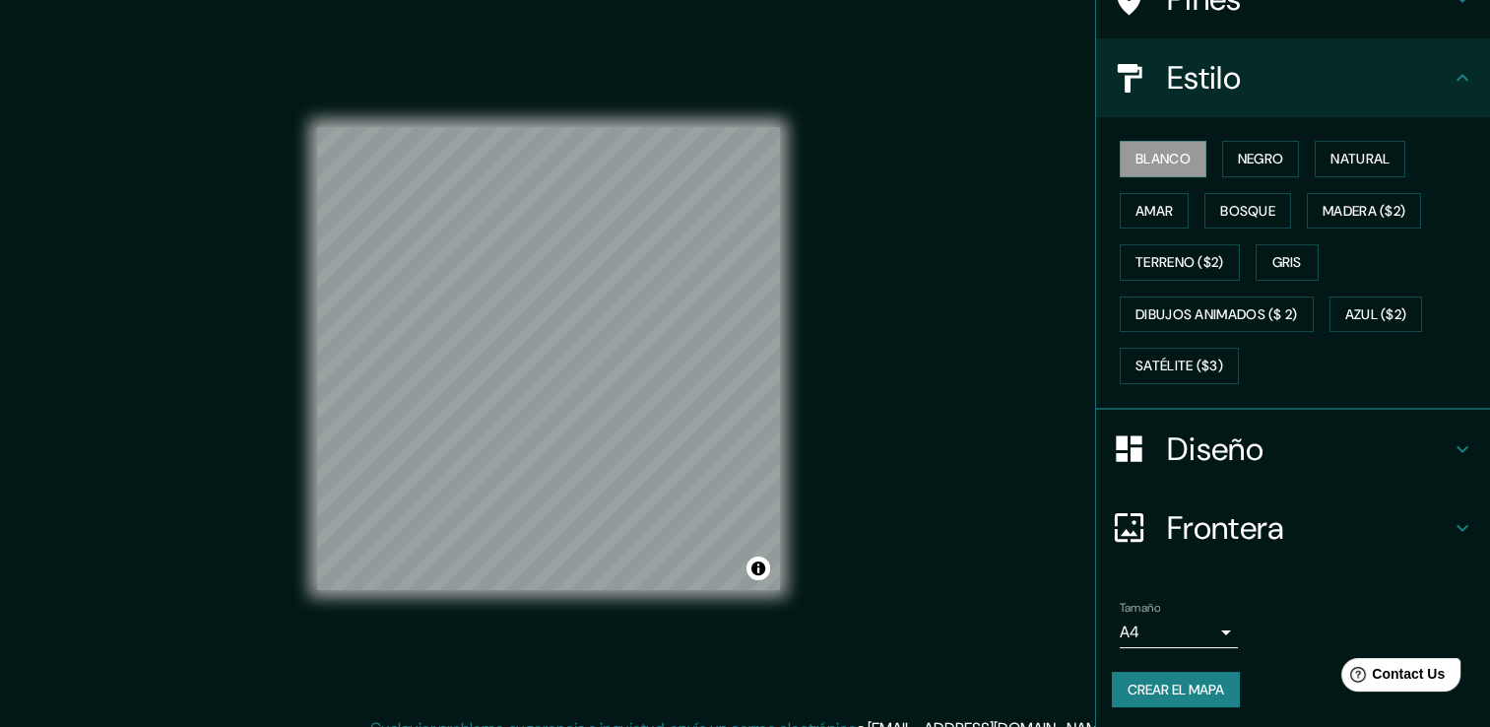
click at [1250, 442] on h4 "Diseño" at bounding box center [1309, 448] width 284 height 39
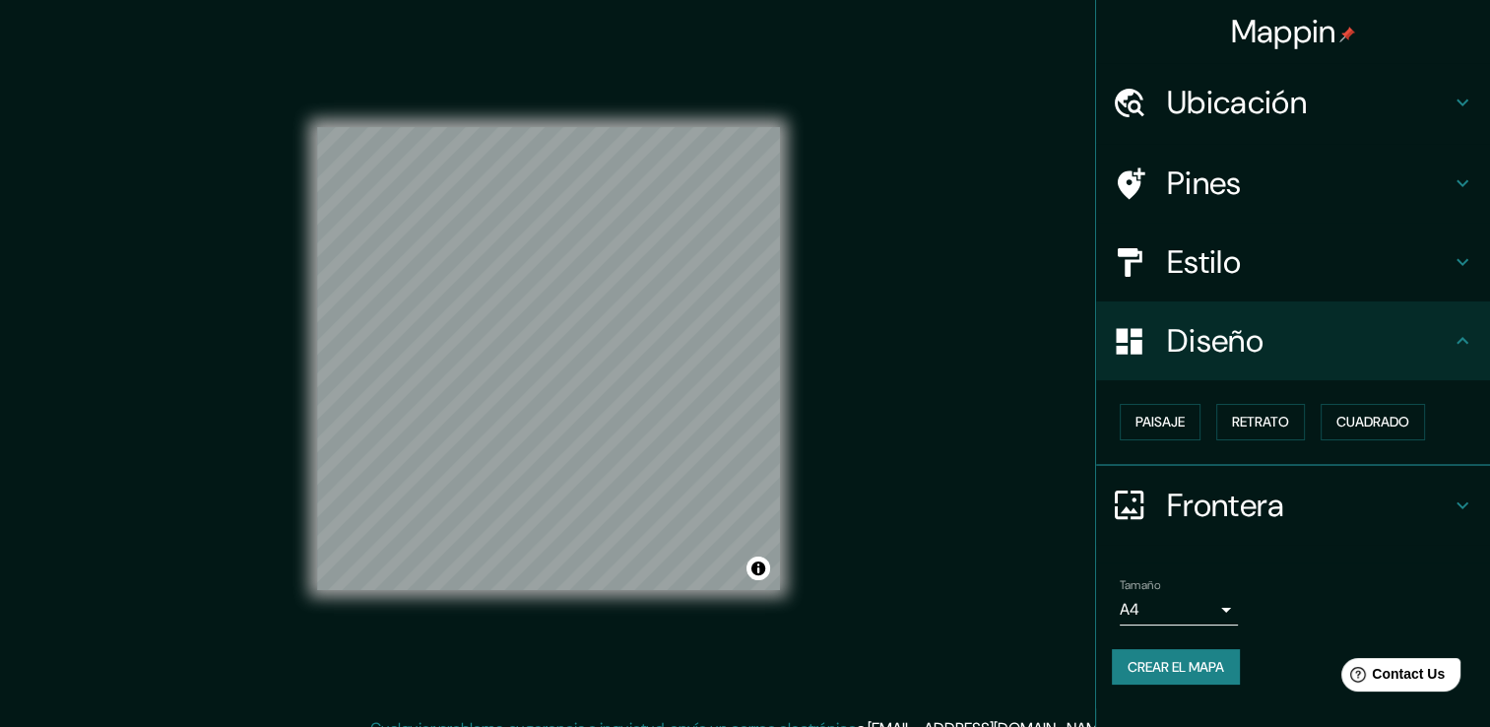
click at [1260, 519] on h4 "Frontera" at bounding box center [1309, 505] width 284 height 39
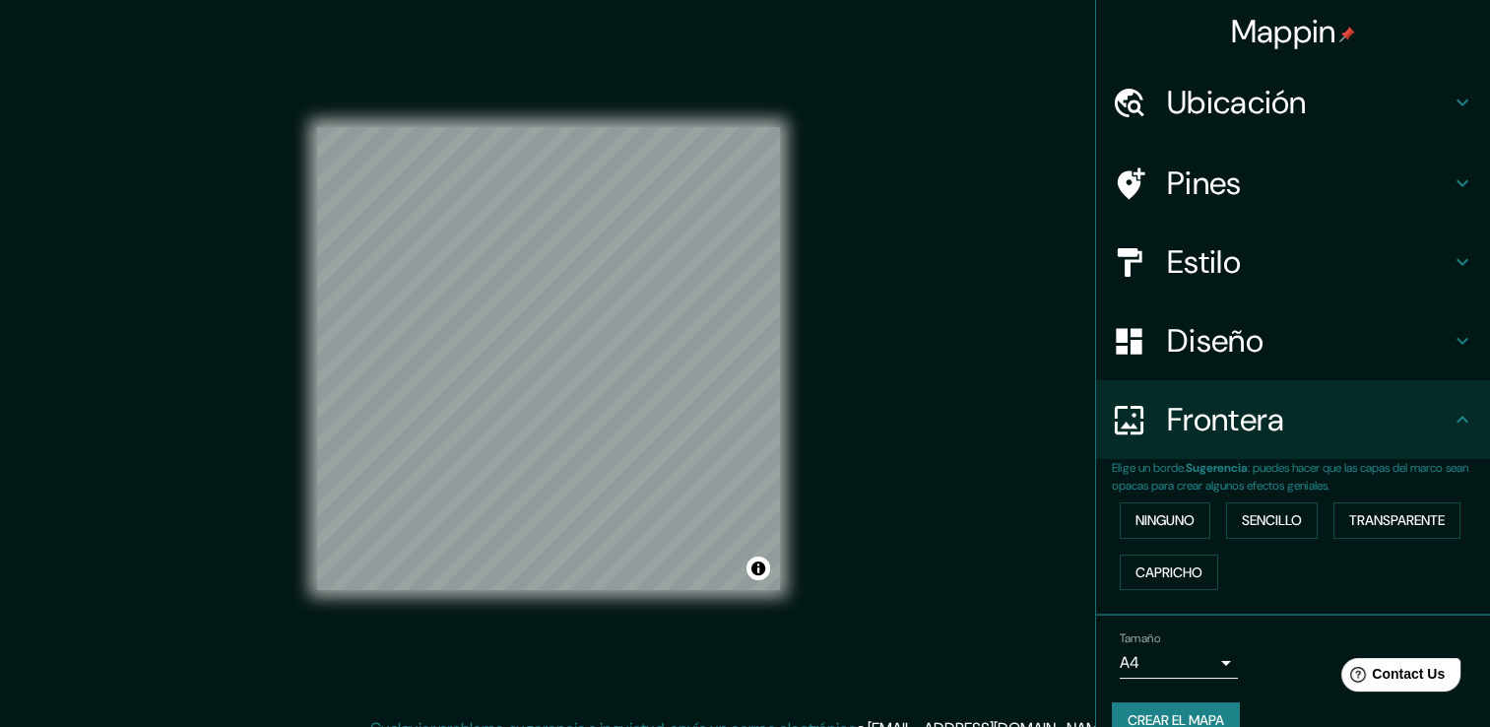
scroll to position [22, 0]
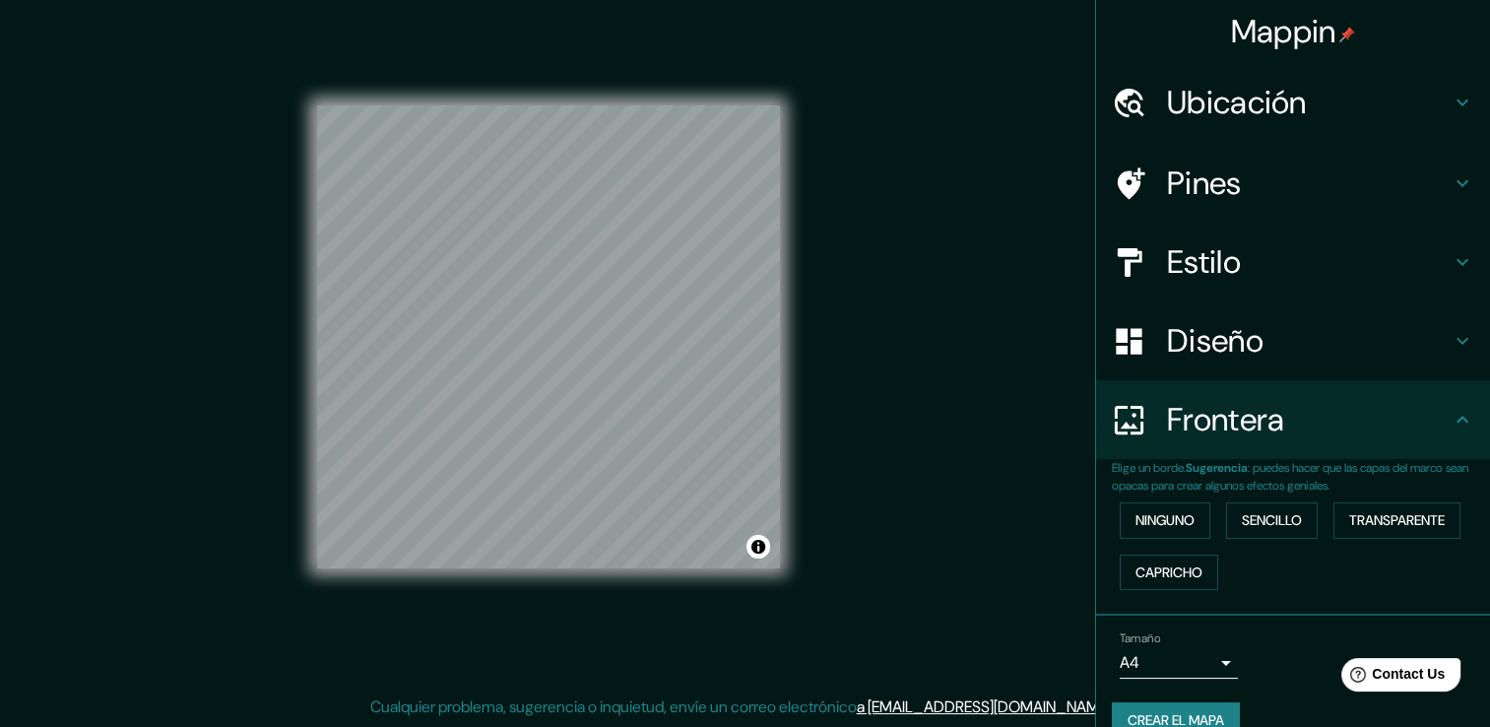
click at [1238, 356] on h4 "Diseño" at bounding box center [1309, 340] width 284 height 39
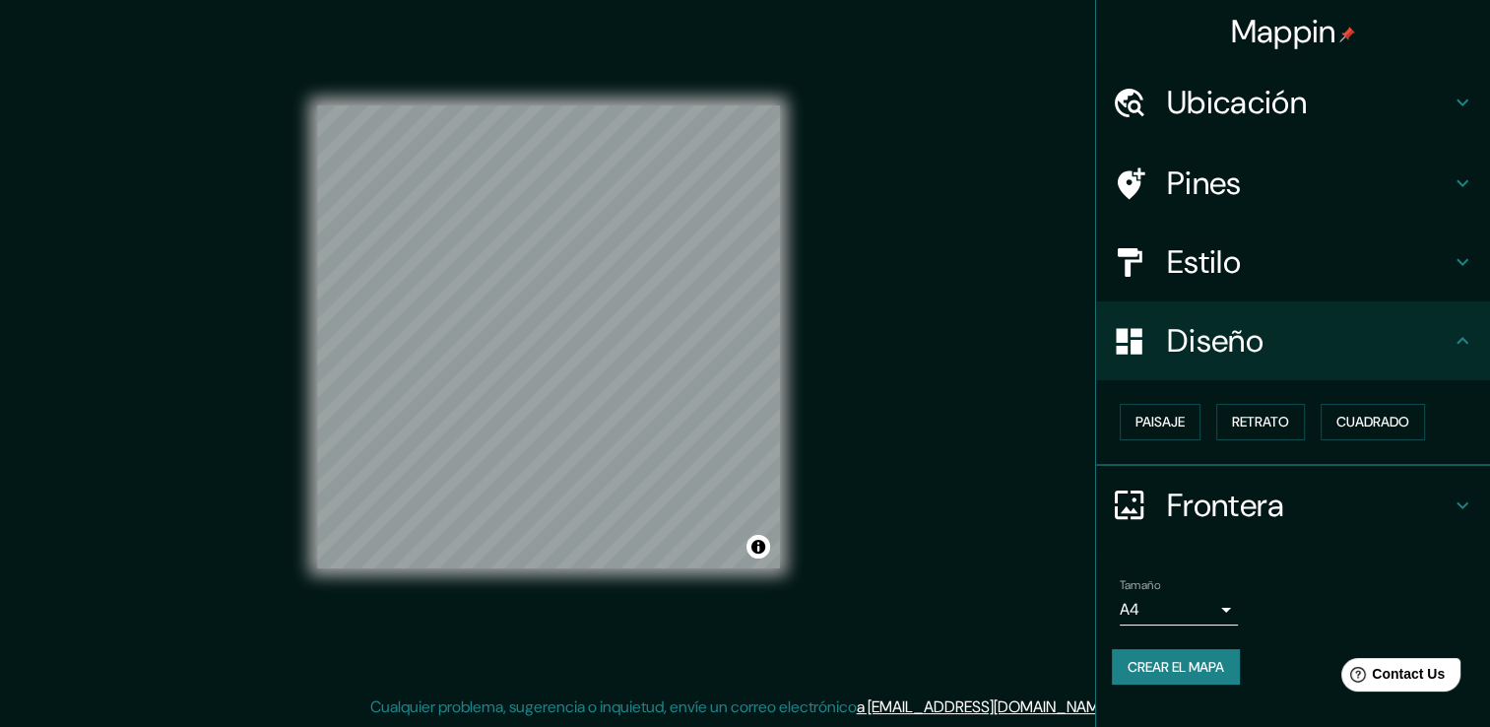
click at [1225, 266] on h4 "Estilo" at bounding box center [1309, 261] width 284 height 39
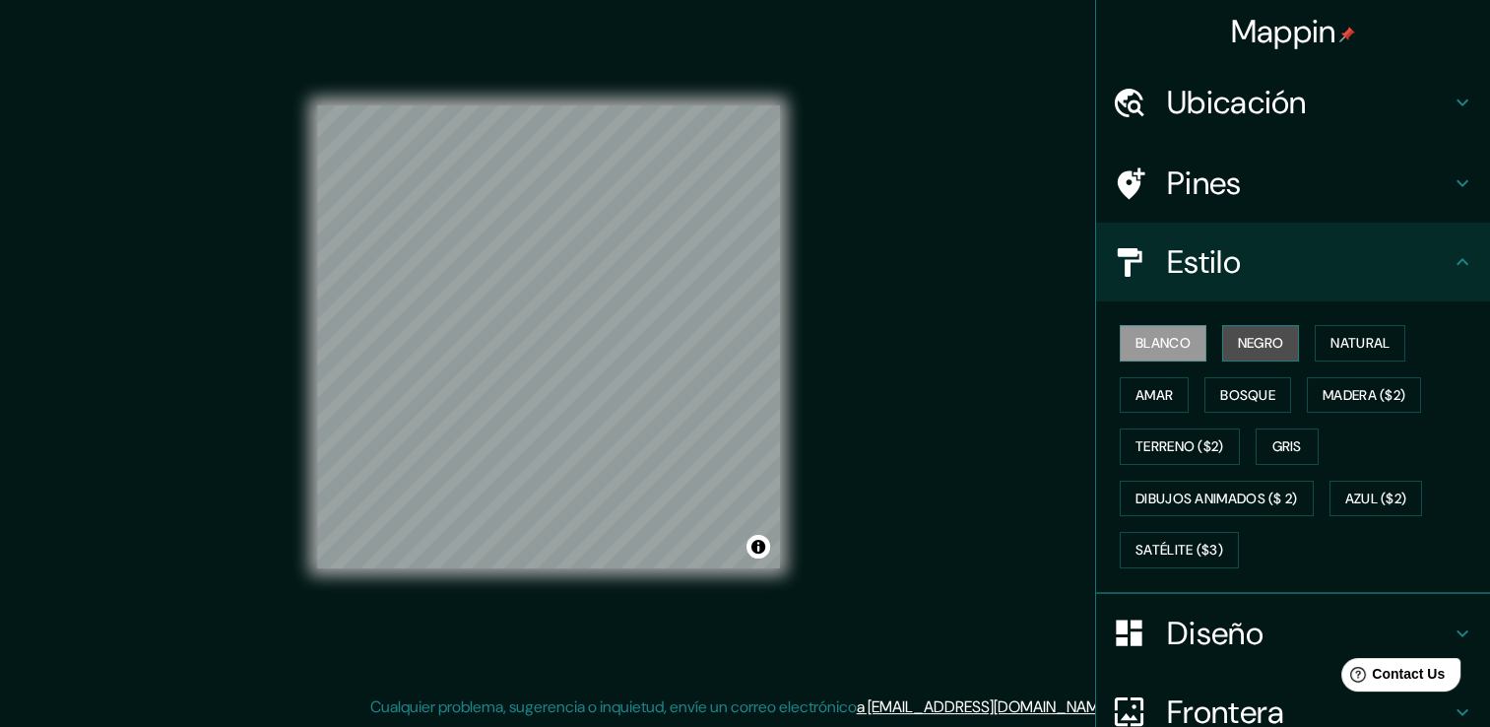
click at [1264, 344] on font "Negro" at bounding box center [1261, 343] width 46 height 25
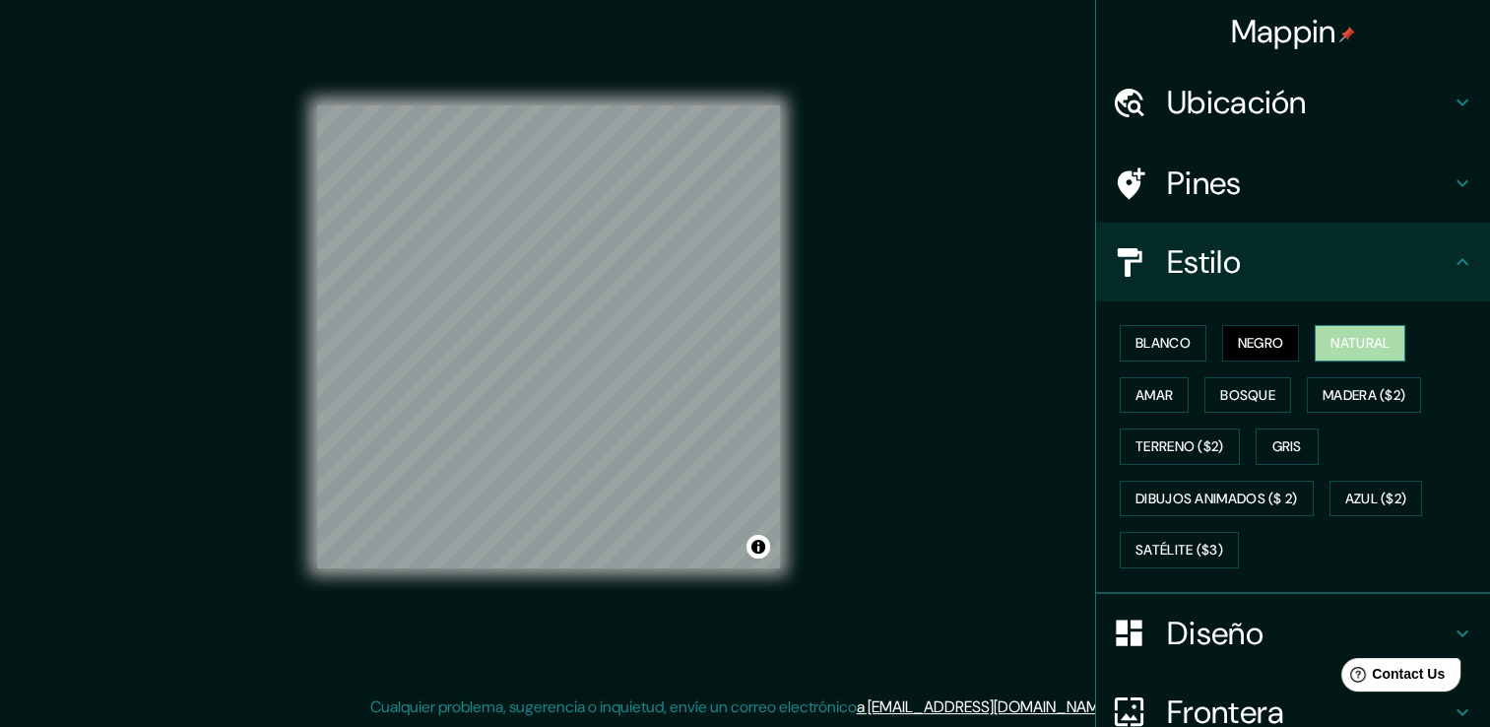
click at [1335, 339] on font "Natural" at bounding box center [1360, 343] width 59 height 25
click at [1182, 343] on button "Blanco" at bounding box center [1163, 343] width 87 height 36
